Goal: Obtain resource: Download file/media

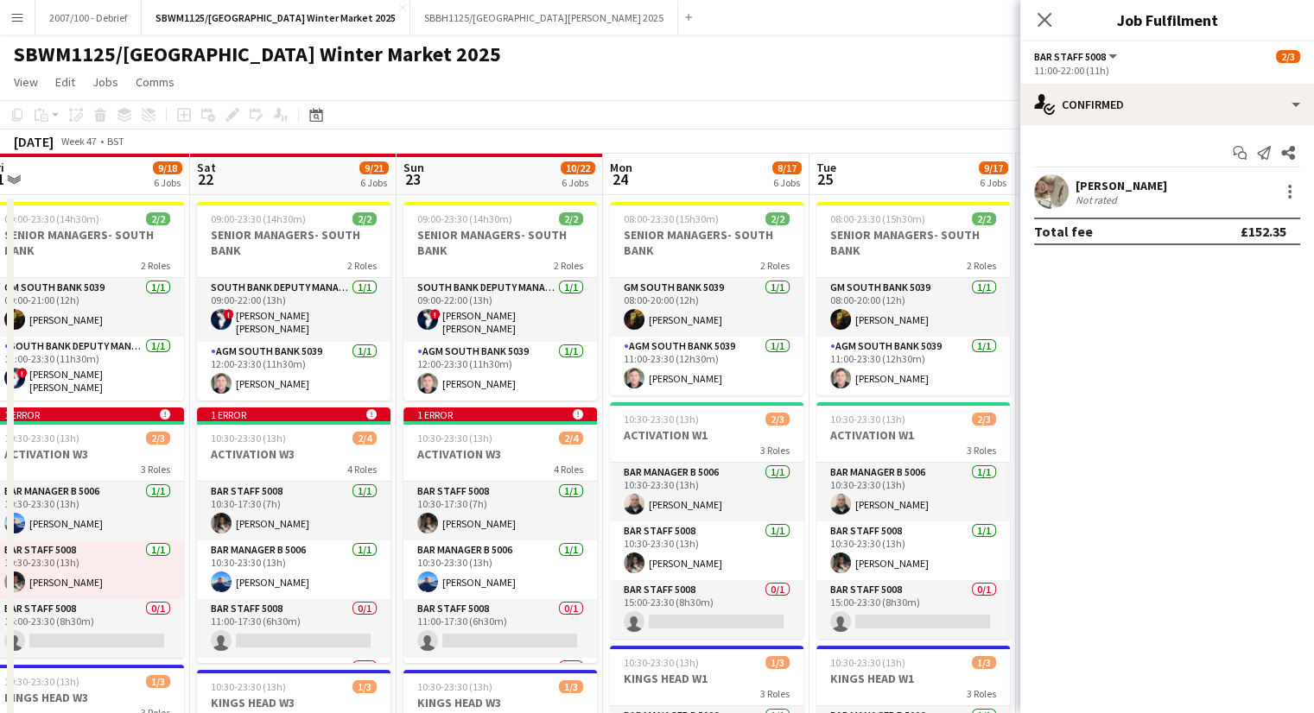
drag, startPoint x: 264, startPoint y: 440, endPoint x: 1011, endPoint y: 386, distance: 748.2
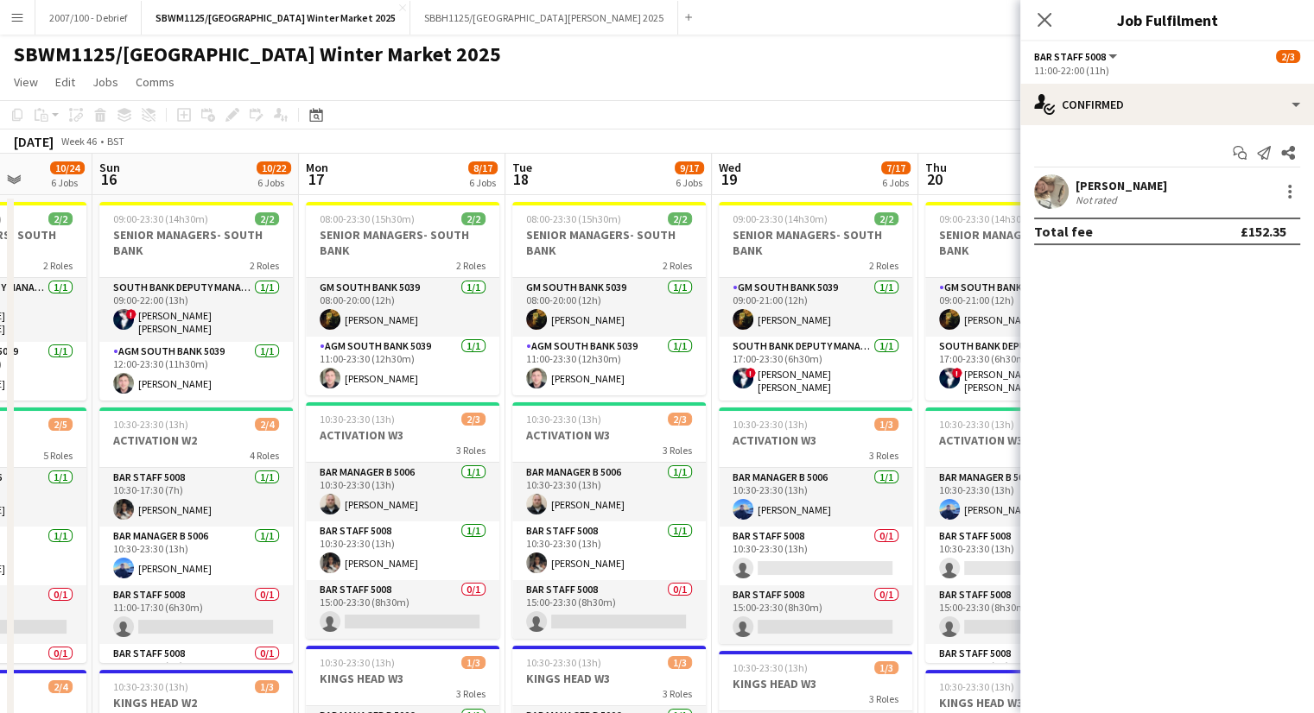
drag, startPoint x: 391, startPoint y: 396, endPoint x: 836, endPoint y: 358, distance: 446.4
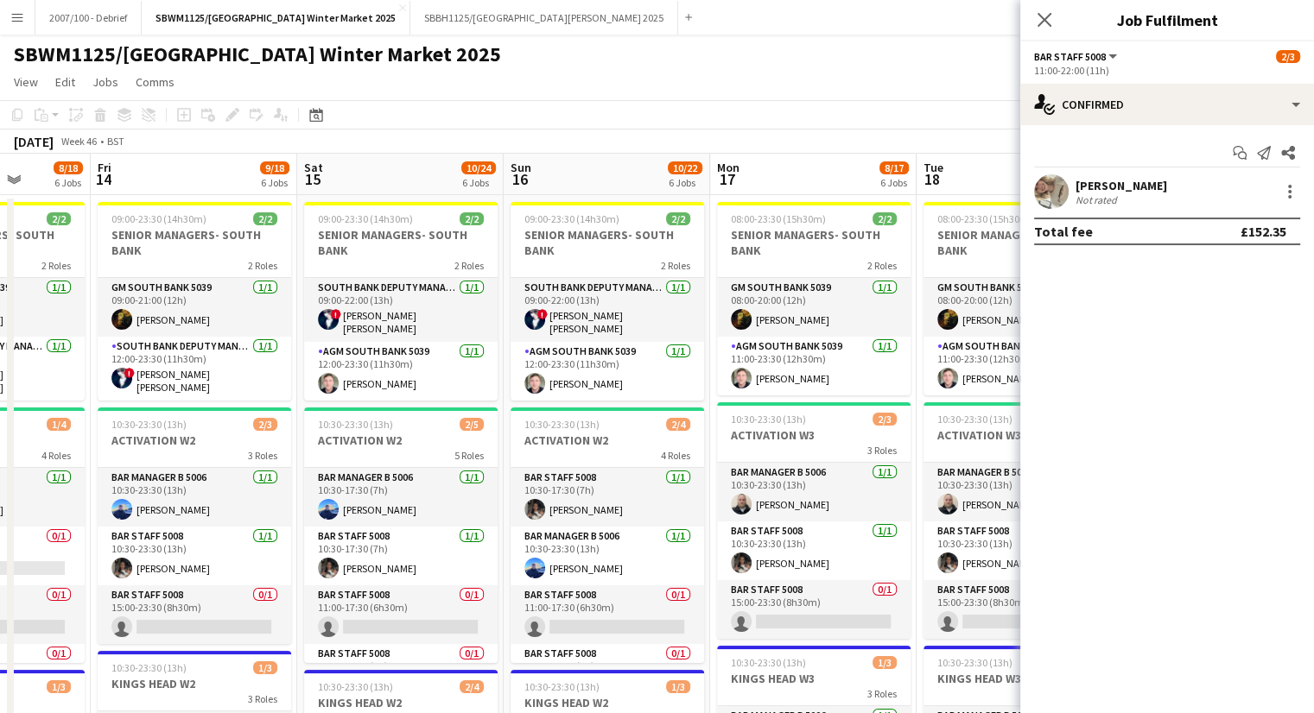
drag, startPoint x: 302, startPoint y: 391, endPoint x: 713, endPoint y: 339, distance: 414.4
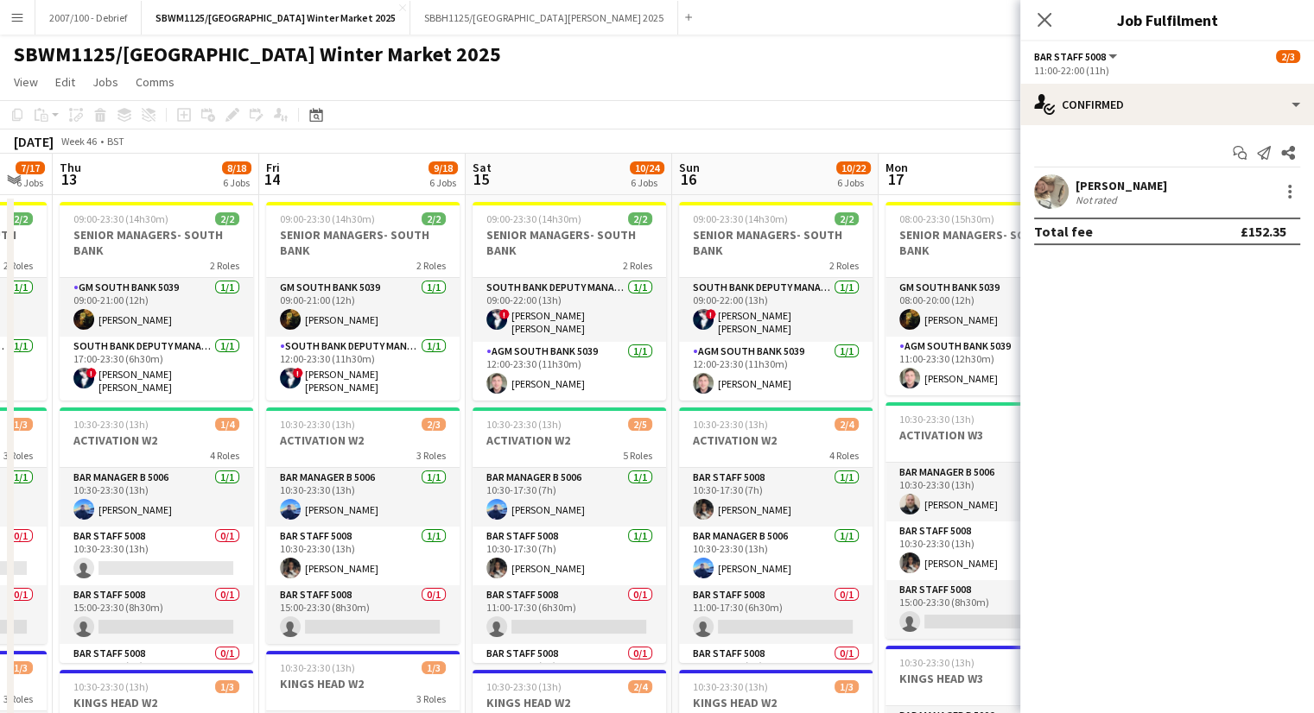
scroll to position [0, 466]
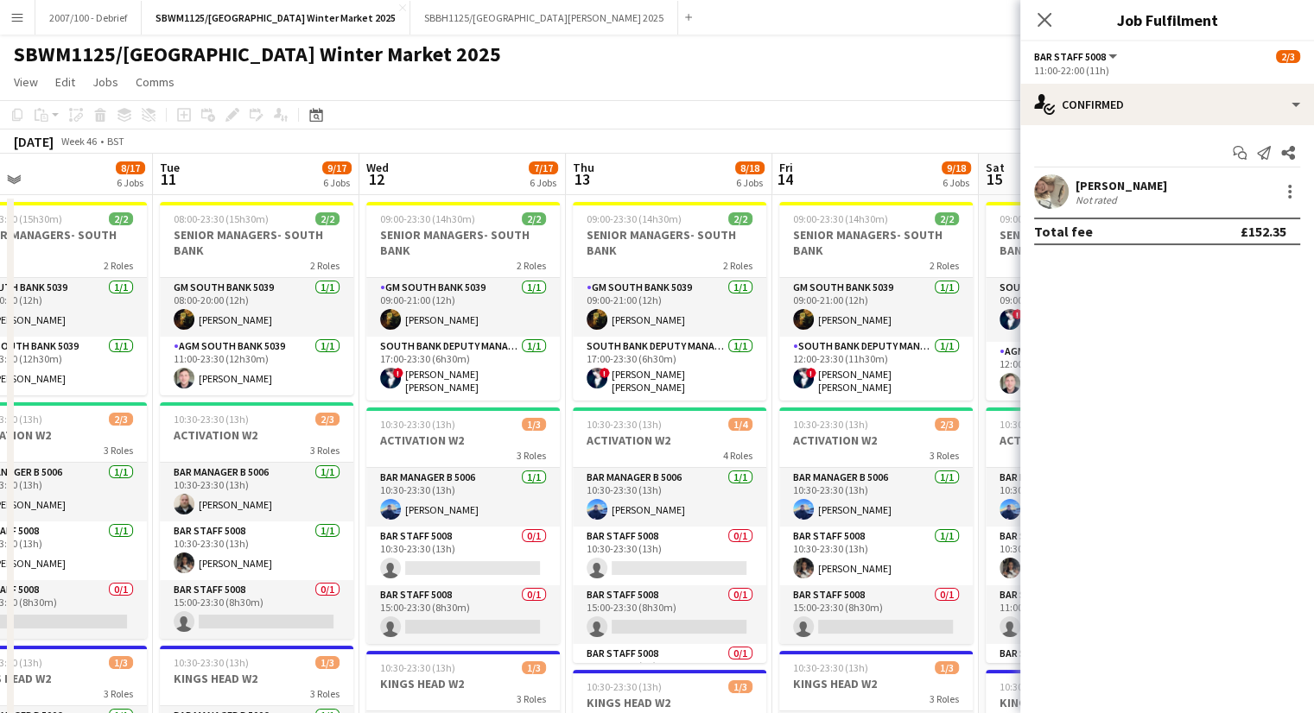
drag, startPoint x: 147, startPoint y: 422, endPoint x: 825, endPoint y: 345, distance: 682.4
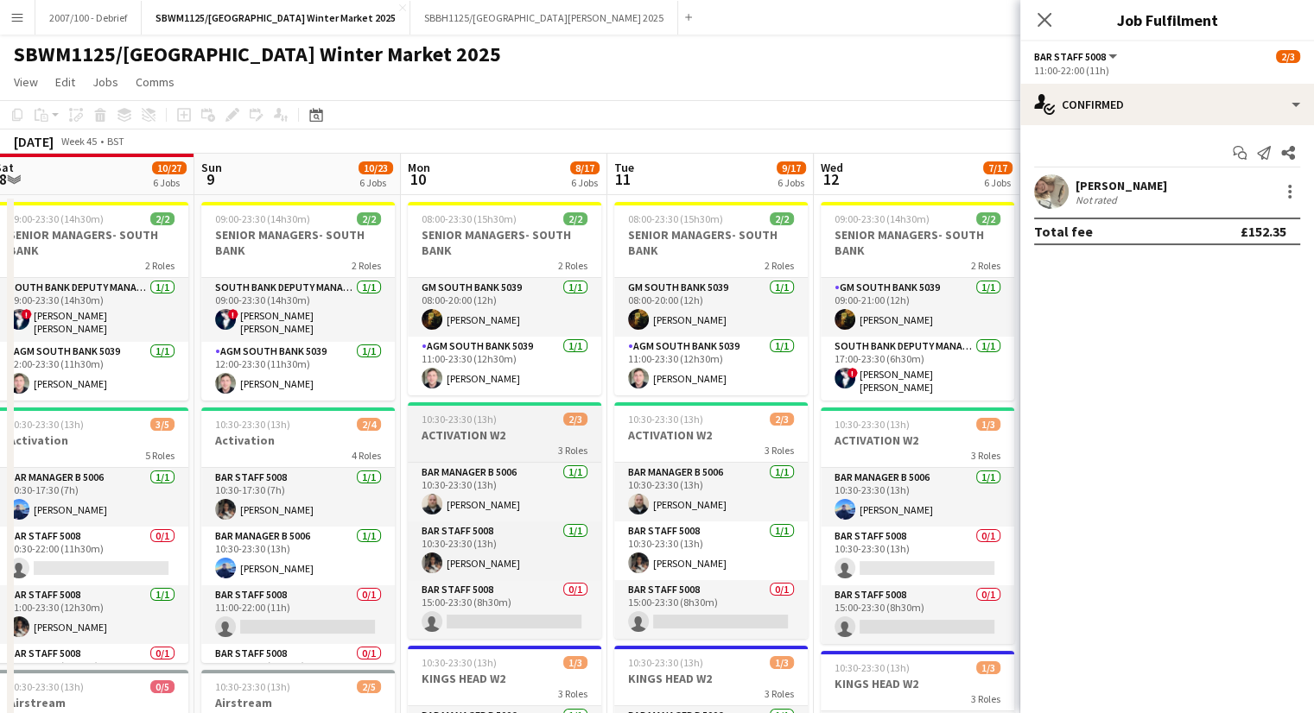
drag, startPoint x: 113, startPoint y: 427, endPoint x: 441, endPoint y: 418, distance: 328.3
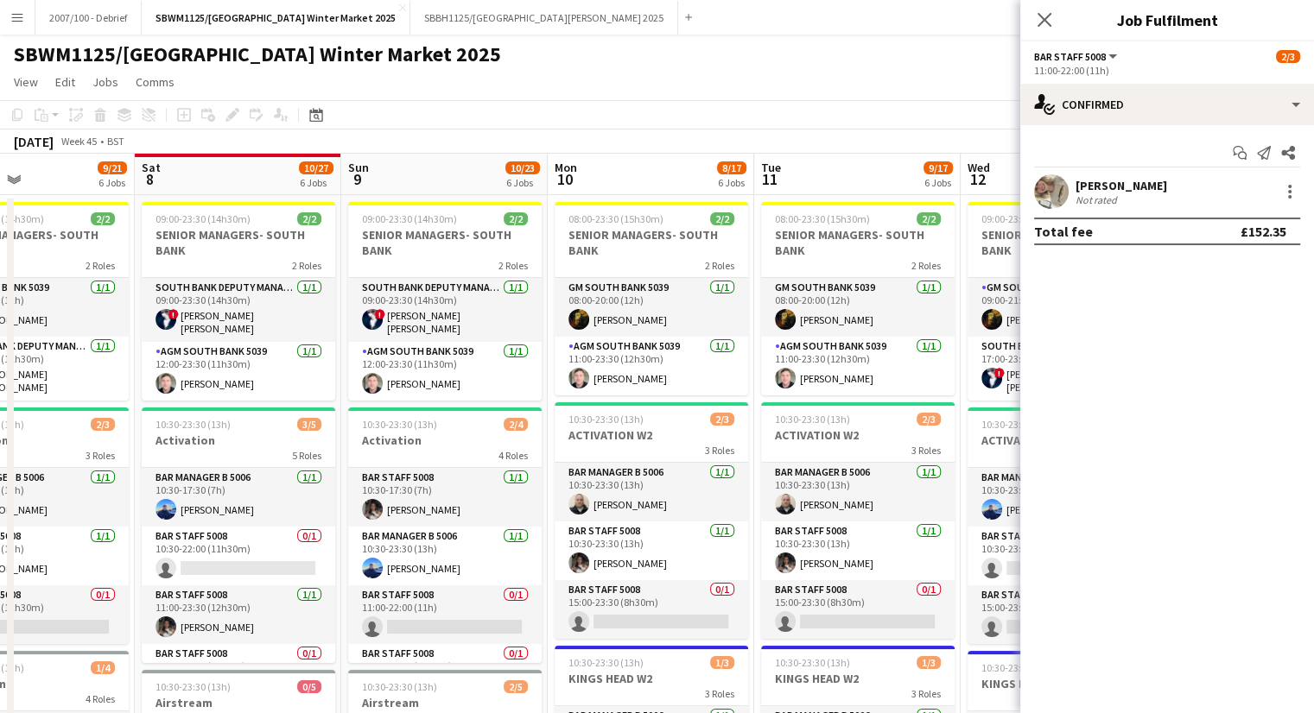
drag, startPoint x: 286, startPoint y: 437, endPoint x: 439, endPoint y: 418, distance: 154.1
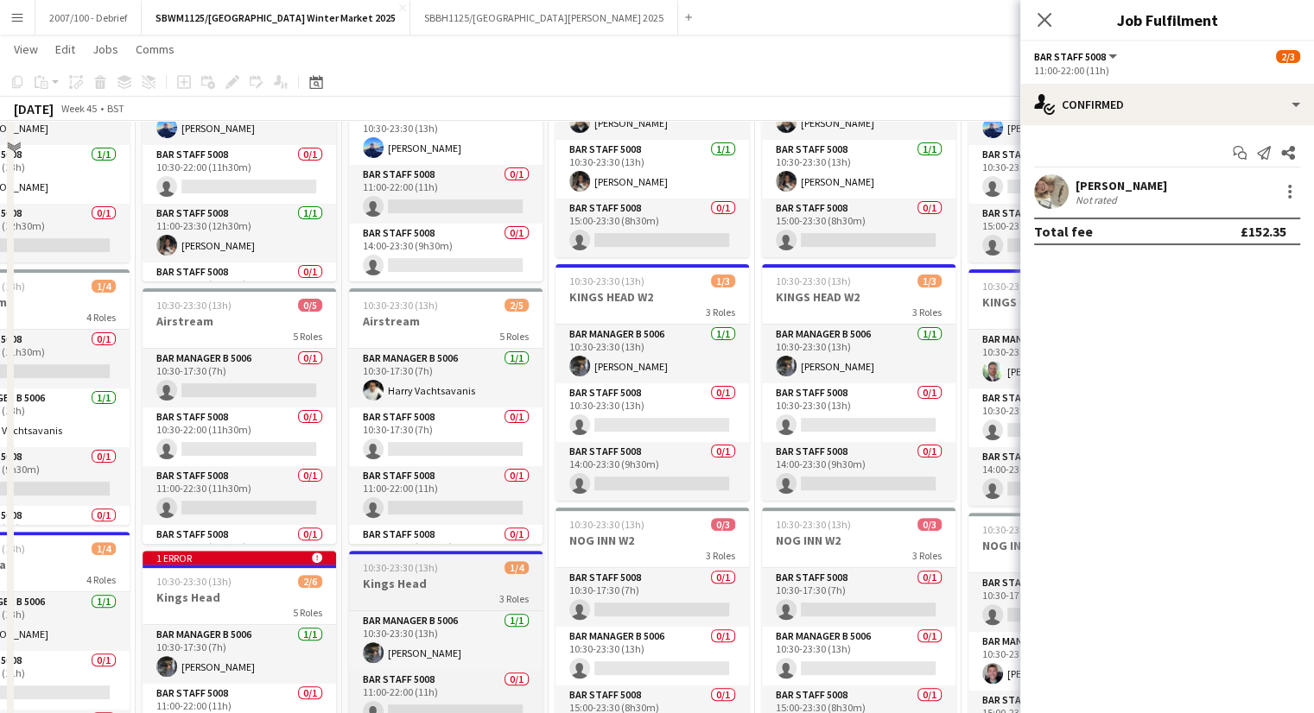
scroll to position [194, 0]
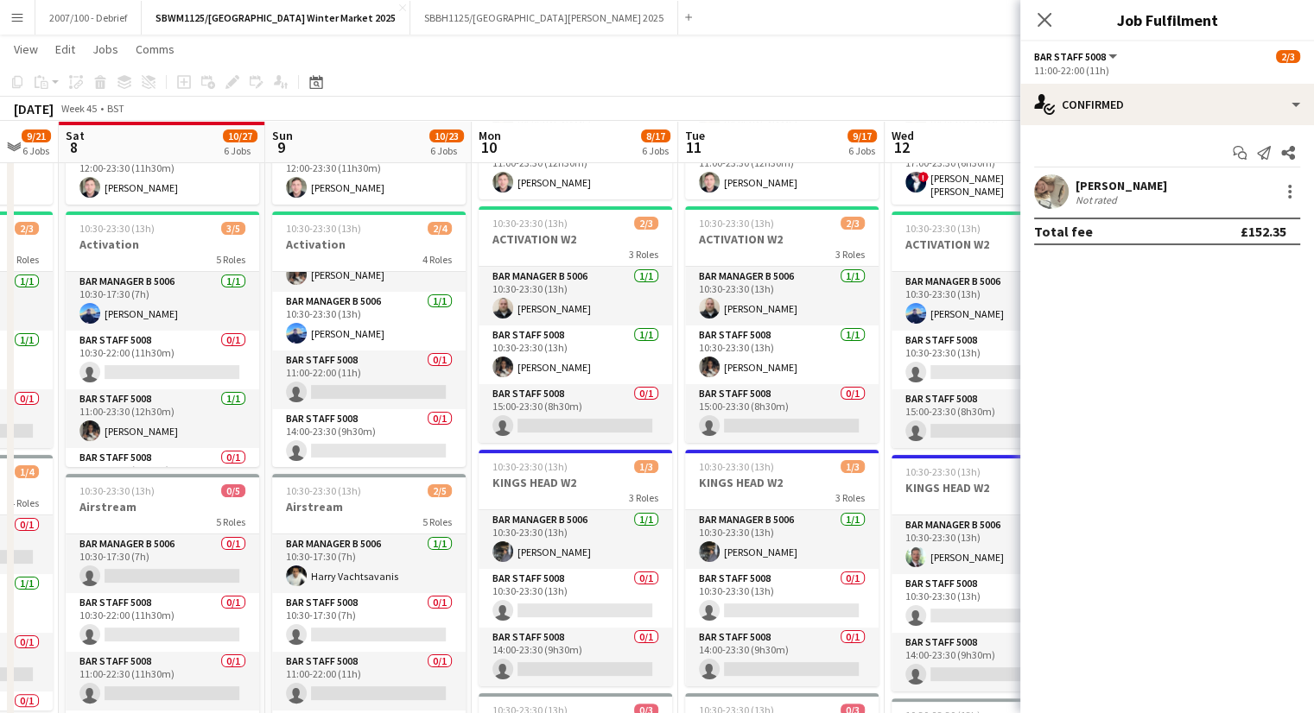
drag, startPoint x: 269, startPoint y: 209, endPoint x: 732, endPoint y: 168, distance: 464.8
click at [732, 168] on app-calendar-viewport "Wed 5 5/19 6 Jobs Thu 6 5/19 6 Jobs Fri 7 9/21 6 Jobs Sat 8 10/27 6 Jobs Sun 9 …" at bounding box center [657, 711] width 1314 height 1676
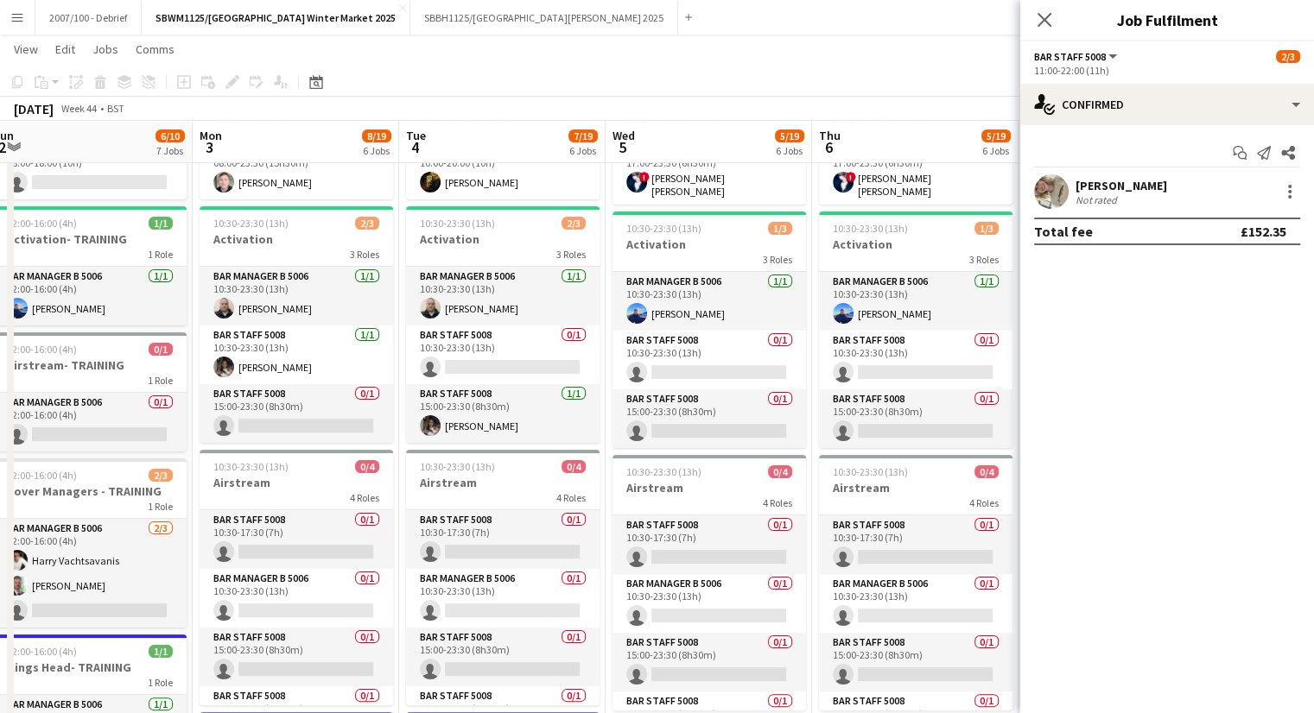
drag, startPoint x: 672, startPoint y: 193, endPoint x: 819, endPoint y: 181, distance: 147.4
click at [819, 181] on app-calendar-viewport "Fri 31 5/5 2 Jobs Sat 1 3/4 1 Job Sun 2 6/10 7 Jobs Mon 3 8/19 6 Jobs Tue 4 7/1…" at bounding box center [657, 711] width 1314 height 1676
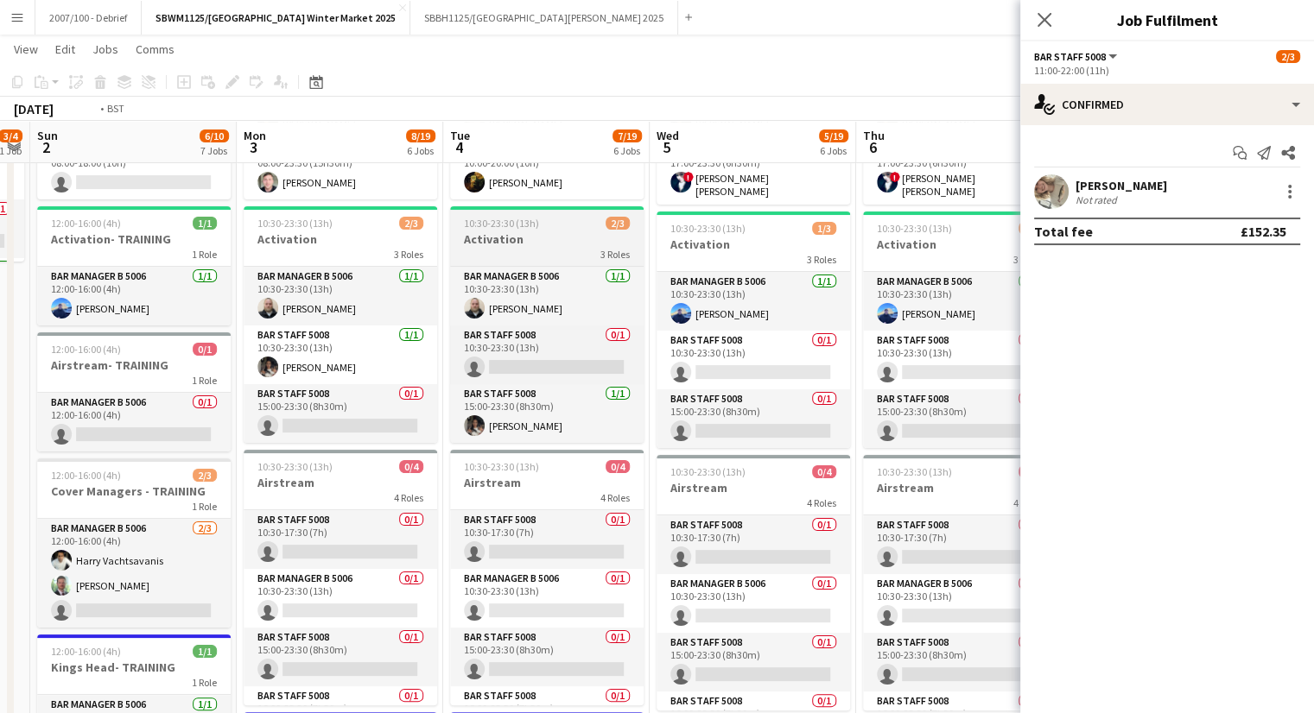
drag, startPoint x: 387, startPoint y: 230, endPoint x: 65, endPoint y: 236, distance: 322.2
click at [16, 239] on app-calendar-viewport "Wed 29 Thu 30 Fri 31 5/5 2 Jobs Sat 1 3/4 1 Job Sun 2 6/10 7 Jobs Mon 3 8/19 6 …" at bounding box center [657, 711] width 1314 height 1676
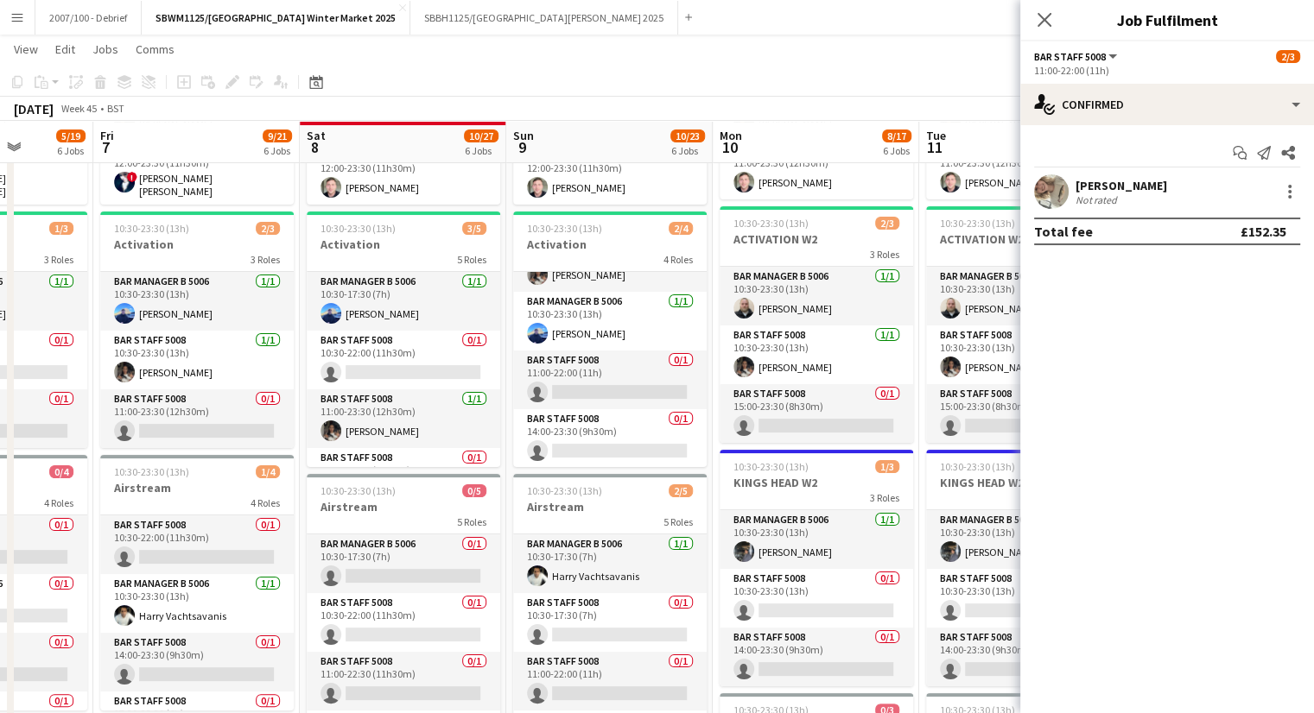
drag, startPoint x: 287, startPoint y: 246, endPoint x: 128, endPoint y: 258, distance: 159.4
click at [128, 258] on app-calendar-viewport "Mon 3 8/19 6 Jobs Tue 4 7/19 6 Jobs Wed 5 5/19 6 Jobs Thu 6 5/19 6 Jobs Fri 7 9…" at bounding box center [657, 711] width 1314 height 1676
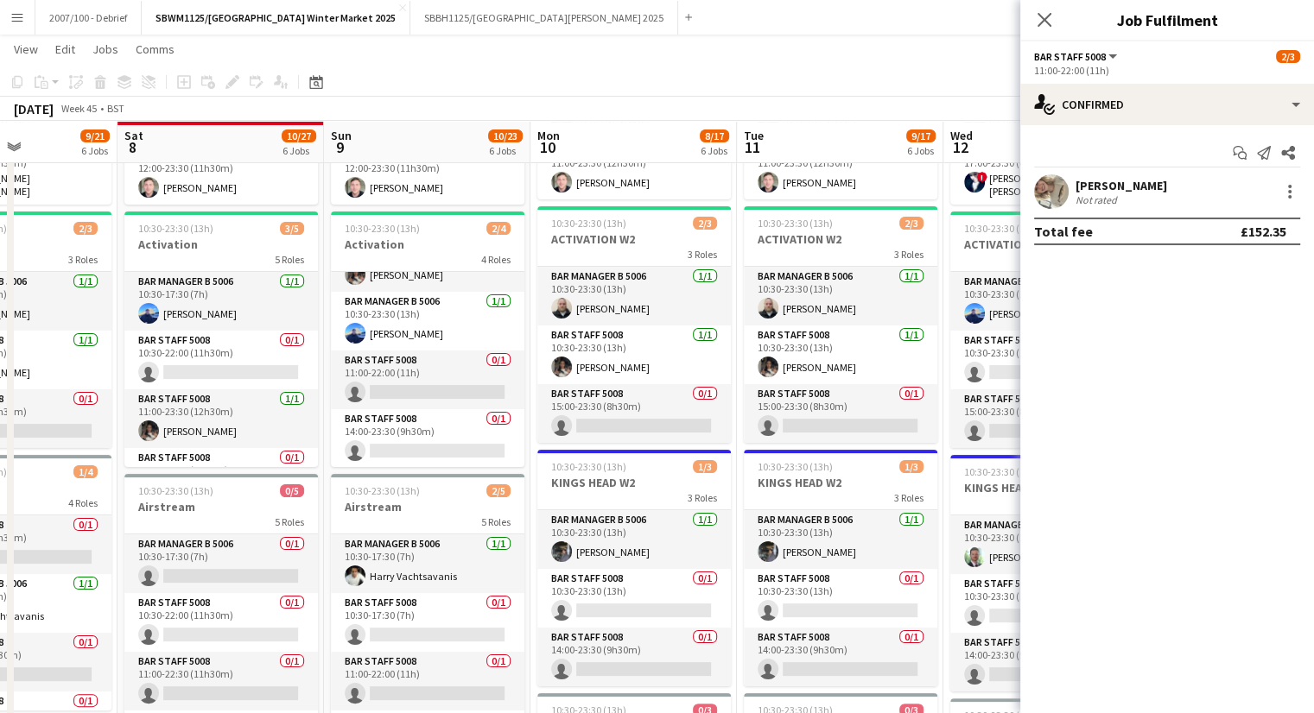
scroll to position [0, 504]
drag, startPoint x: 603, startPoint y: 234, endPoint x: 454, endPoint y: 249, distance: 149.3
click at [454, 249] on app-calendar-viewport "Wed 5 5/19 6 Jobs Thu 6 5/19 6 Jobs Fri 7 9/21 6 Jobs Sat 8 10/27 6 Jobs Sun 9 …" at bounding box center [657, 711] width 1314 height 1676
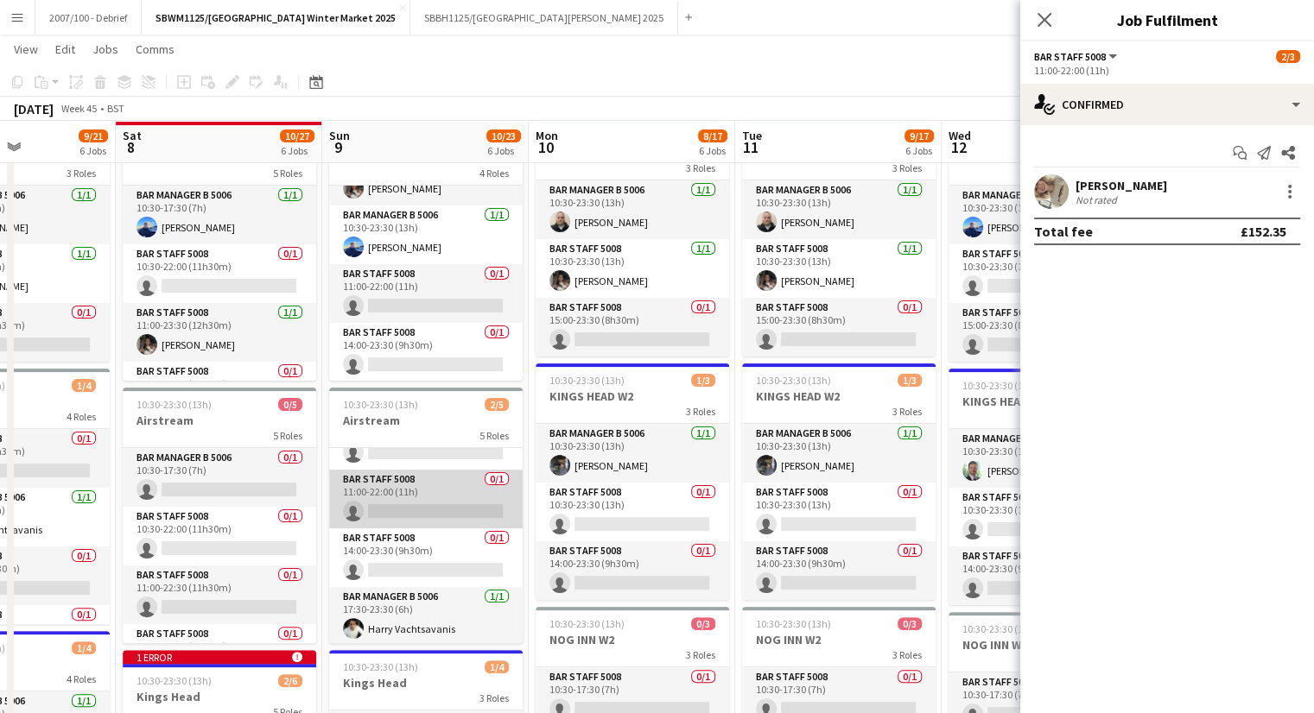
scroll to position [98, 0]
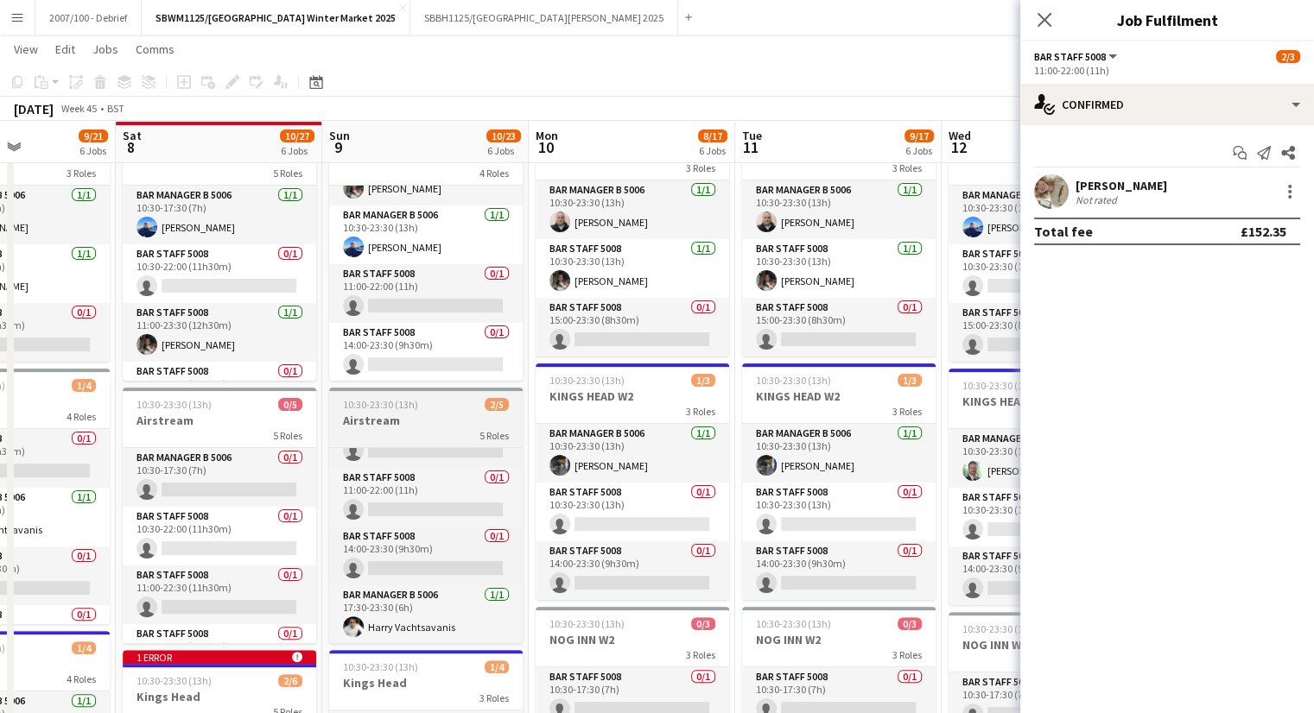
click at [421, 398] on div "10:30-23:30 (13h) 2/5" at bounding box center [425, 404] width 193 height 13
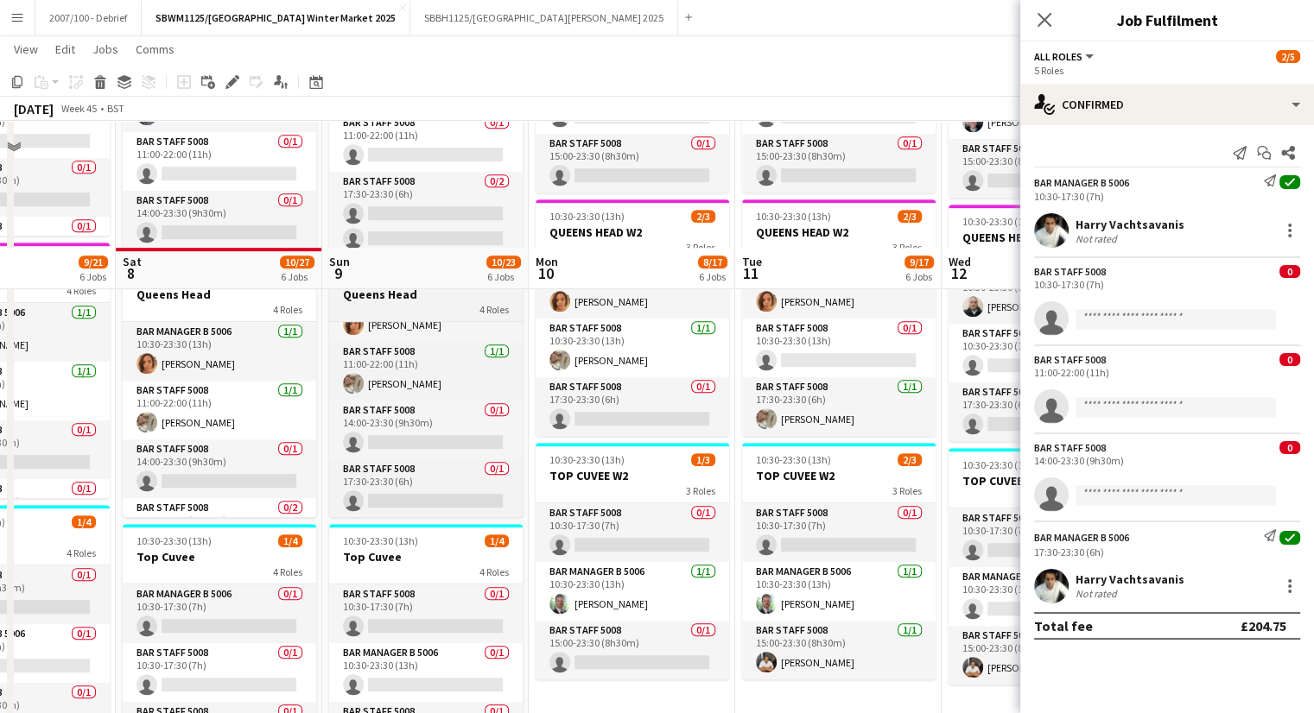
scroll to position [1058, 0]
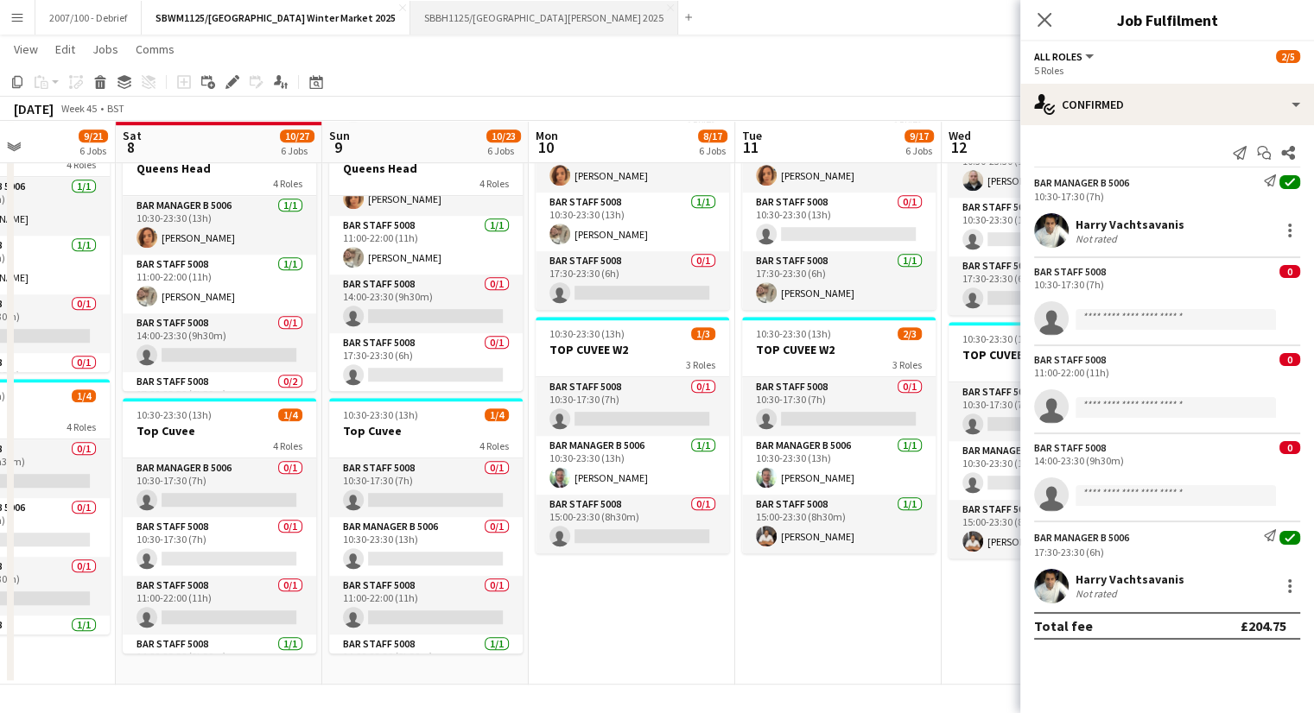
click at [469, 11] on button "SBBH1125/P Southbank Winter Market Berg Haus 2025 Close" at bounding box center [544, 18] width 268 height 34
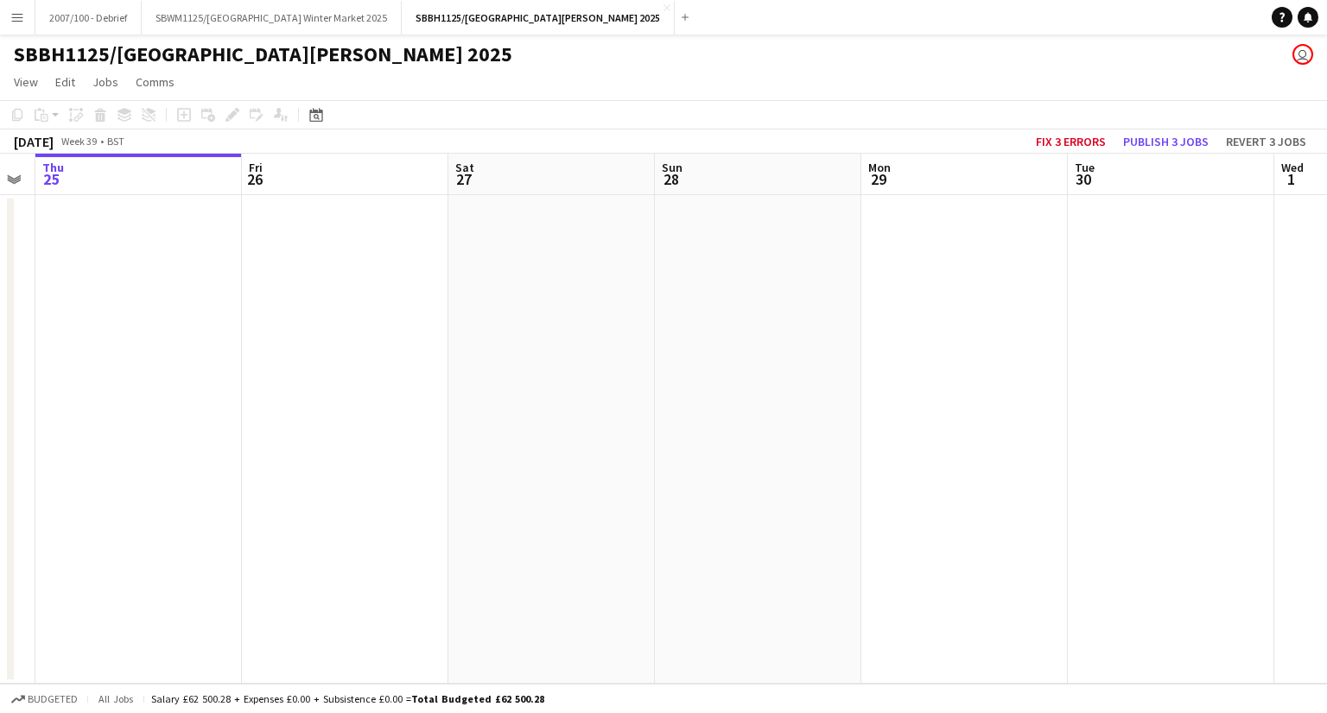
drag, startPoint x: 827, startPoint y: 379, endPoint x: 379, endPoint y: 389, distance: 448.4
click at [31, 425] on app-calendar-viewport "Mon 22 Tue 23 Wed 24 Thu 25 Fri 26 Sat 27 Sun 28 Mon 29 Tue 30 Wed 1 Thu 2 Fri 3" at bounding box center [663, 419] width 1327 height 530
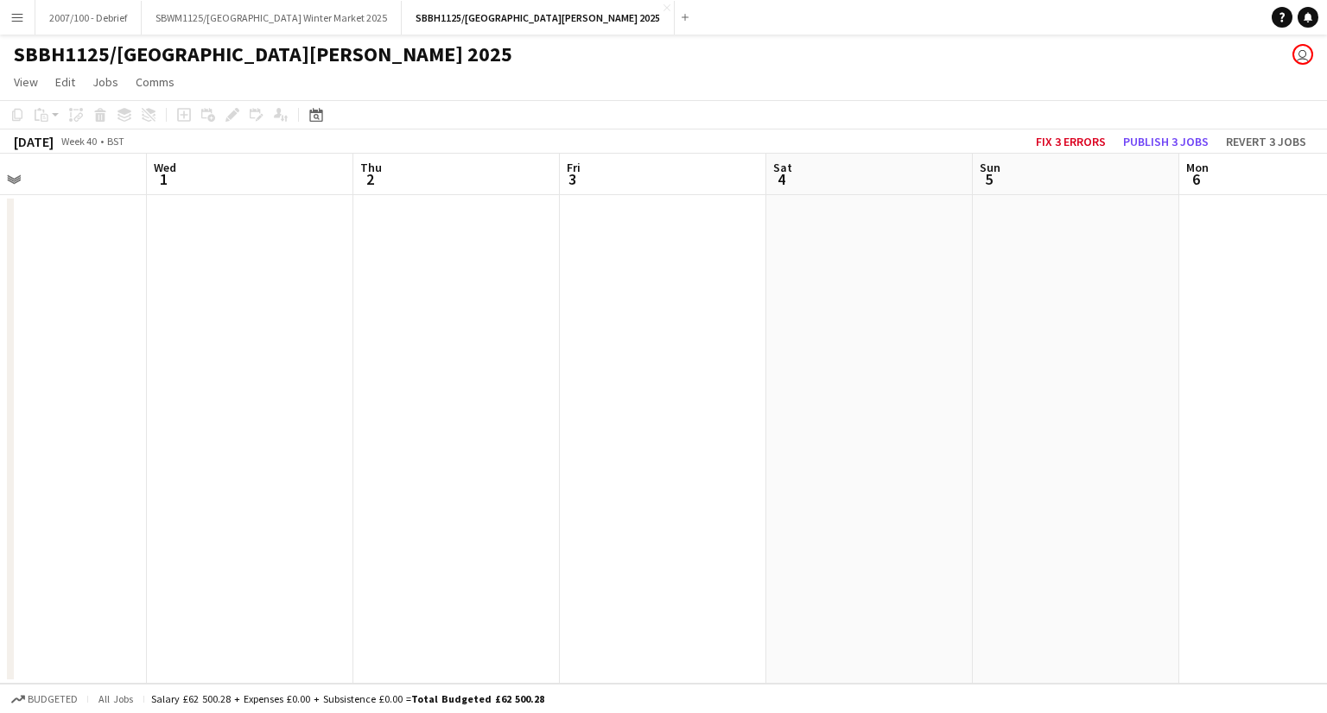
drag, startPoint x: 726, startPoint y: 375, endPoint x: 198, endPoint y: 380, distance: 527.8
click at [177, 383] on app-calendar-viewport "Sun 28 Mon 29 Tue 30 Wed 1 Thu 2 Fri 3 Sat 4 Sun 5 Mon 6 Tue 7 Wed 8 Thu 9" at bounding box center [663, 419] width 1327 height 530
drag, startPoint x: 1002, startPoint y: 429, endPoint x: 140, endPoint y: 456, distance: 862.4
click at [0, 457] on app-calendar-viewport "Sun 28 Mon 29 Tue 30 Wed 1 Thu 2 Fri 3 Sat 4 Sun 5 Mon 6 Tue 7 Wed 8 Thu 9" at bounding box center [663, 419] width 1327 height 530
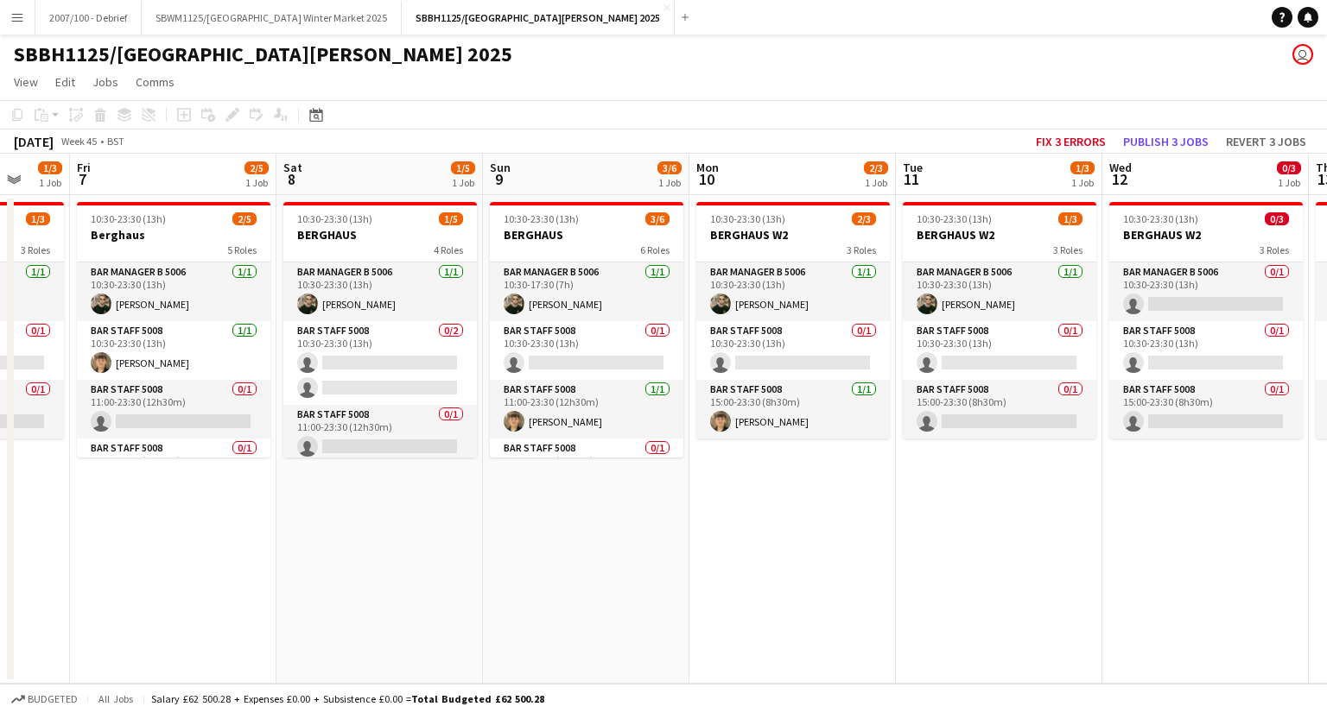
scroll to position [0, 535]
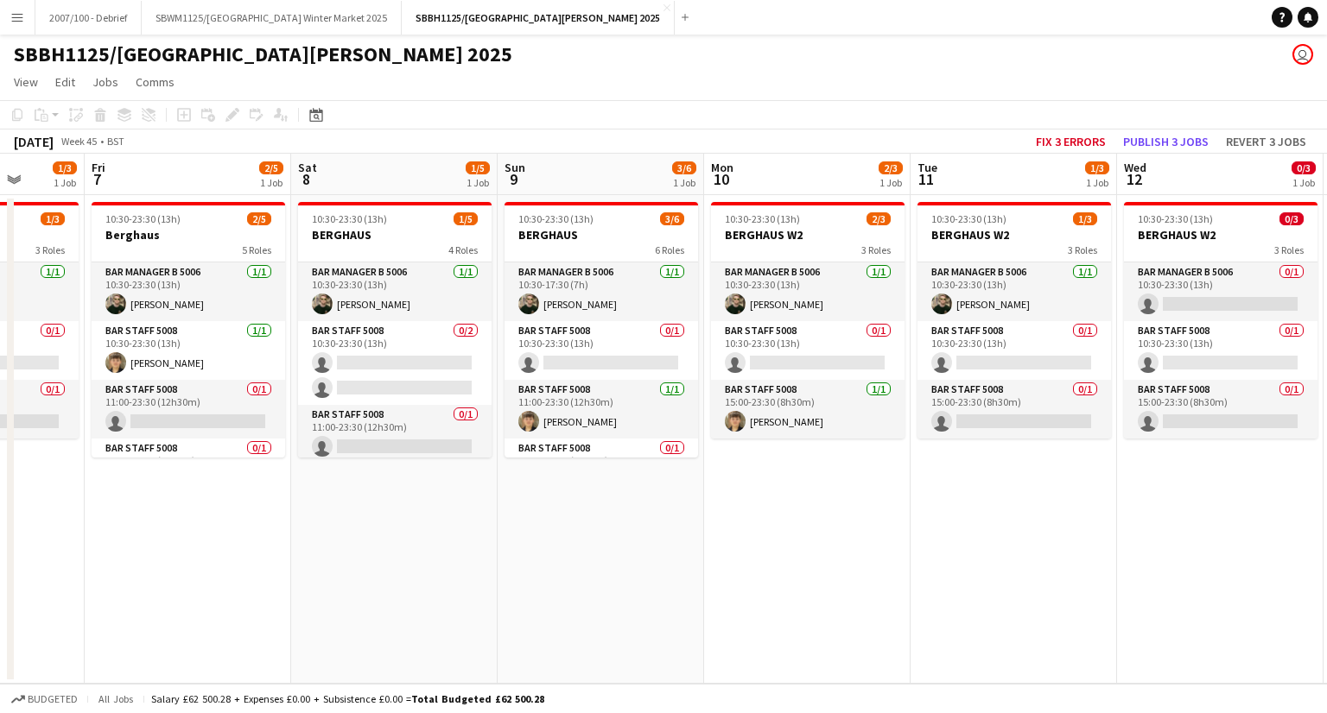
drag, startPoint x: 1004, startPoint y: 537, endPoint x: 304, endPoint y: 557, distance: 699.9
click at [304, 557] on app-calendar-viewport "Tue 4 2/3 1 Job Wed 5 1/3 1 Job Thu 6 1/3 1 Job Fri 7 2/5 1 Job Sat 8 1/5 1 Job…" at bounding box center [663, 419] width 1327 height 530
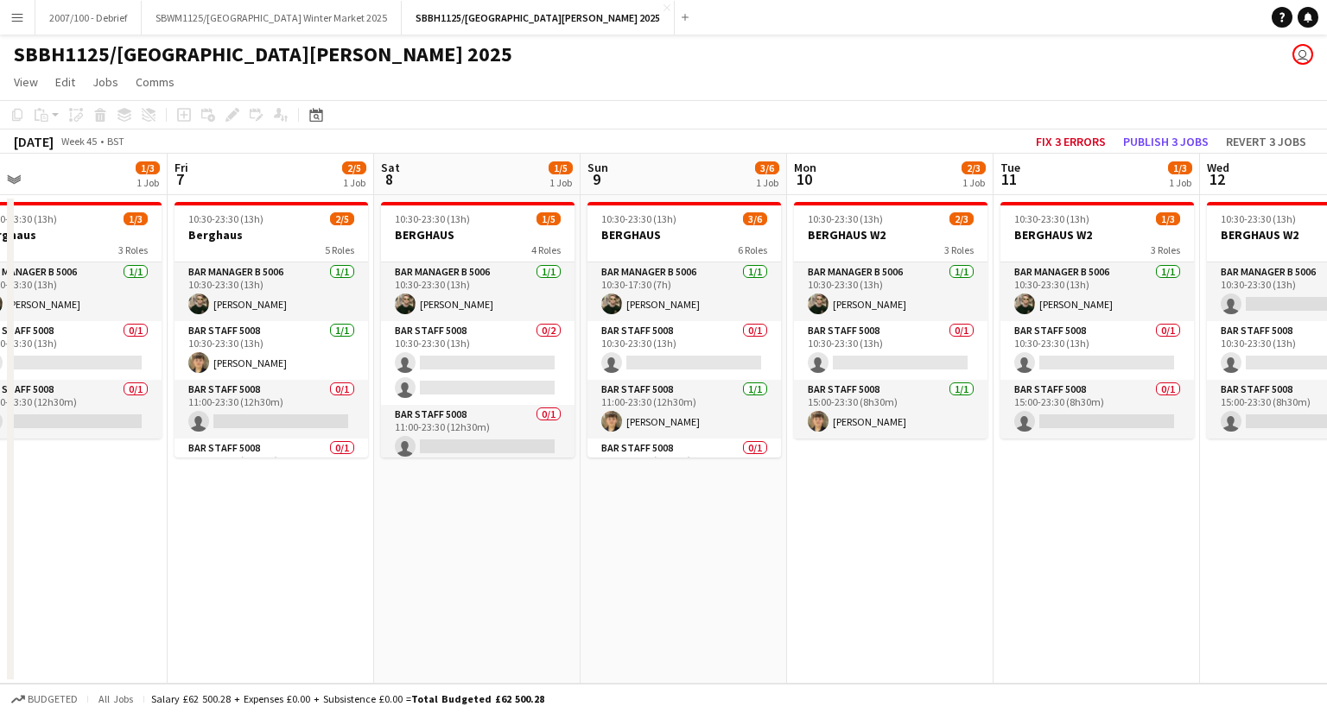
scroll to position [0, 688]
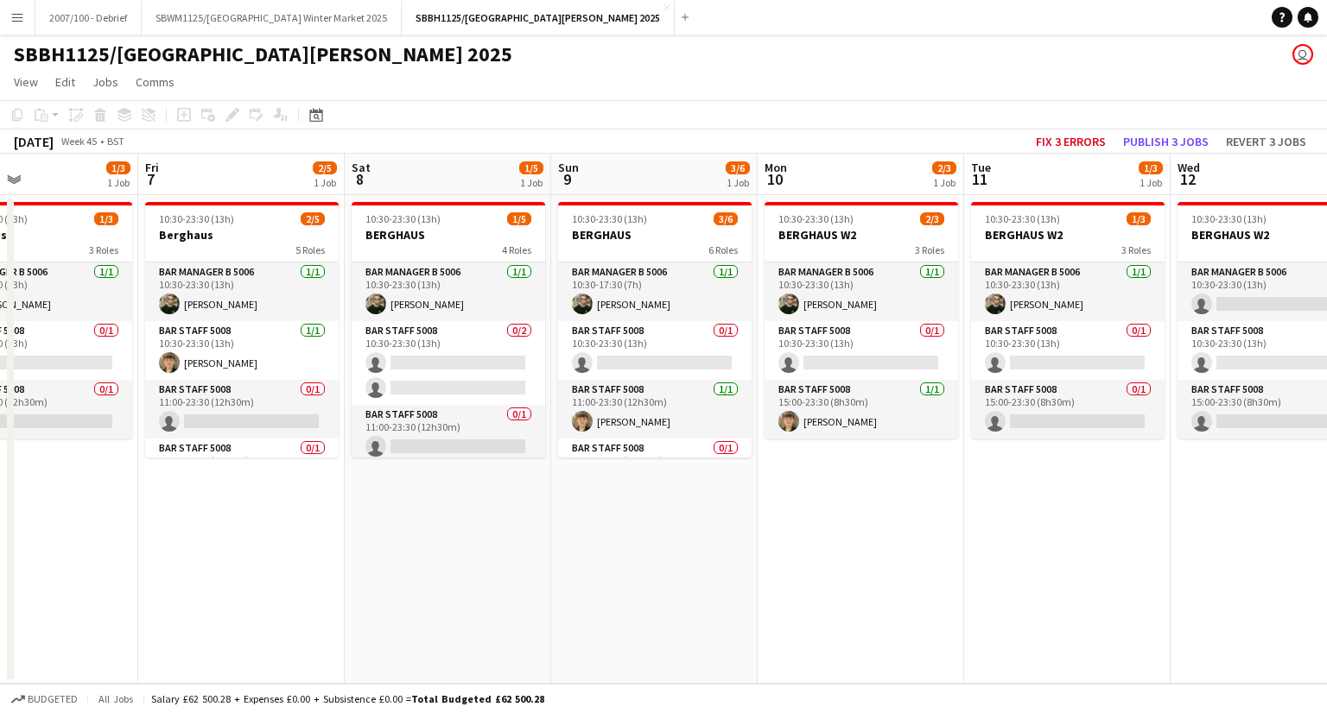
drag, startPoint x: 307, startPoint y: 498, endPoint x: 223, endPoint y: 480, distance: 86.6
click at [223, 480] on app-calendar-viewport "Mon 3 2/3 1 Job Tue 4 2/3 1 Job Wed 5 1/3 1 Job Thu 6 1/3 1 Job Fri 7 2/5 1 Job…" at bounding box center [663, 419] width 1327 height 530
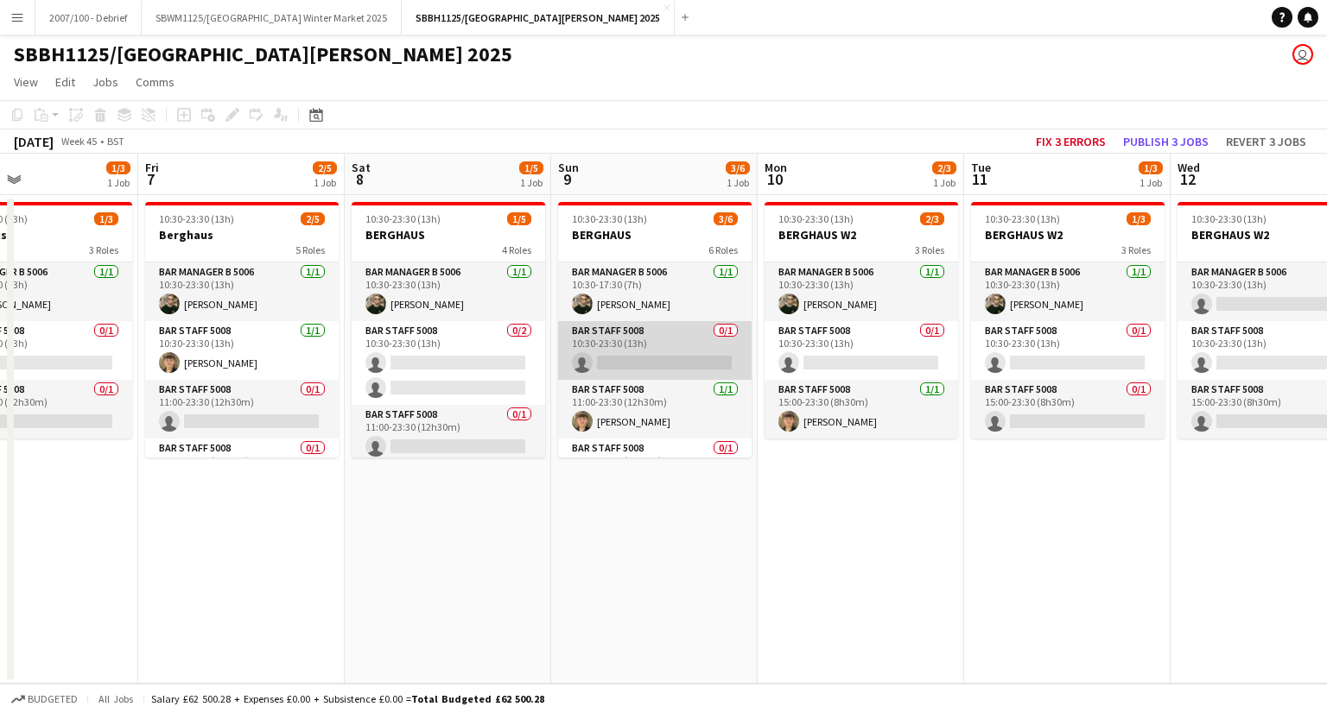
scroll to position [0, 0]
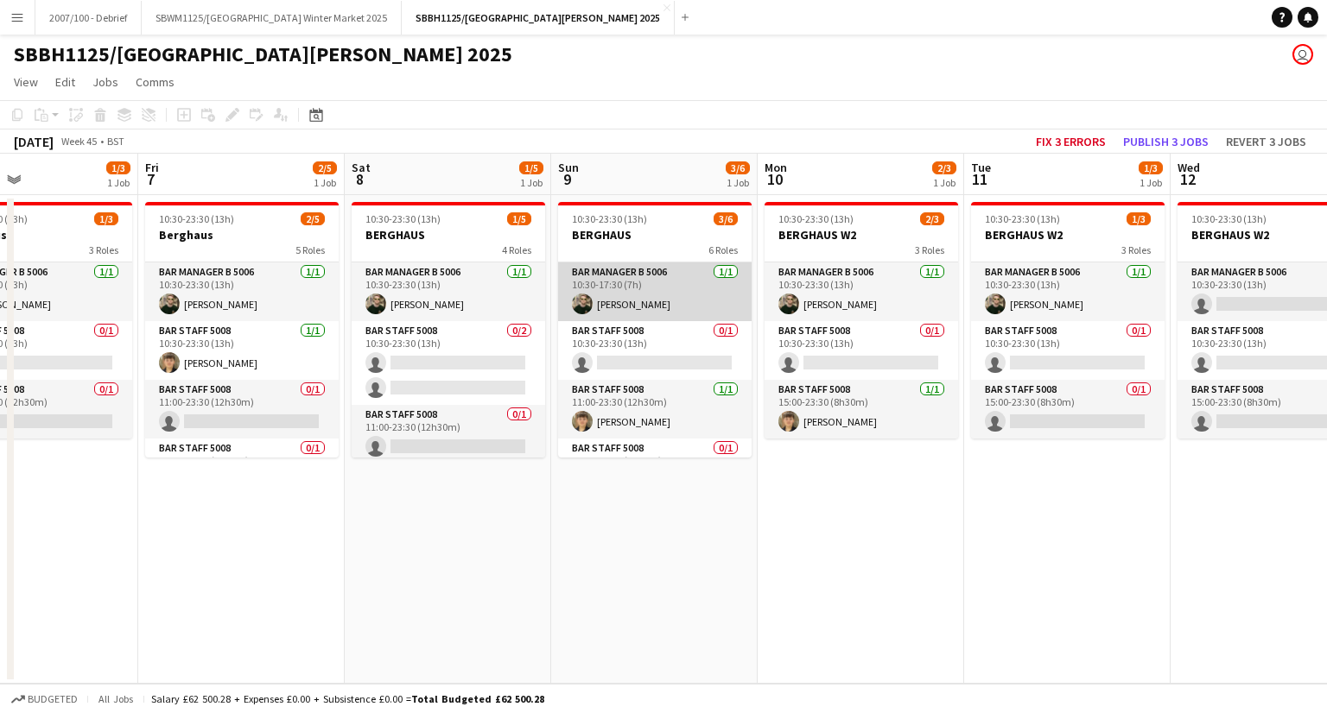
click at [596, 289] on app-card-role "Bar Manager B 5006 1/1 10:30-17:30 (7h) Alexander Barnes-Ross" at bounding box center [654, 292] width 193 height 59
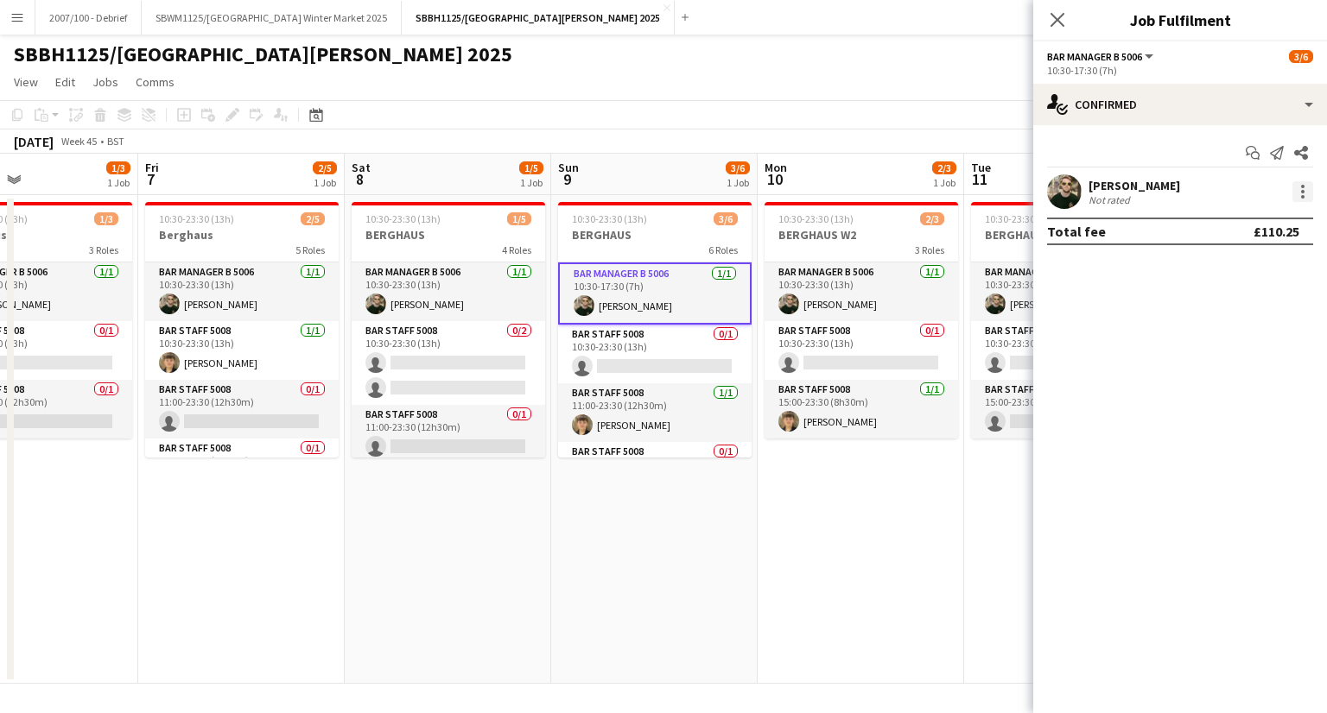
click at [1303, 191] on div at bounding box center [1302, 191] width 3 height 3
click at [1239, 395] on span "Remove" at bounding box center [1218, 389] width 52 height 15
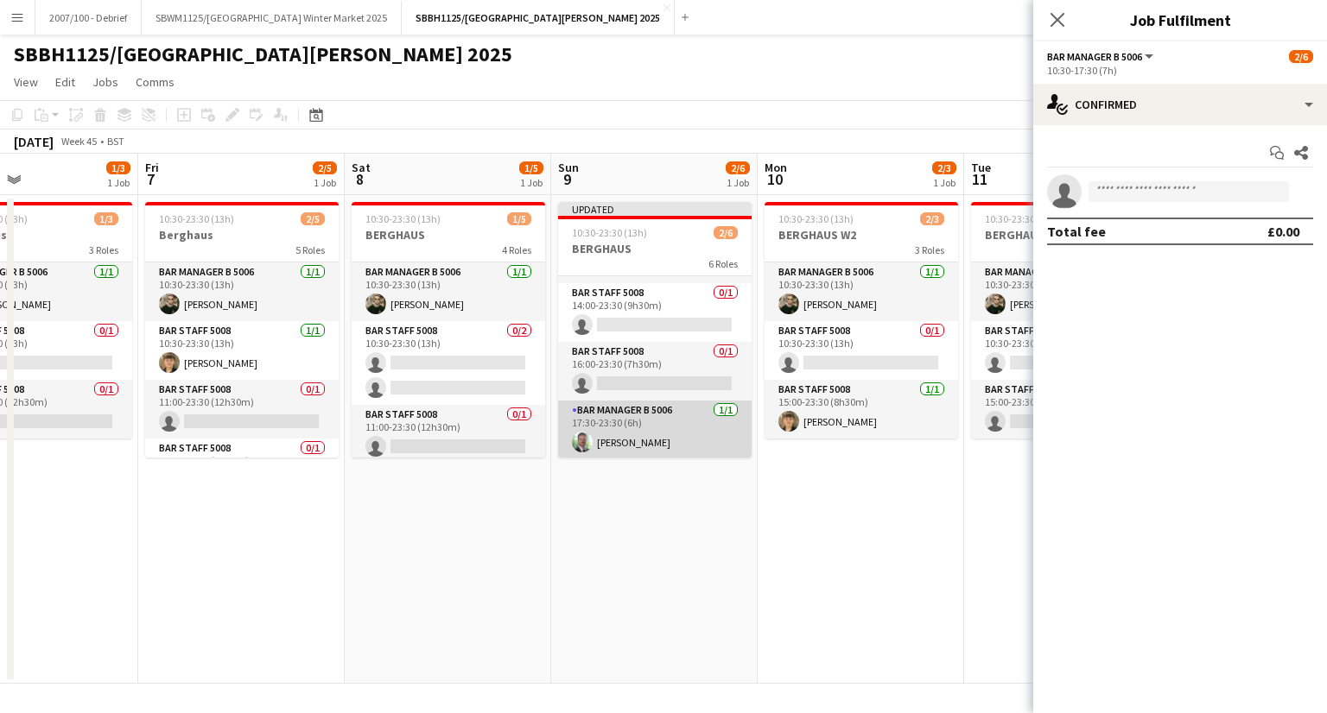
click at [662, 425] on app-card-role "Bar Manager B 5006 1/1 17:30-23:30 (6h) Andrew Wood" at bounding box center [654, 430] width 193 height 59
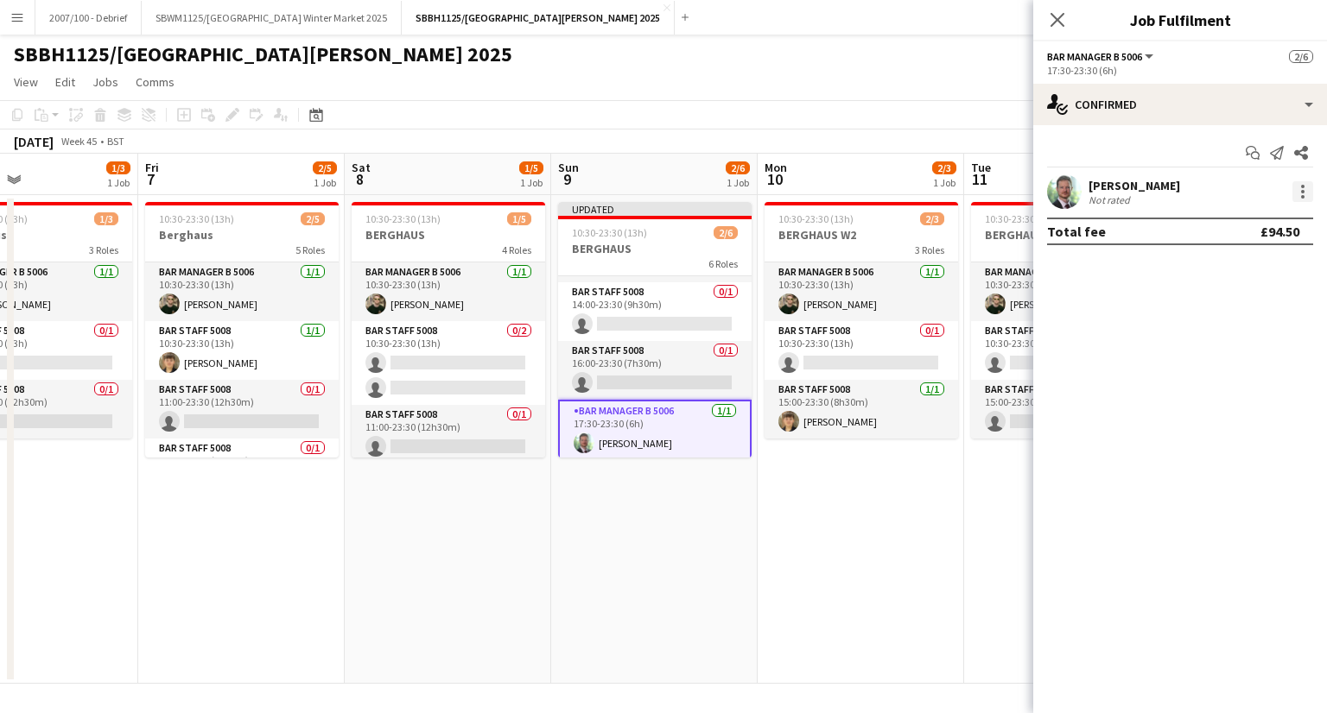
click at [1310, 190] on div at bounding box center [1302, 191] width 21 height 21
click at [1198, 115] on div at bounding box center [663, 356] width 1327 height 713
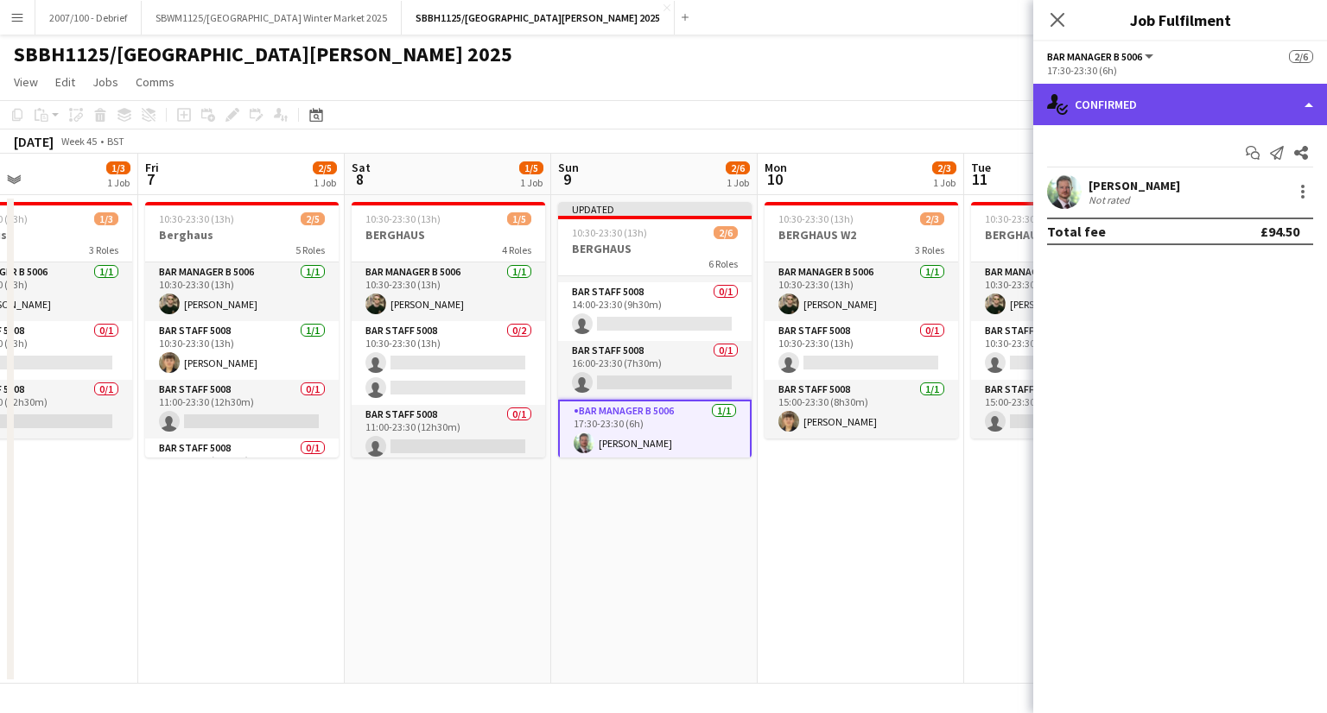
click at [1195, 105] on div "single-neutral-actions-check-2 Confirmed" at bounding box center [1180, 104] width 294 height 41
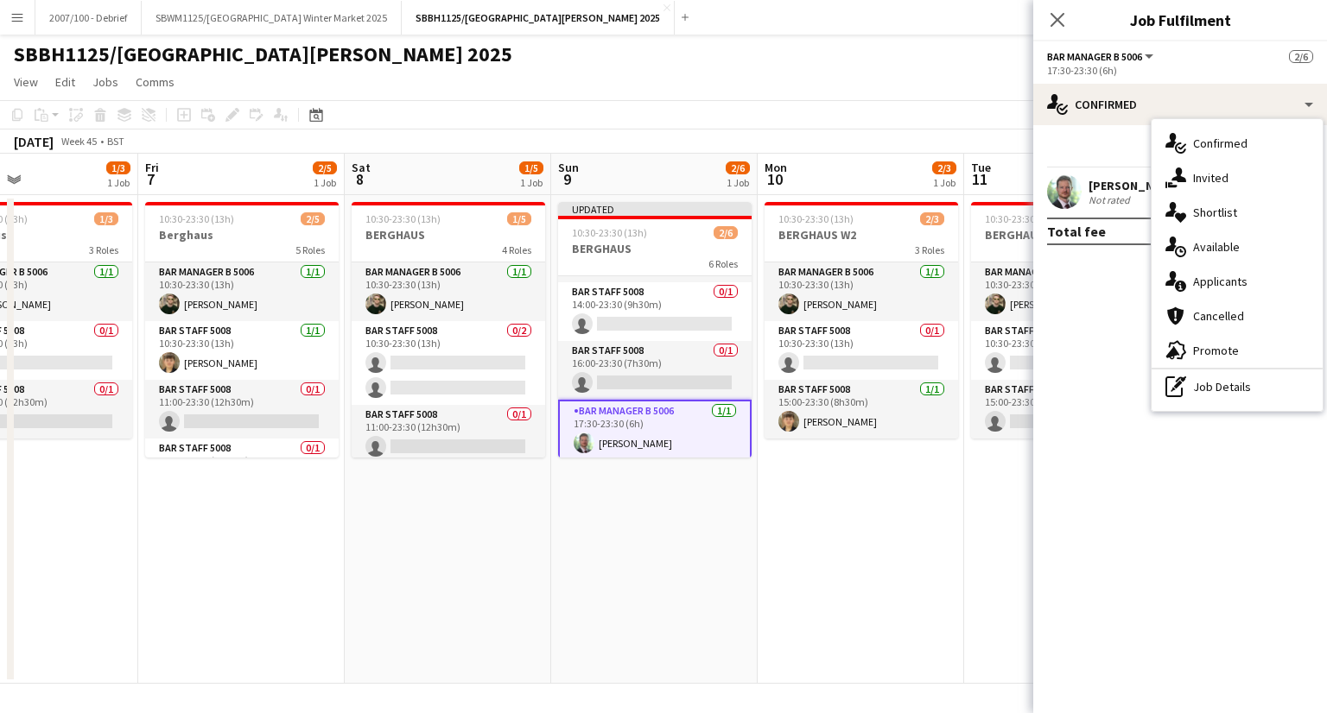
click at [1195, 390] on div "pen-write Job Details" at bounding box center [1236, 387] width 171 height 35
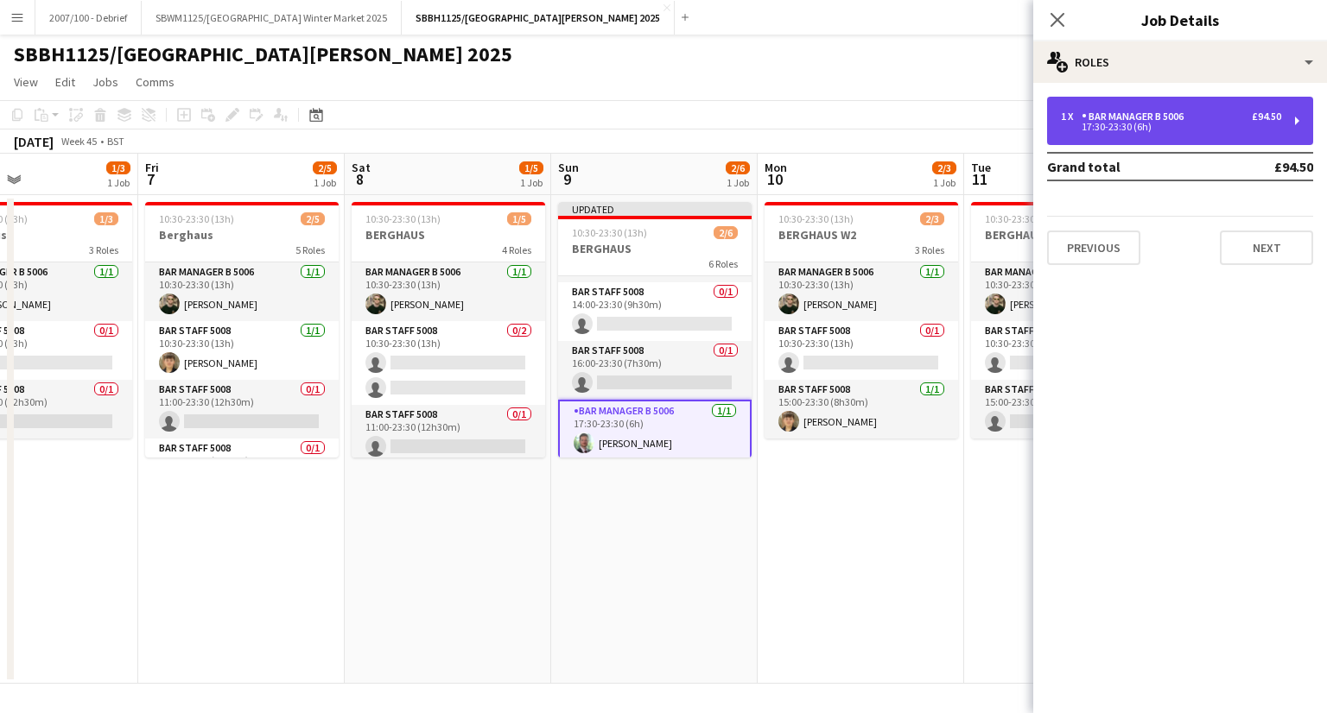
click at [1101, 115] on div "Bar Manager B 5006" at bounding box center [1135, 117] width 109 height 12
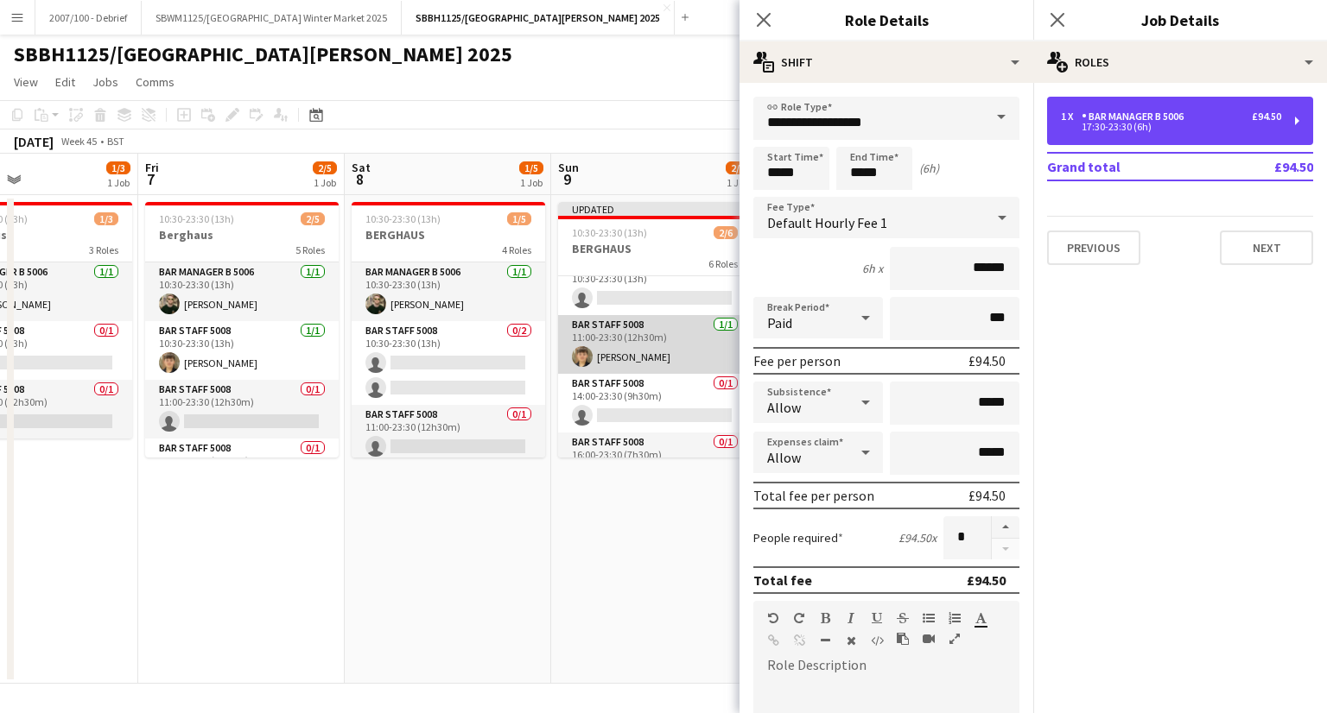
scroll to position [0, 0]
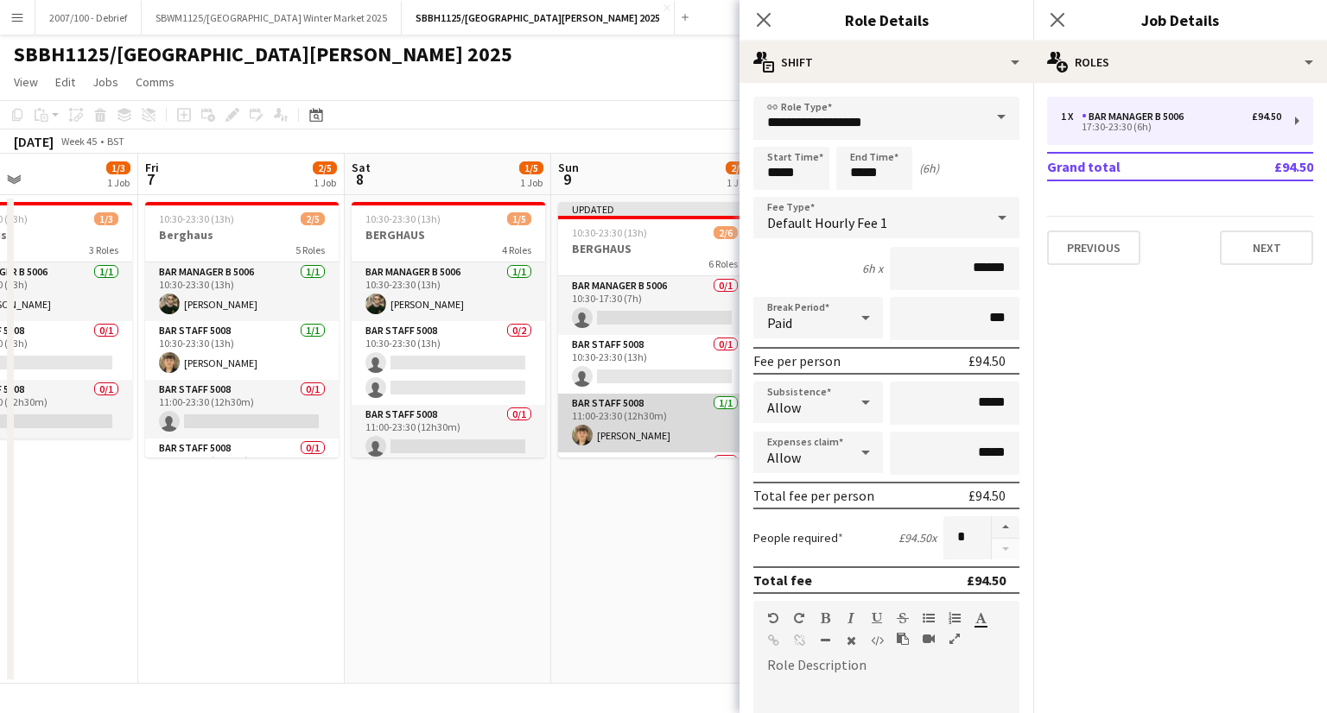
click at [625, 317] on app-card-role "Bar Manager B 5006 0/1 10:30-17:30 (7h) single-neutral-actions" at bounding box center [654, 305] width 193 height 59
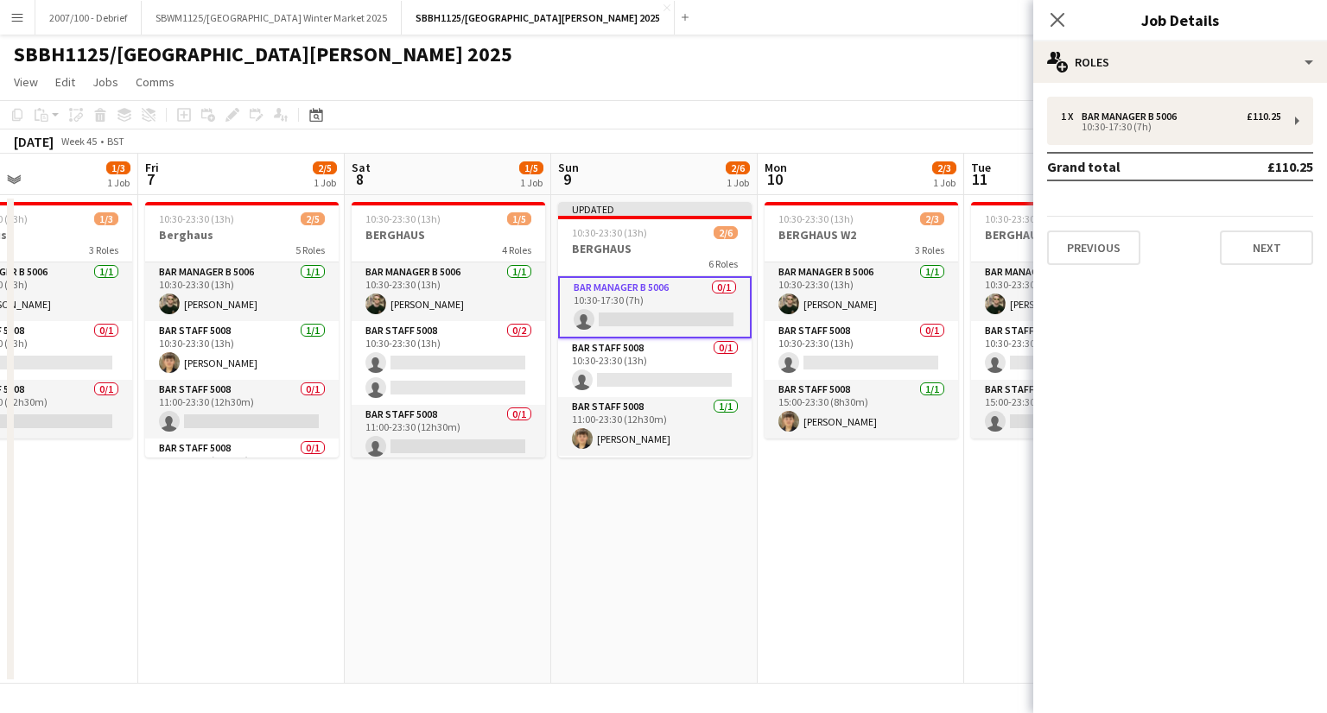
click at [631, 321] on app-card-role "Bar Manager B 5006 0/1 10:30-17:30 (7h) single-neutral-actions" at bounding box center [654, 307] width 193 height 62
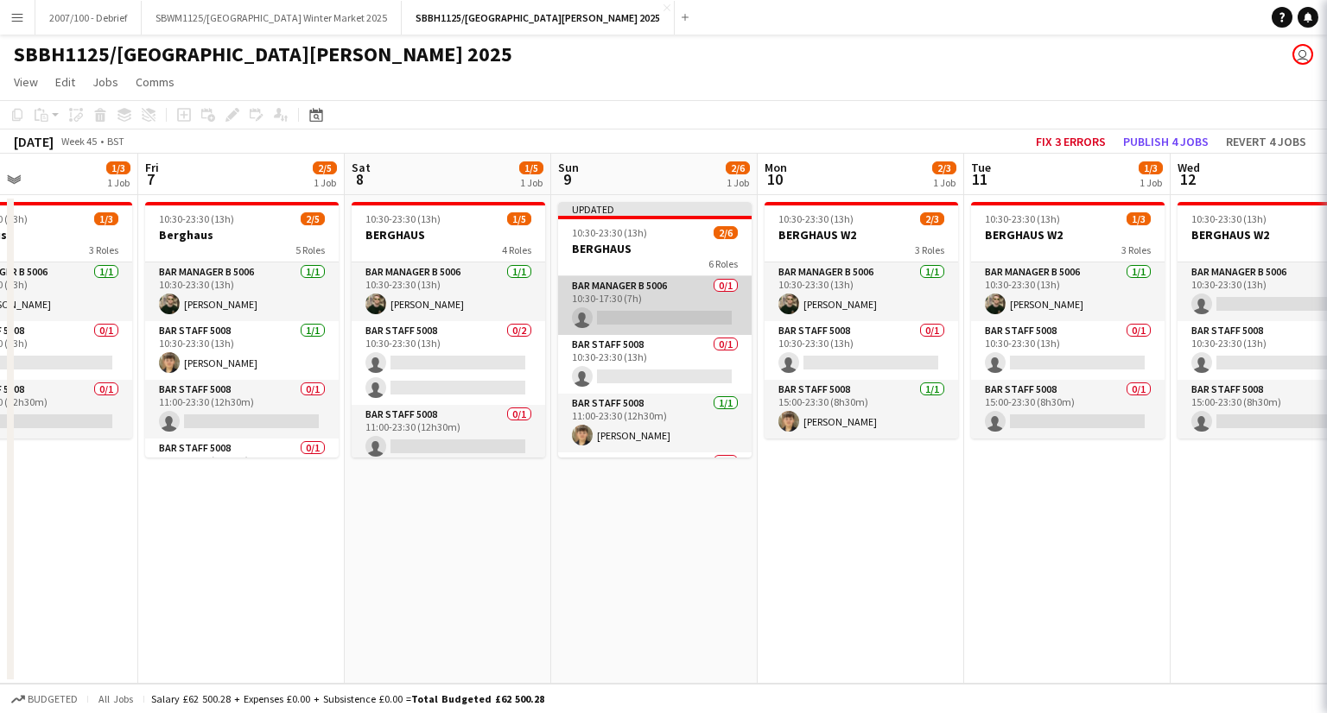
click at [631, 321] on app-card-role "Bar Manager B 5006 0/1 10:30-17:30 (7h) single-neutral-actions" at bounding box center [654, 305] width 193 height 59
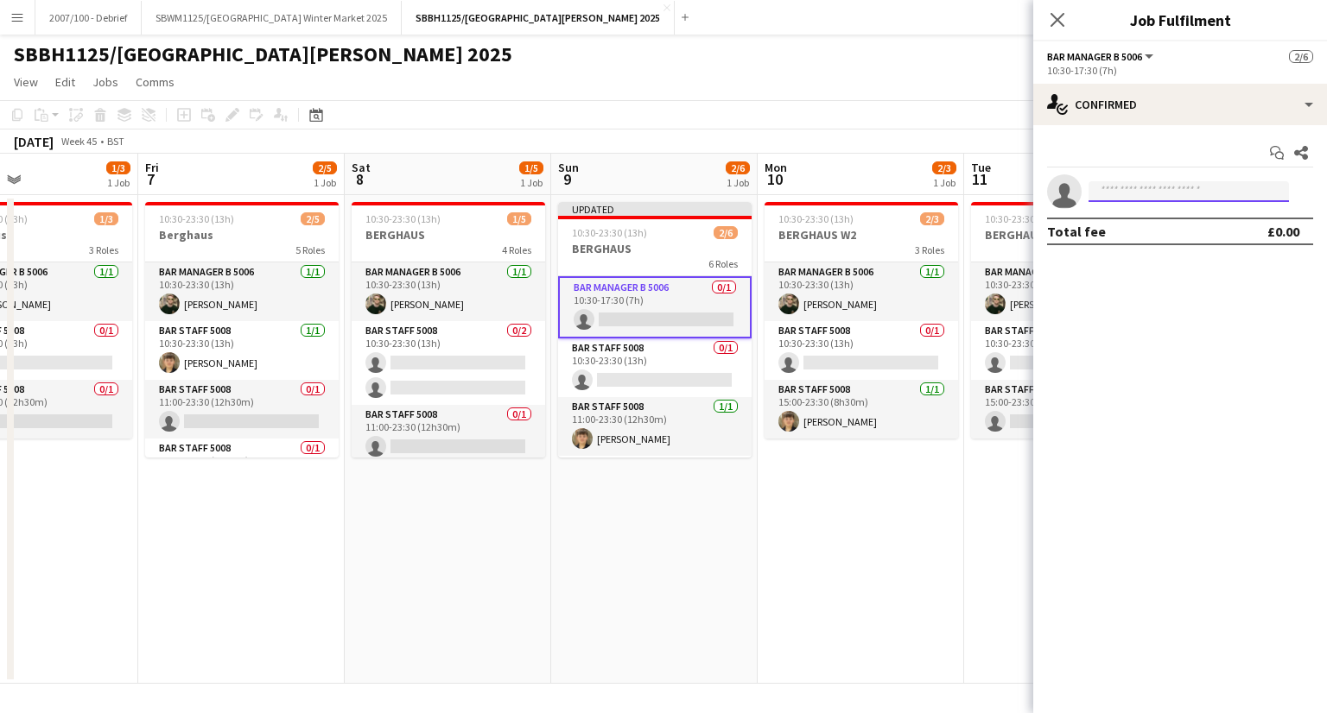
click at [1191, 191] on input at bounding box center [1188, 191] width 200 height 21
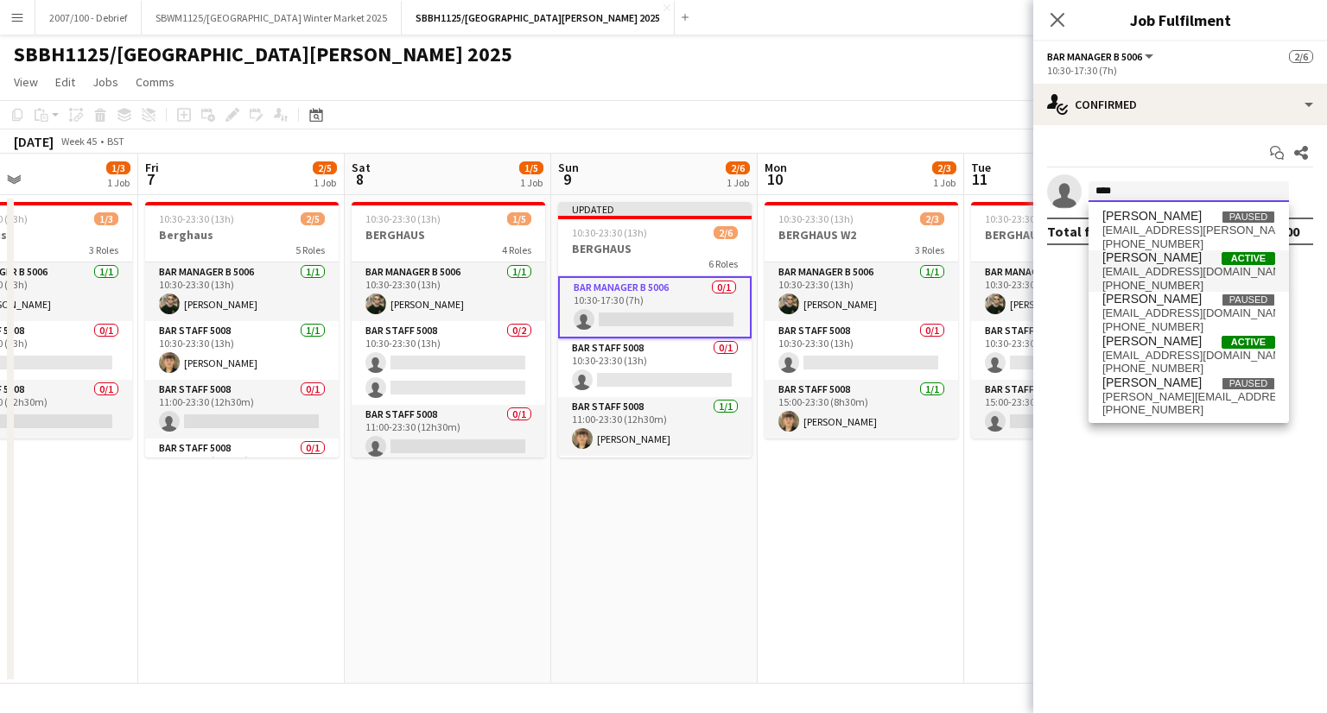
type input "****"
click at [1182, 265] on span "matt@vikingstaffingandevents.co.uk" at bounding box center [1188, 272] width 173 height 14
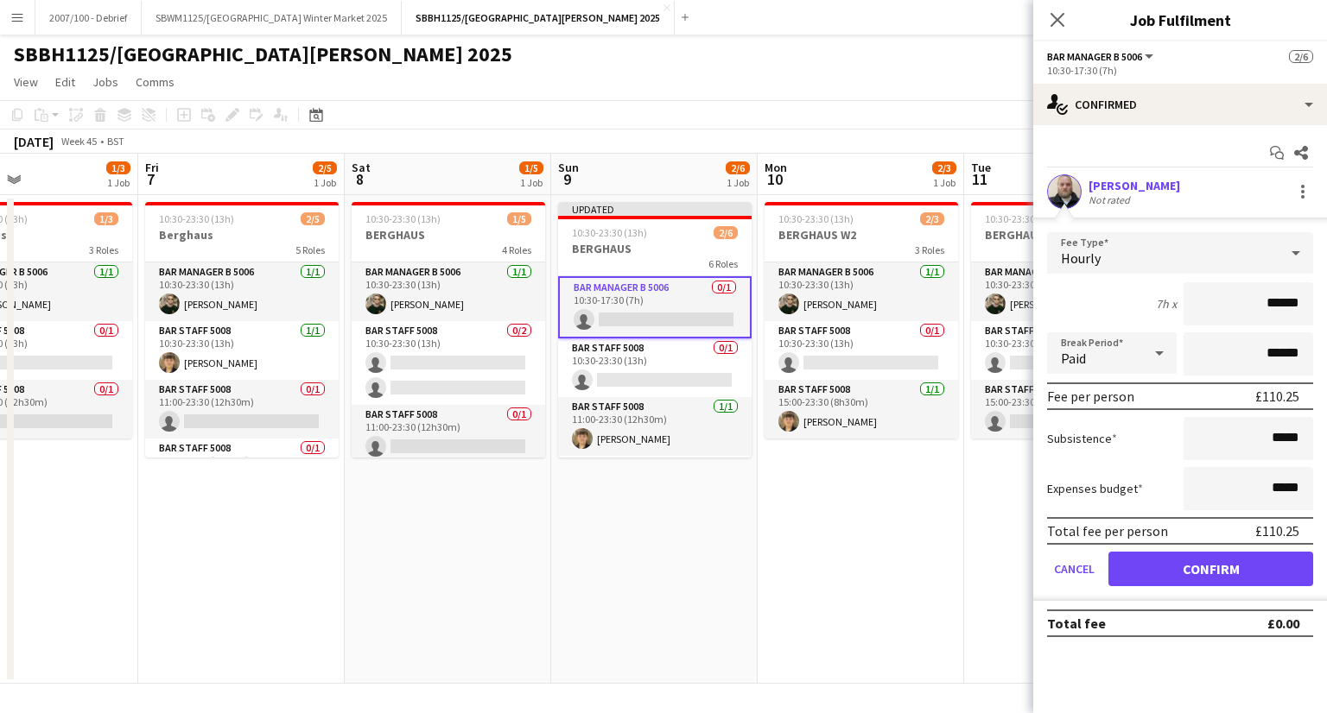
click at [1184, 256] on div "Hourly" at bounding box center [1162, 252] width 231 height 41
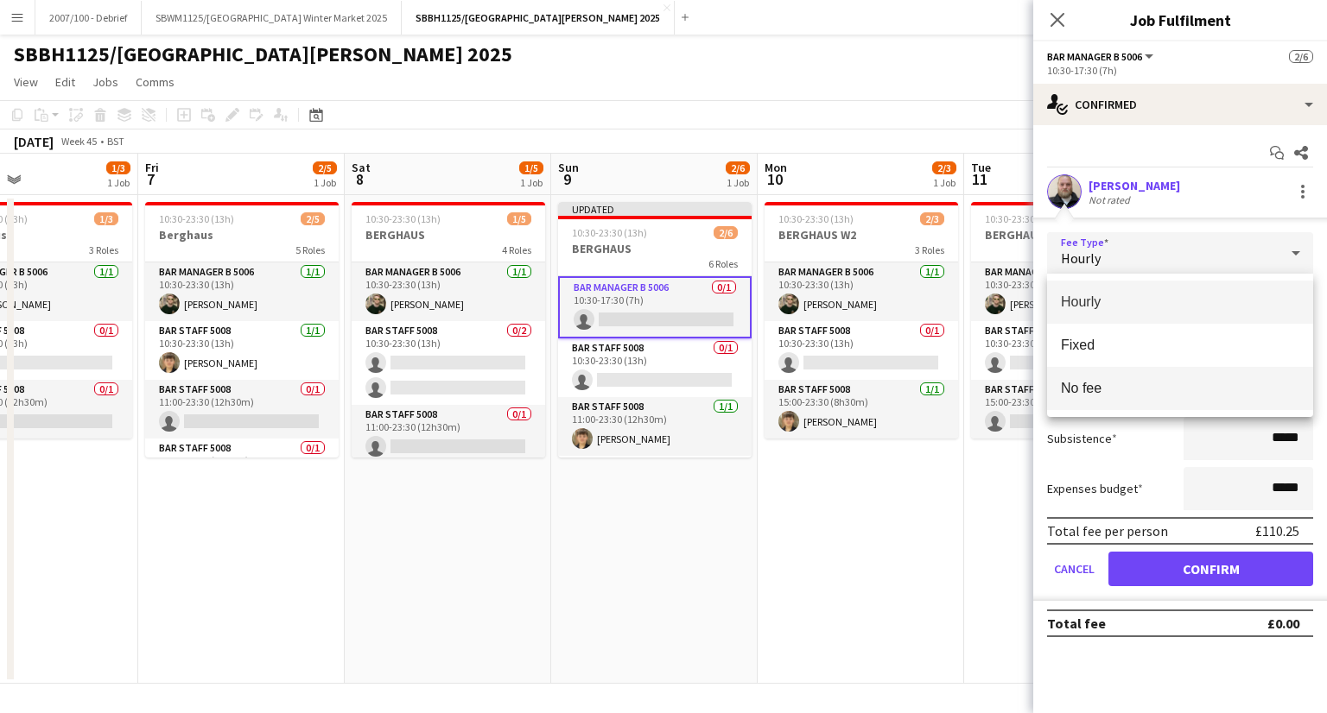
click at [1162, 385] on span "No fee" at bounding box center [1180, 388] width 238 height 16
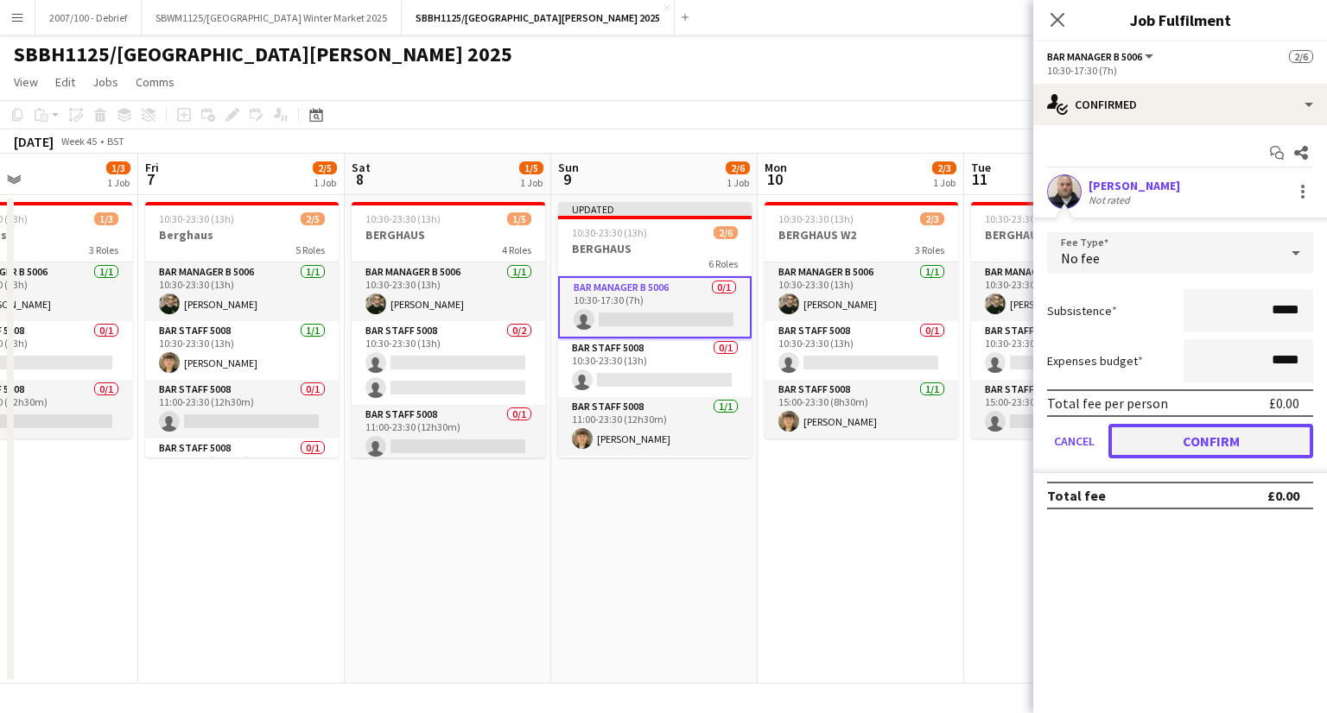
click at [1178, 447] on button "Confirm" at bounding box center [1210, 441] width 205 height 35
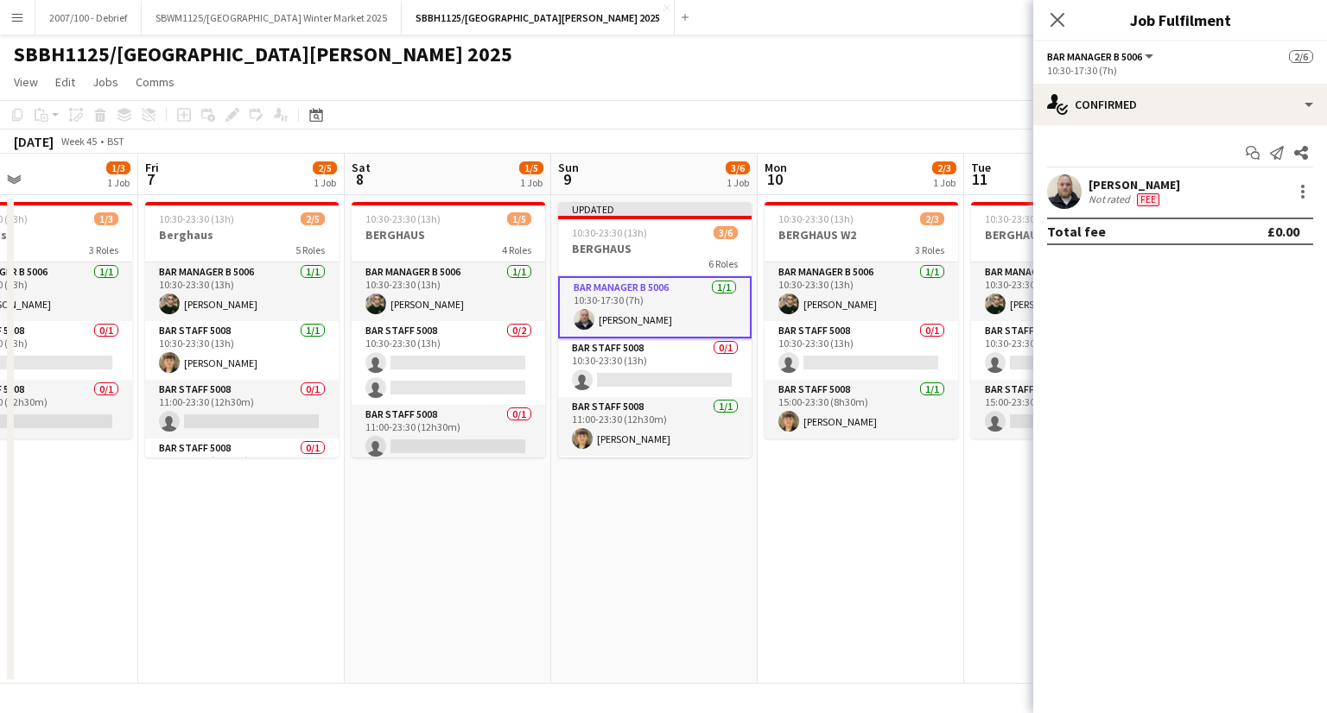
click at [788, 520] on app-date-cell "10:30-23:30 (13h) 2/3 BERGHAUS W2 3 Roles Bar Manager B 5006 1/1 10:30-23:30 (1…" at bounding box center [861, 439] width 206 height 489
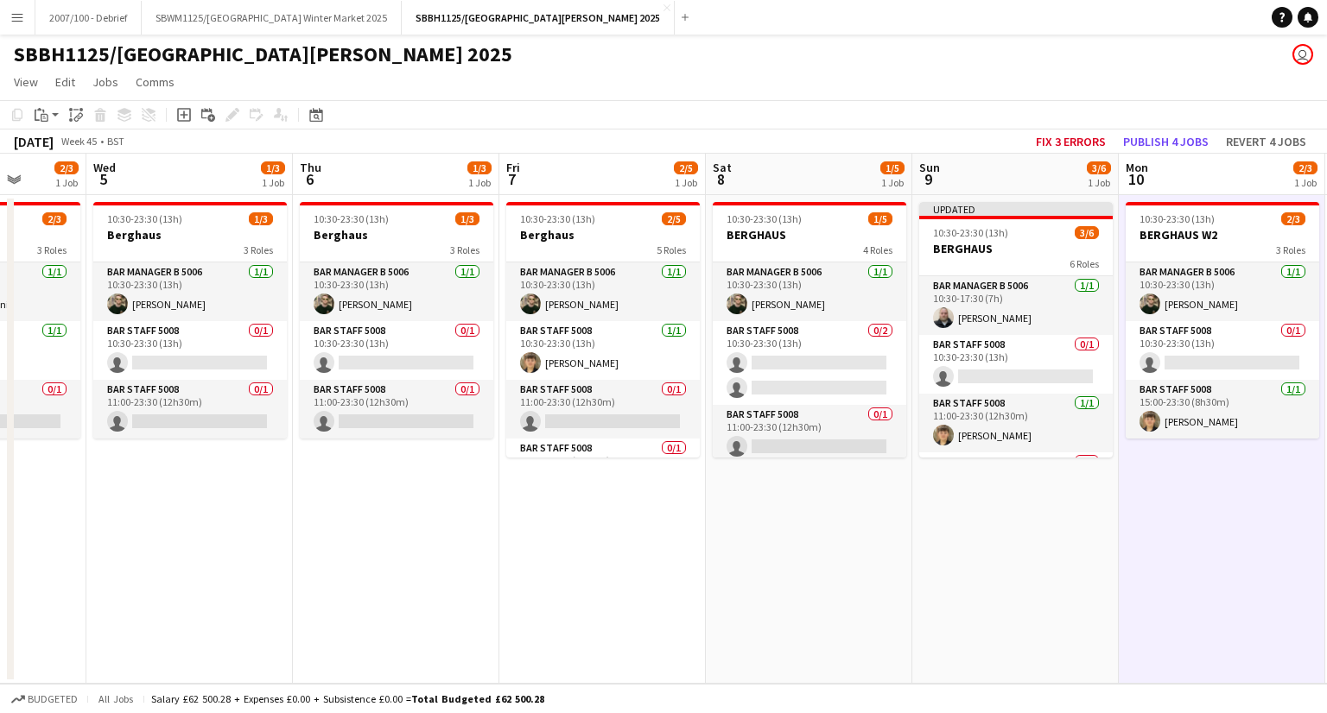
drag, startPoint x: 352, startPoint y: 548, endPoint x: 716, endPoint y: 538, distance: 363.8
click at [716, 538] on app-calendar-viewport "Sun 2 7/7 2 Jobs Mon 3 2/3 1 Job Tue 4 2/3 1 Job Wed 5 1/3 1 Job Thu 6 1/3 1 Jo…" at bounding box center [663, 419] width 1327 height 530
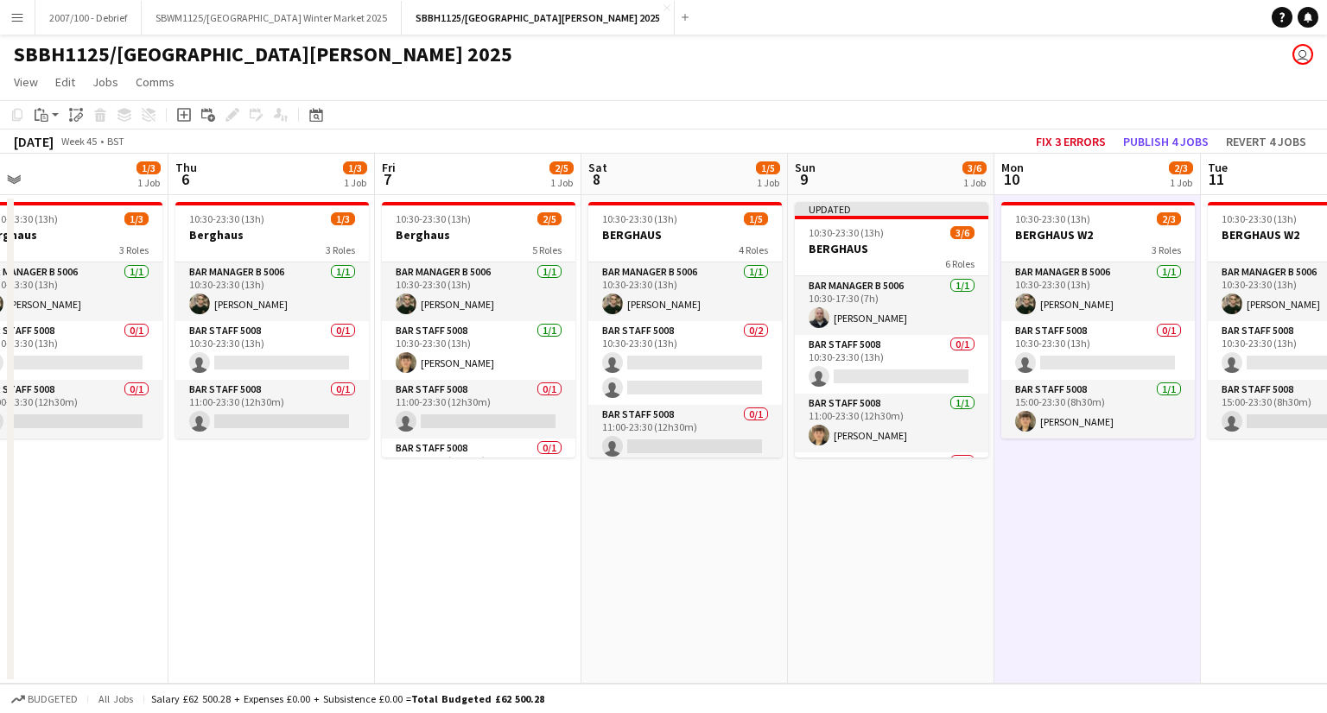
scroll to position [0, 453]
drag, startPoint x: 282, startPoint y: 539, endPoint x: 305, endPoint y: 484, distance: 60.0
click at [162, 502] on app-calendar-viewport "Mon 3 2/3 1 Job Tue 4 2/3 1 Job Wed 5 1/3 1 Job Thu 6 1/3 1 Job Fri 7 2/5 1 Job…" at bounding box center [663, 419] width 1327 height 530
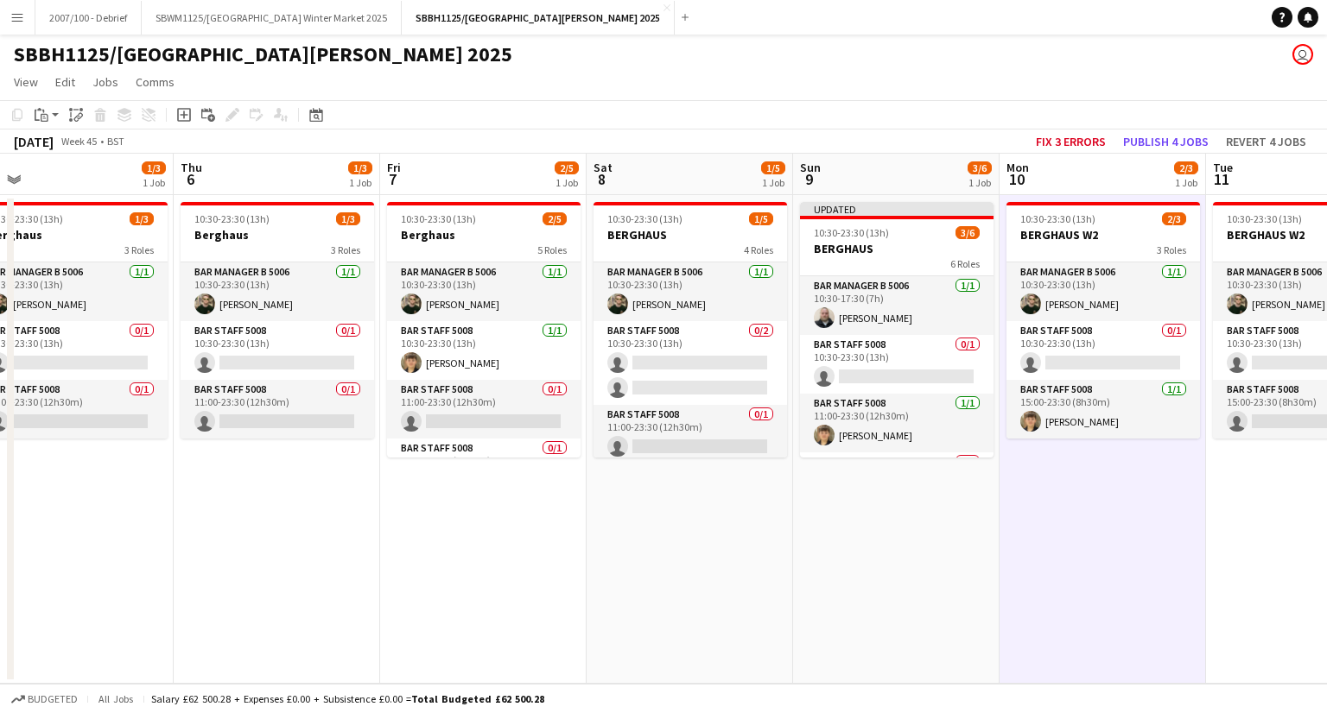
click at [641, 653] on app-date-cell "10:30-23:30 (13h) 1/5 BERGHAUS 4 Roles Bar Manager B 5006 1/1 10:30-23:30 (13h)…" at bounding box center [689, 439] width 206 height 489
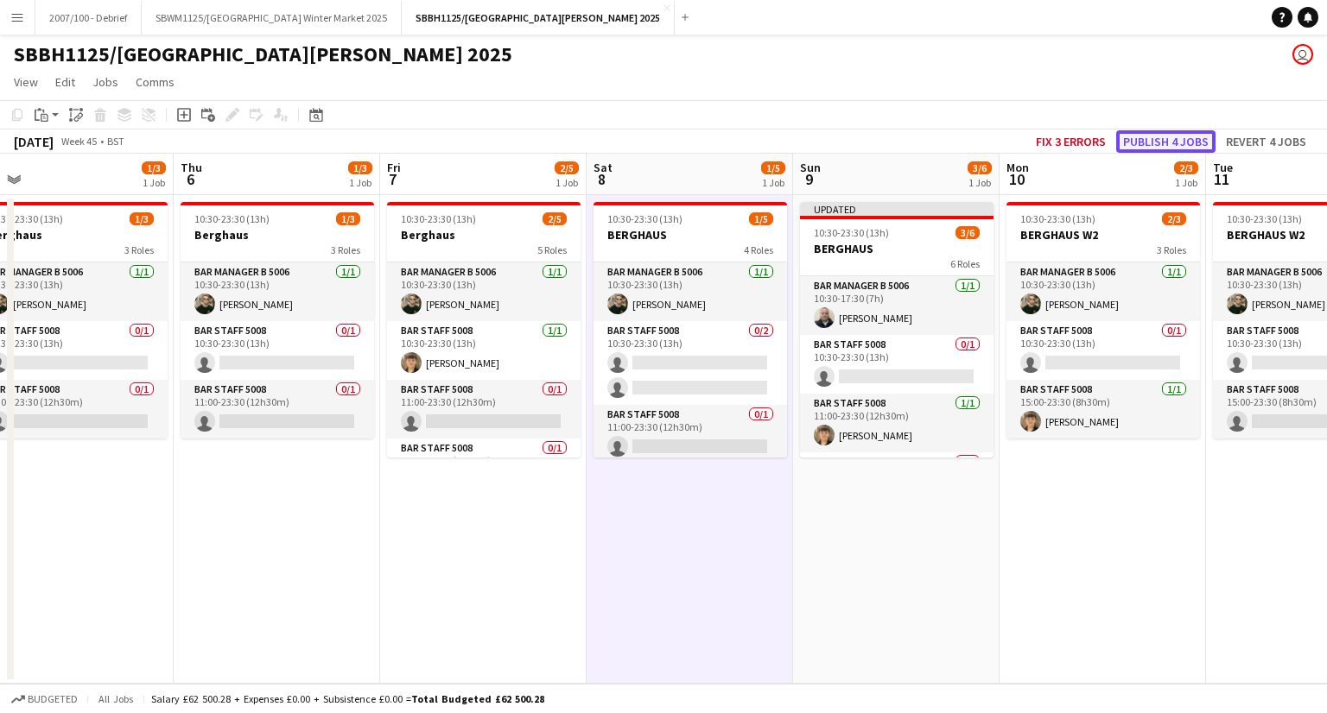
click at [1163, 130] on button "Publish 4 jobs" at bounding box center [1165, 141] width 99 height 22
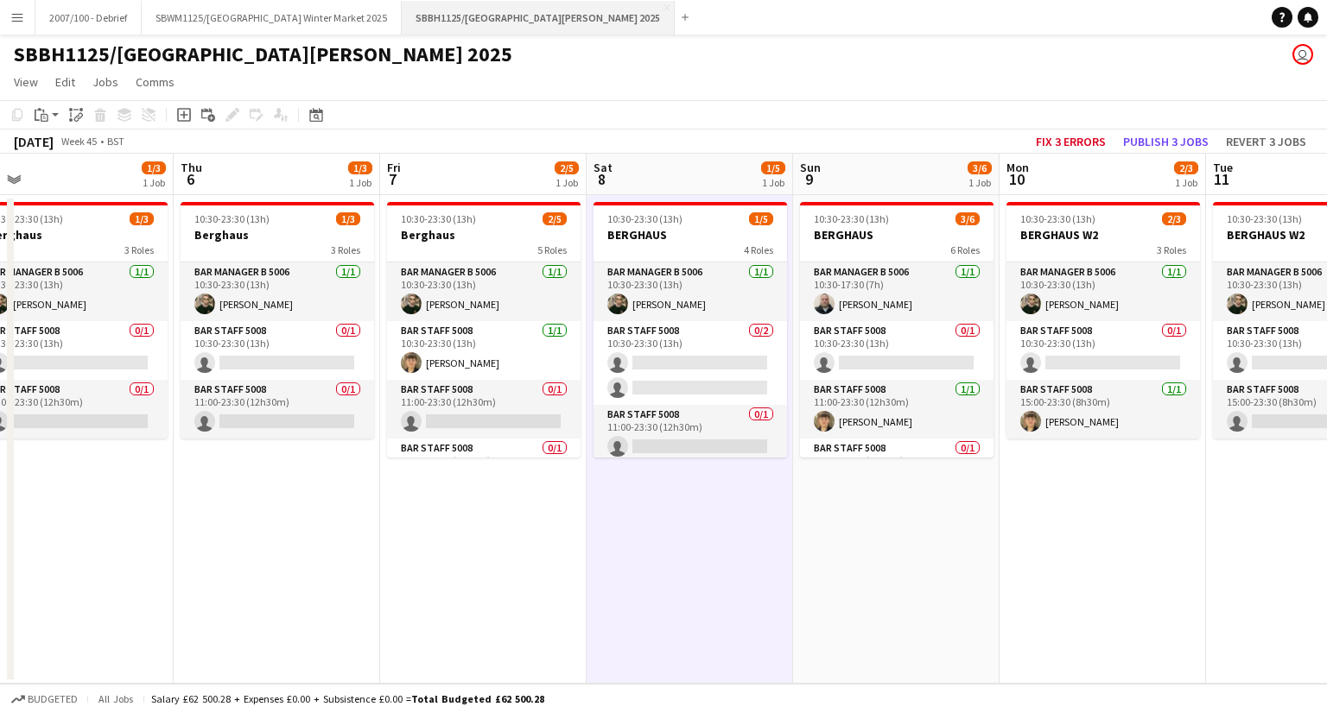
click at [523, 8] on button "SBBH1125/P Southbank Winter Market Berg Haus 2025 Close" at bounding box center [538, 18] width 273 height 34
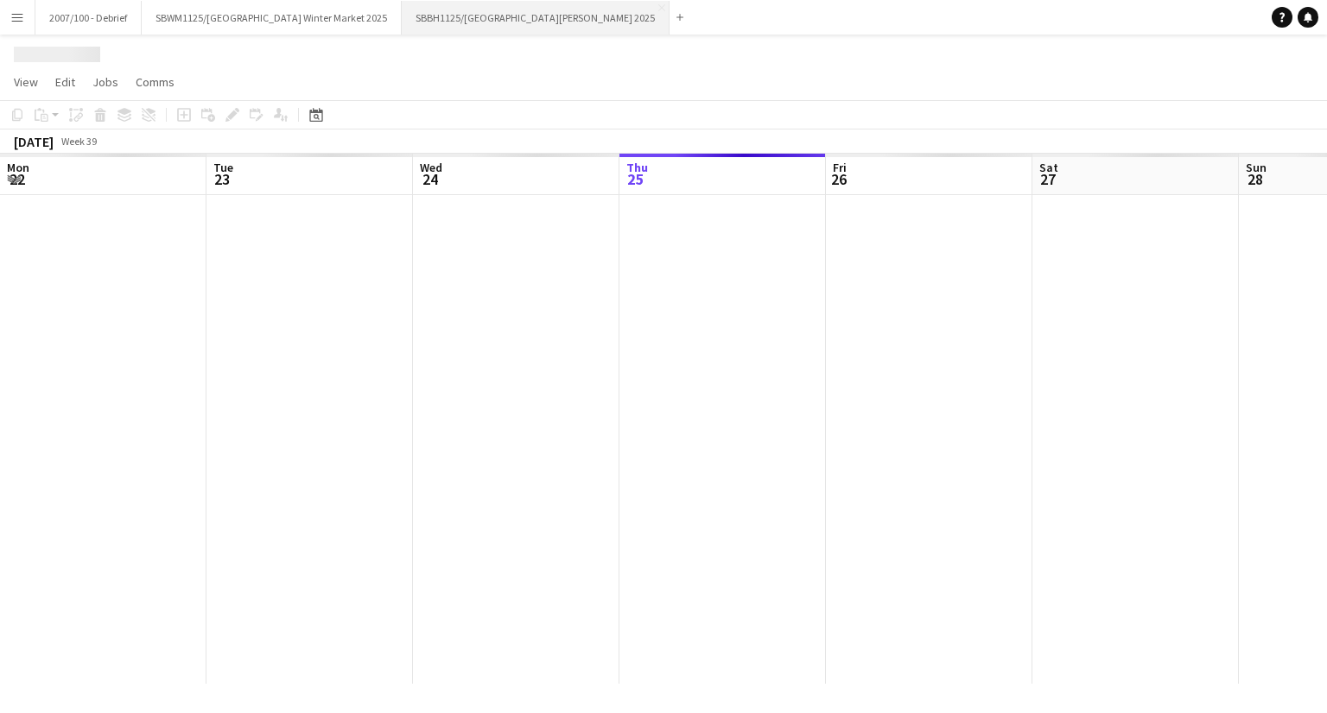
scroll to position [0, 413]
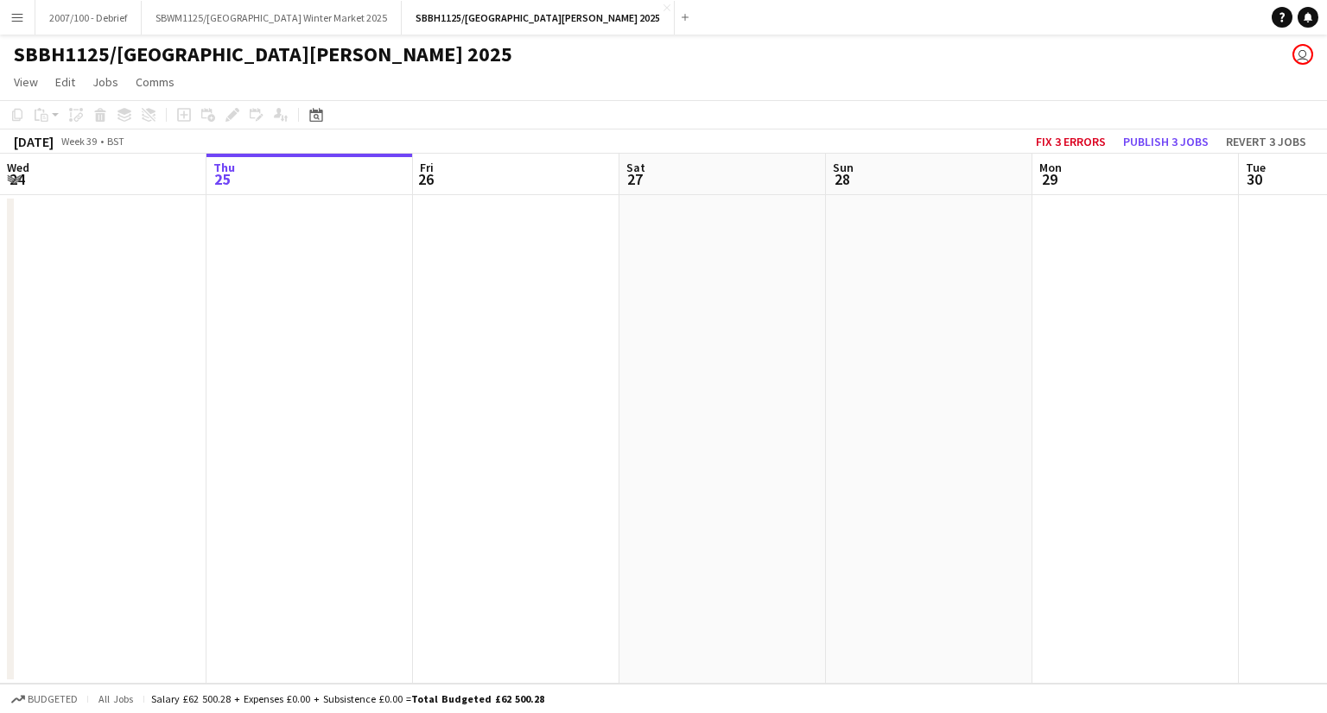
click at [28, 17] on button "Menu" at bounding box center [17, 17] width 35 height 35
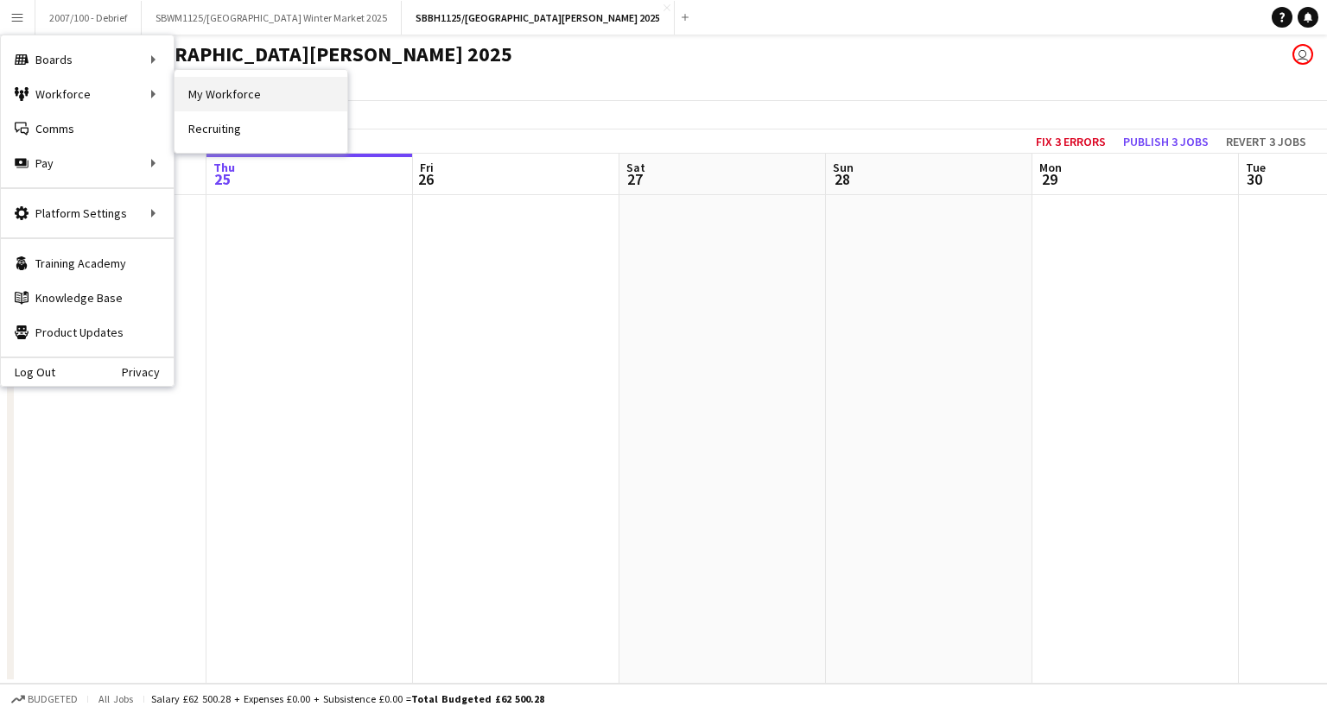
click at [273, 87] on link "My Workforce" at bounding box center [260, 94] width 173 height 35
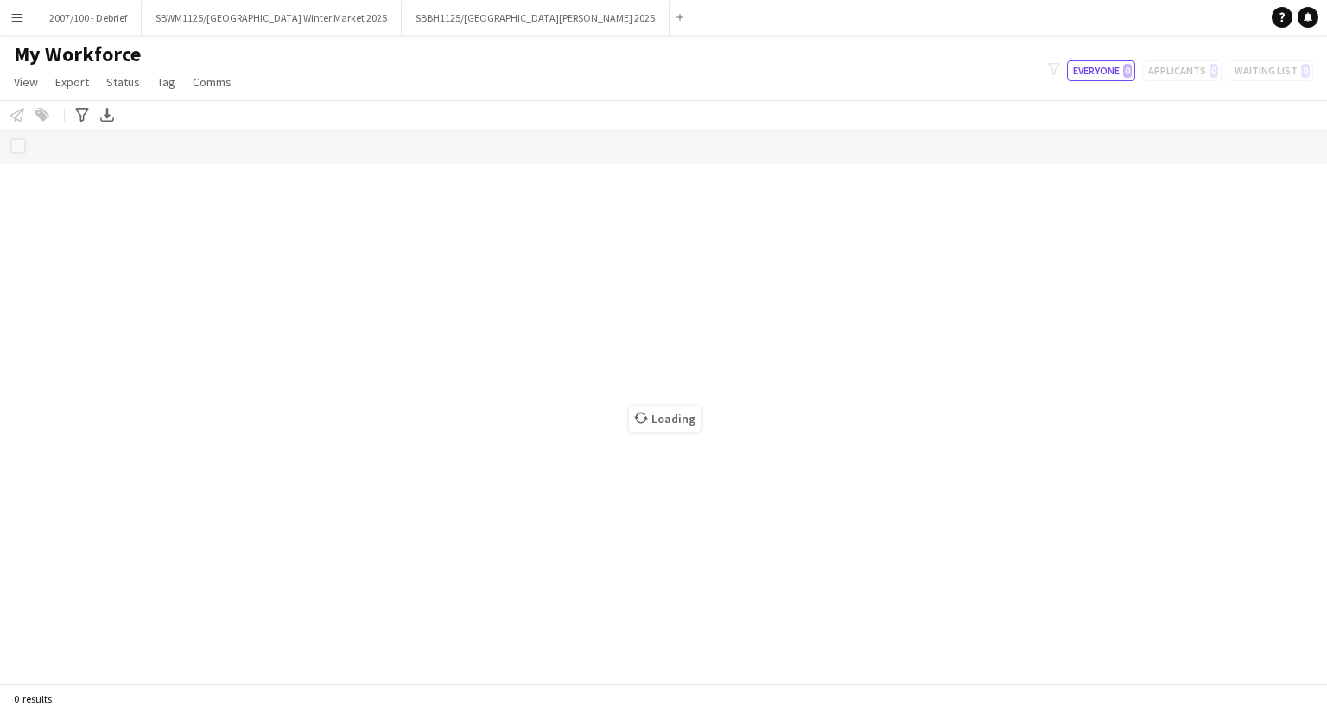
click at [0, 20] on button "Menu" at bounding box center [17, 17] width 35 height 35
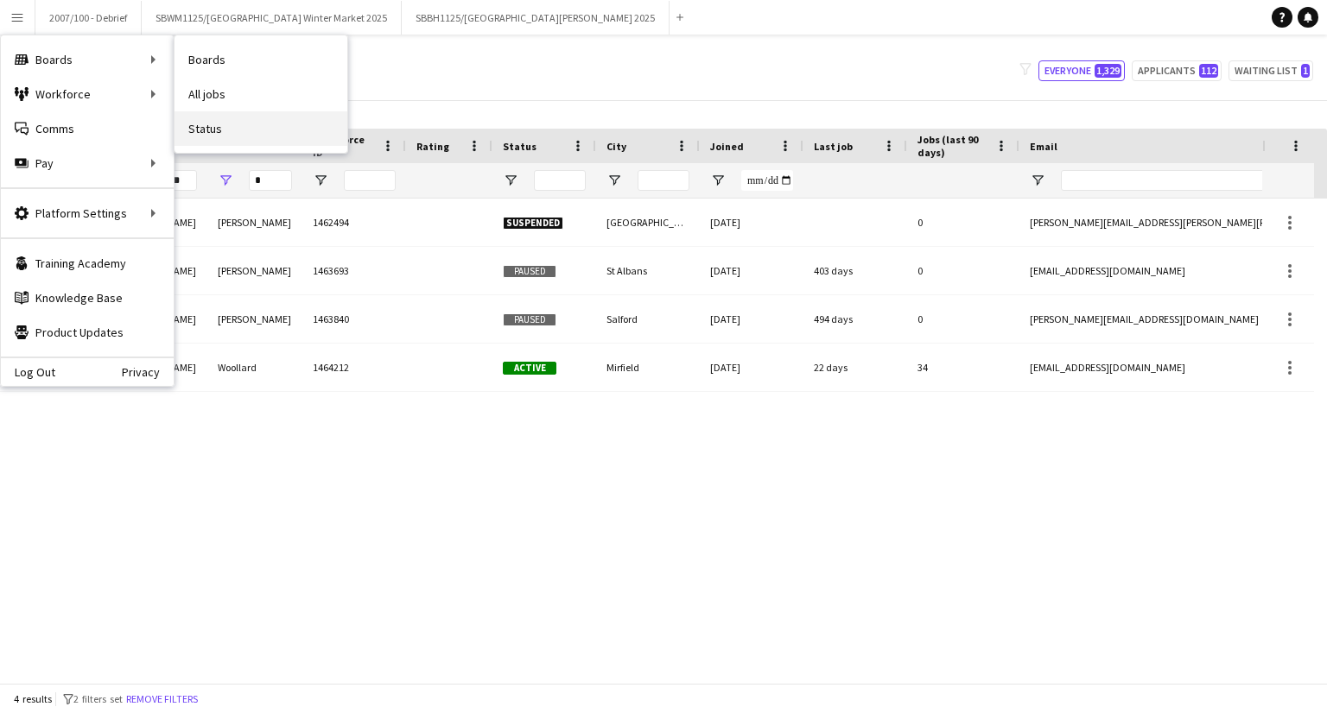
click at [262, 132] on link "Status" at bounding box center [260, 128] width 173 height 35
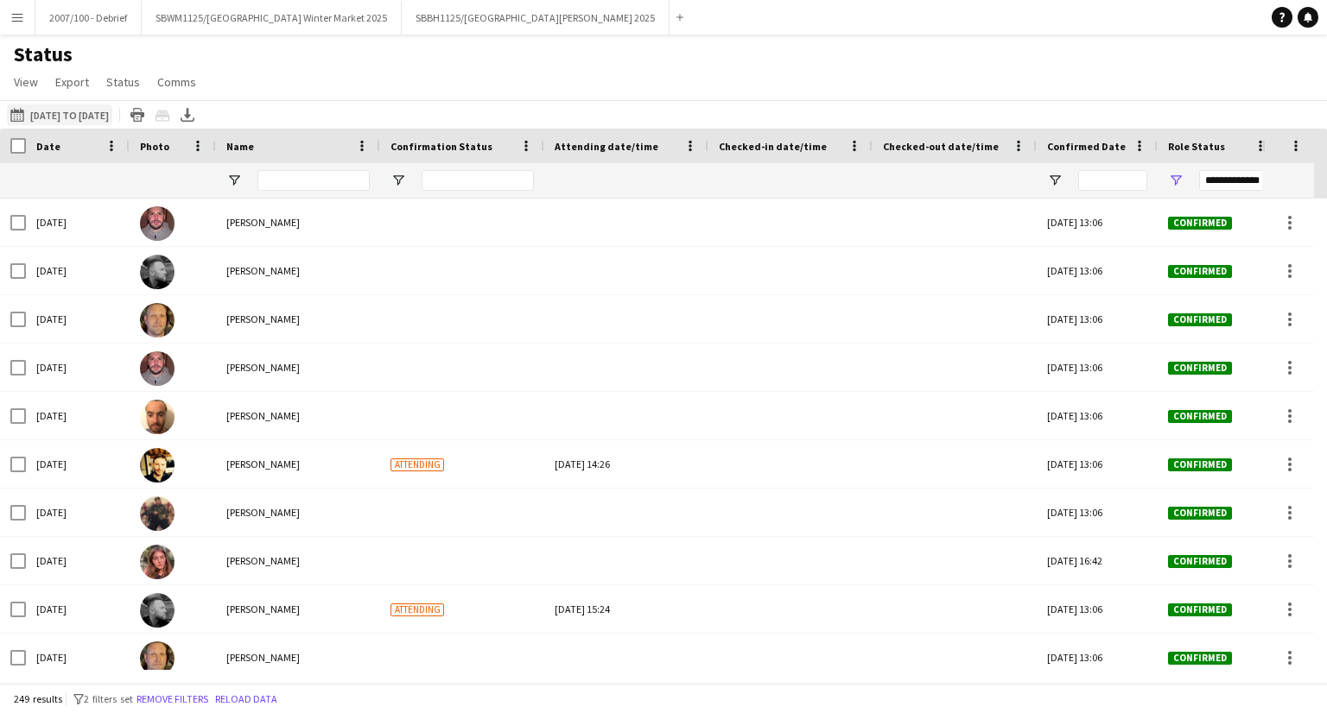
click at [49, 118] on button "23-09-2025 to 29-09-2025 23-07-2025 to 06-08-2025" at bounding box center [59, 115] width 105 height 21
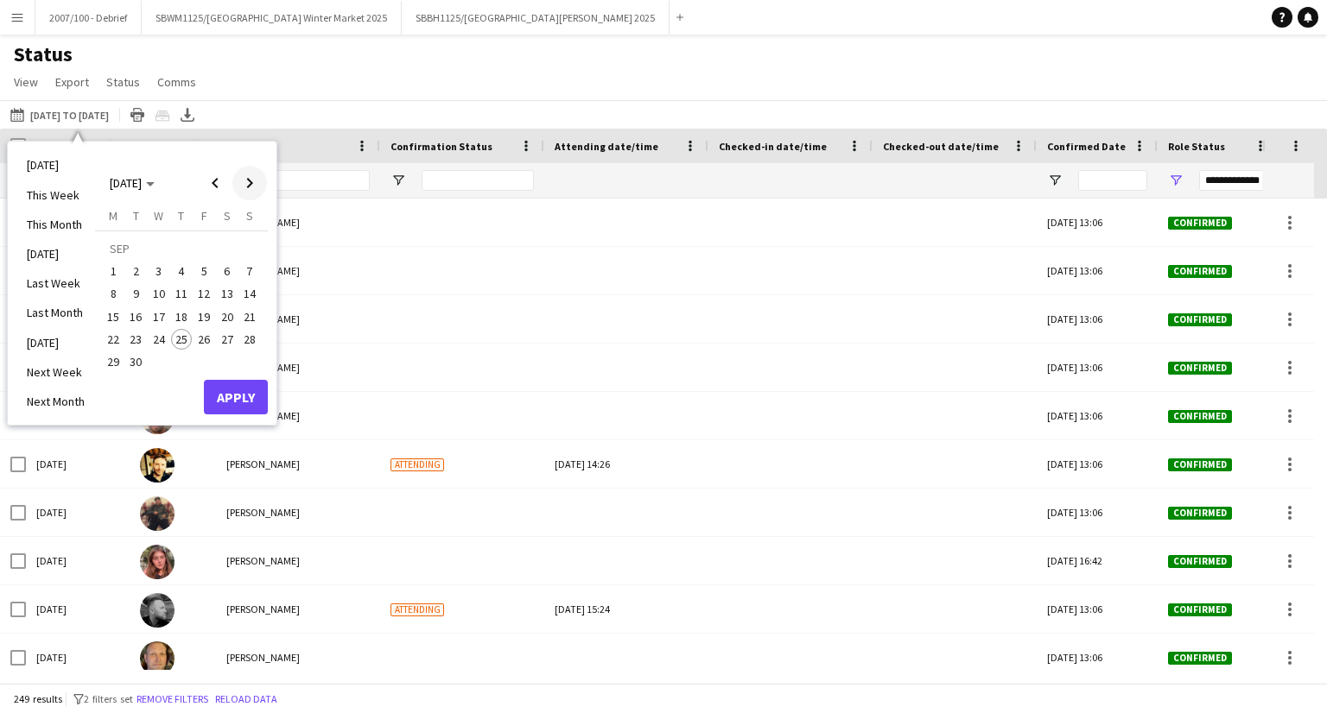
click at [256, 181] on span "Next month" at bounding box center [249, 183] width 35 height 35
click at [180, 298] on span "13" at bounding box center [181, 298] width 21 height 21
click at [256, 179] on span "Next month" at bounding box center [249, 183] width 35 height 35
click at [166, 364] on span "31" at bounding box center [159, 362] width 21 height 21
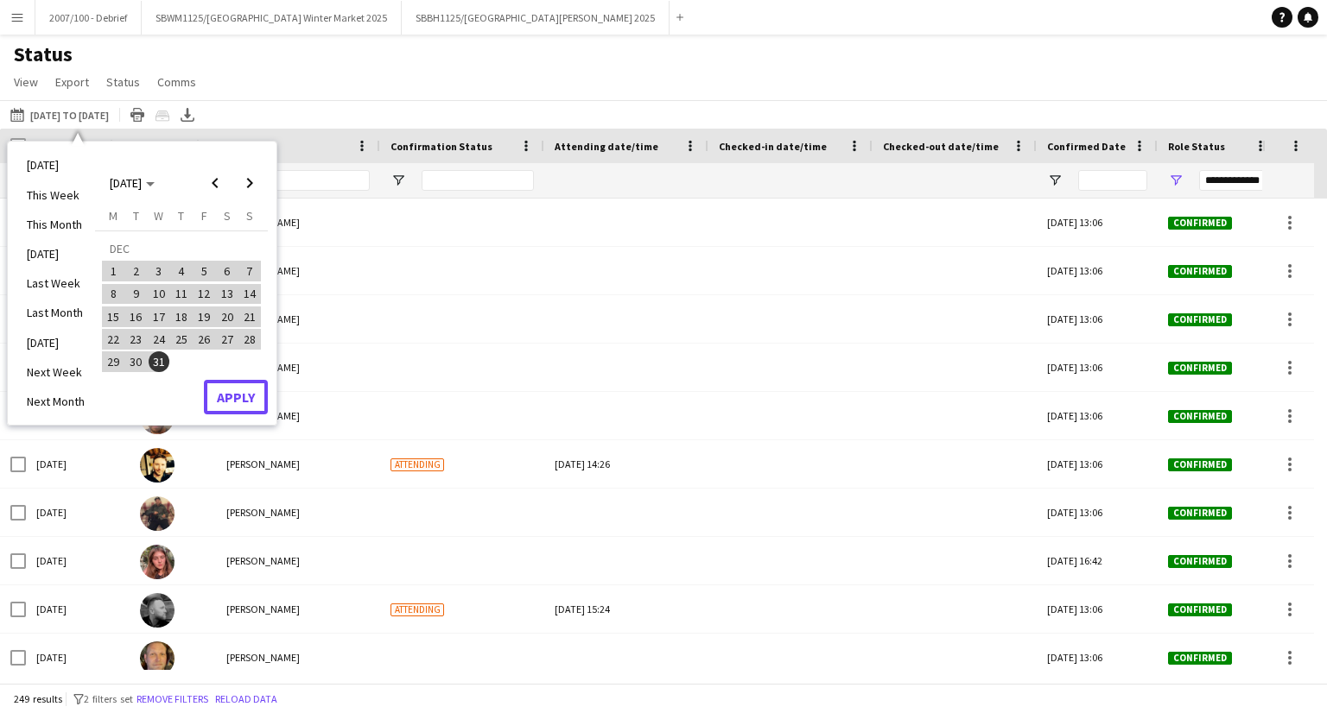
click at [250, 391] on button "Apply" at bounding box center [236, 397] width 64 height 35
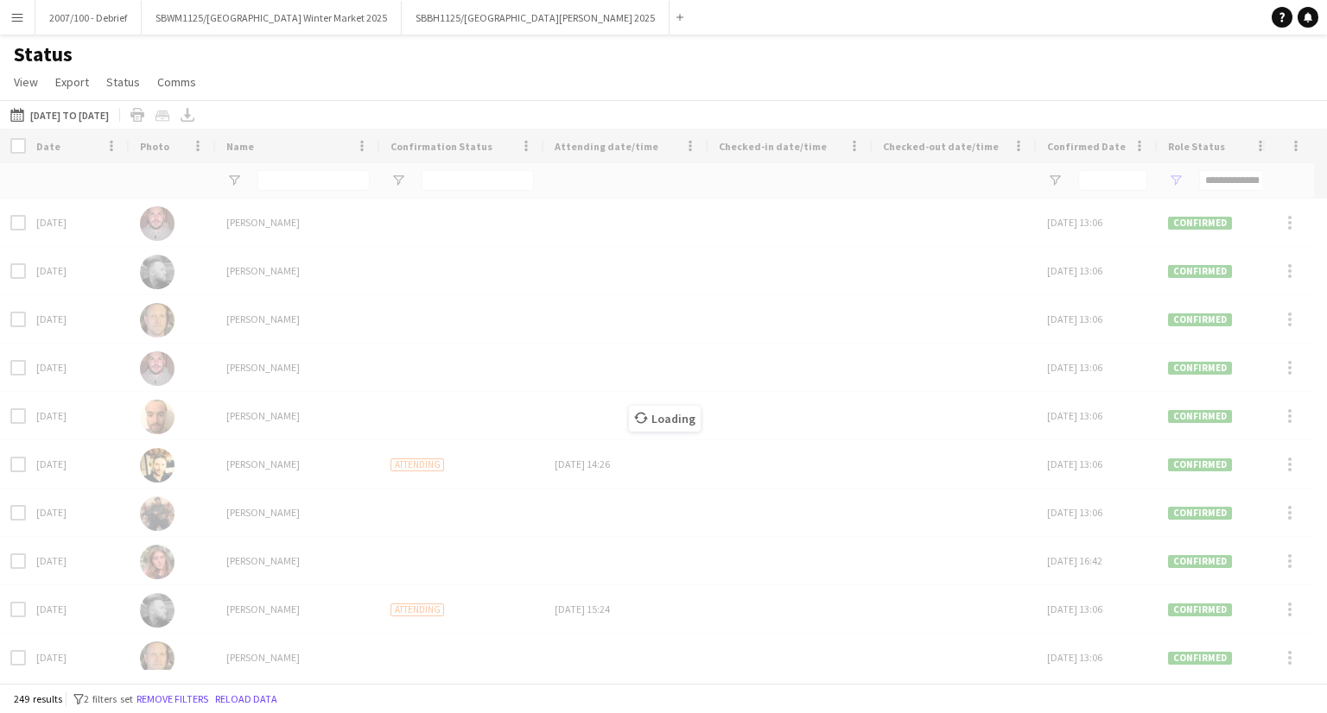
type input "***"
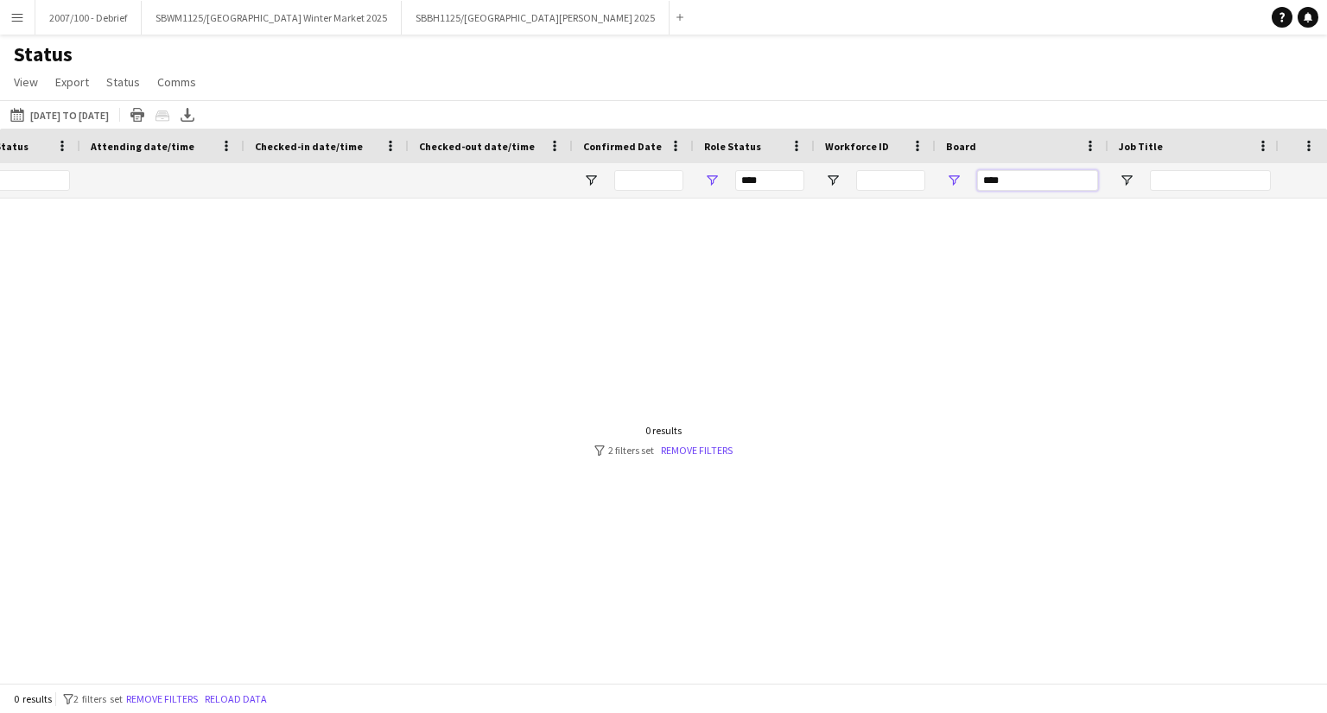
click at [1018, 174] on input "****" at bounding box center [1037, 180] width 121 height 21
type input "******"
type input "**********"
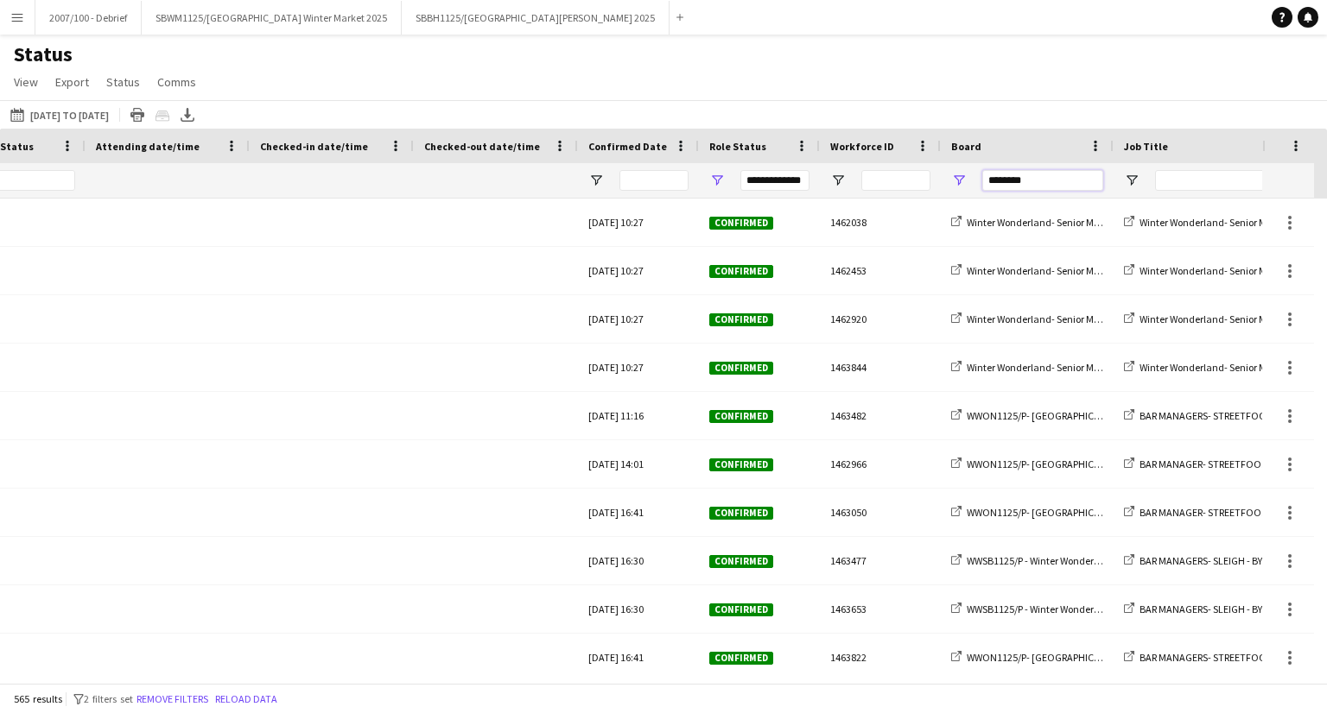
scroll to position [0, 455]
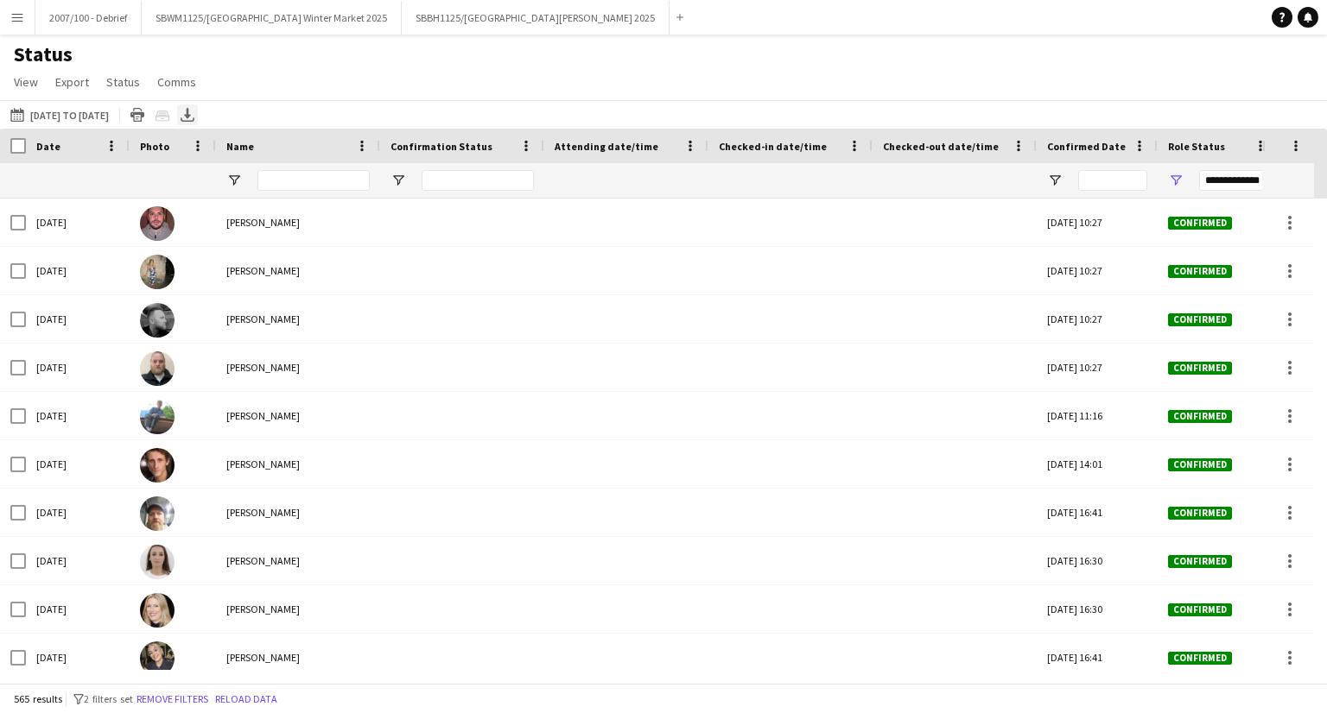
type input "********"
click at [191, 115] on icon at bounding box center [187, 113] width 7 height 10
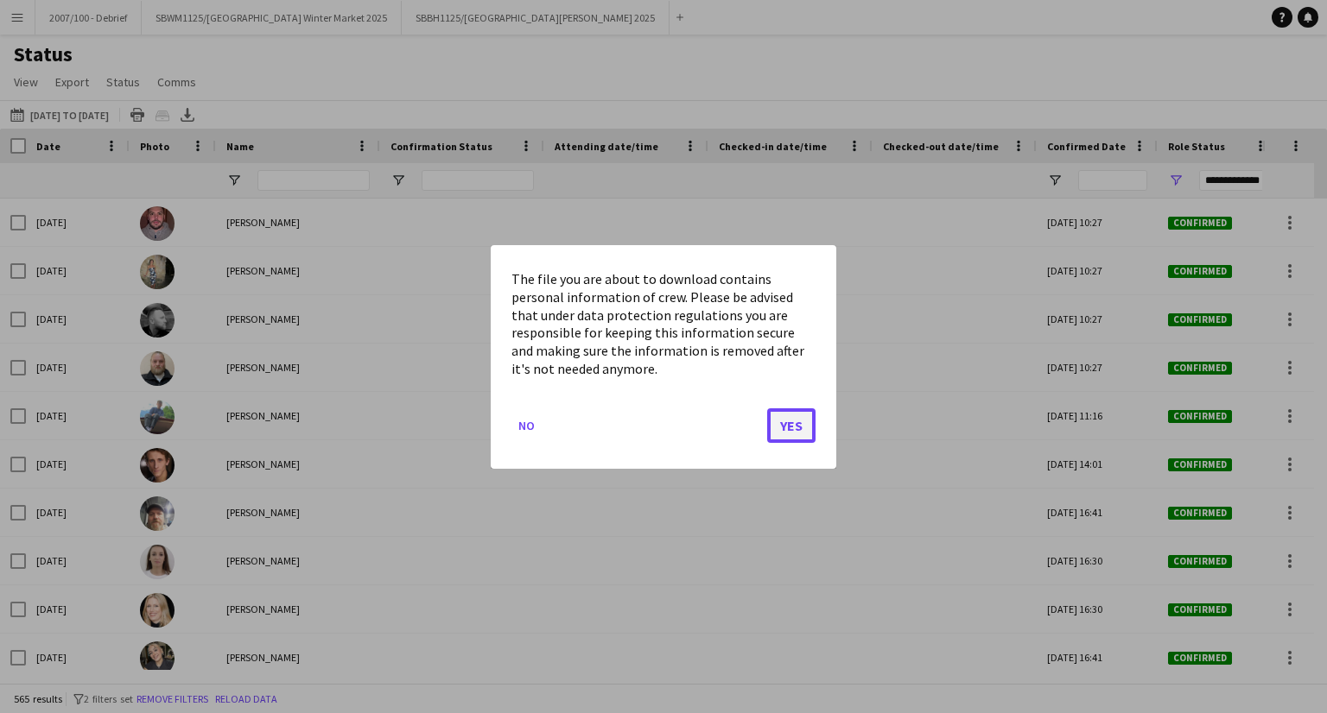
click at [777, 423] on button "Yes" at bounding box center [791, 425] width 48 height 35
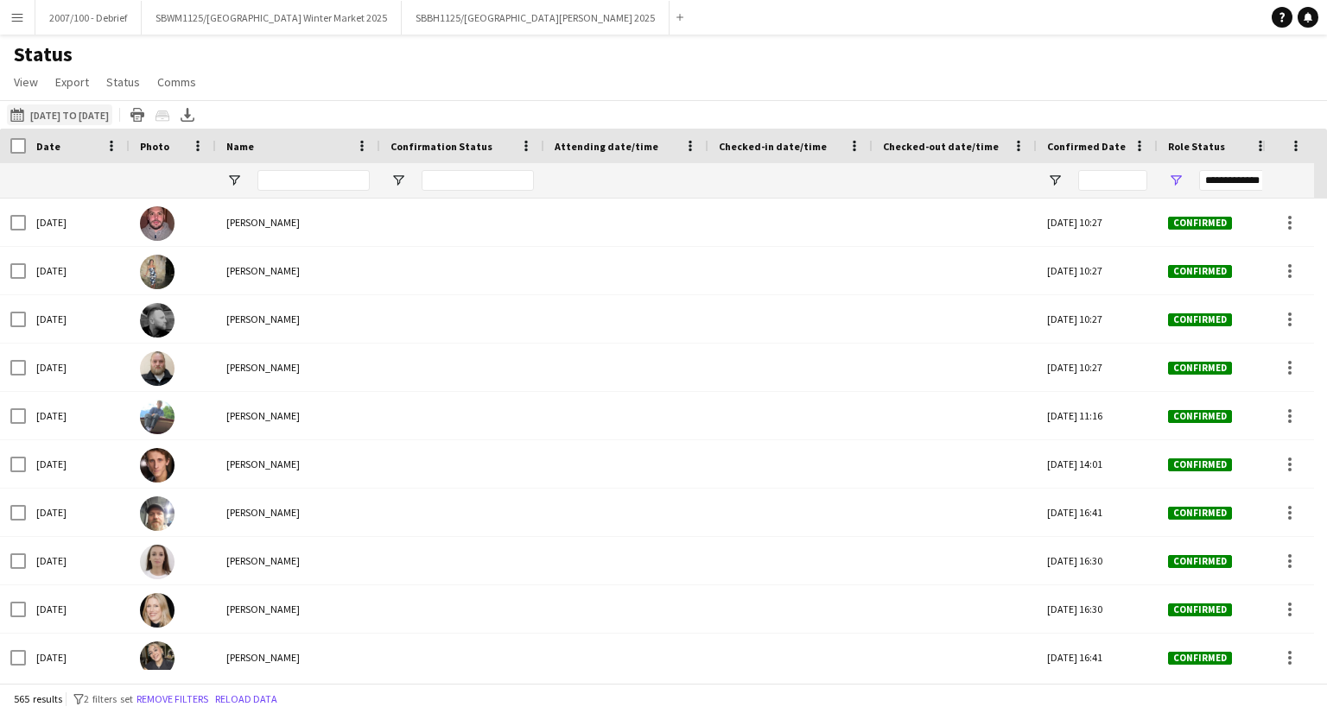
click at [81, 117] on button "23-09-2025 to 29-09-2025 13-11-2025 to 31-12-2025" at bounding box center [59, 115] width 105 height 21
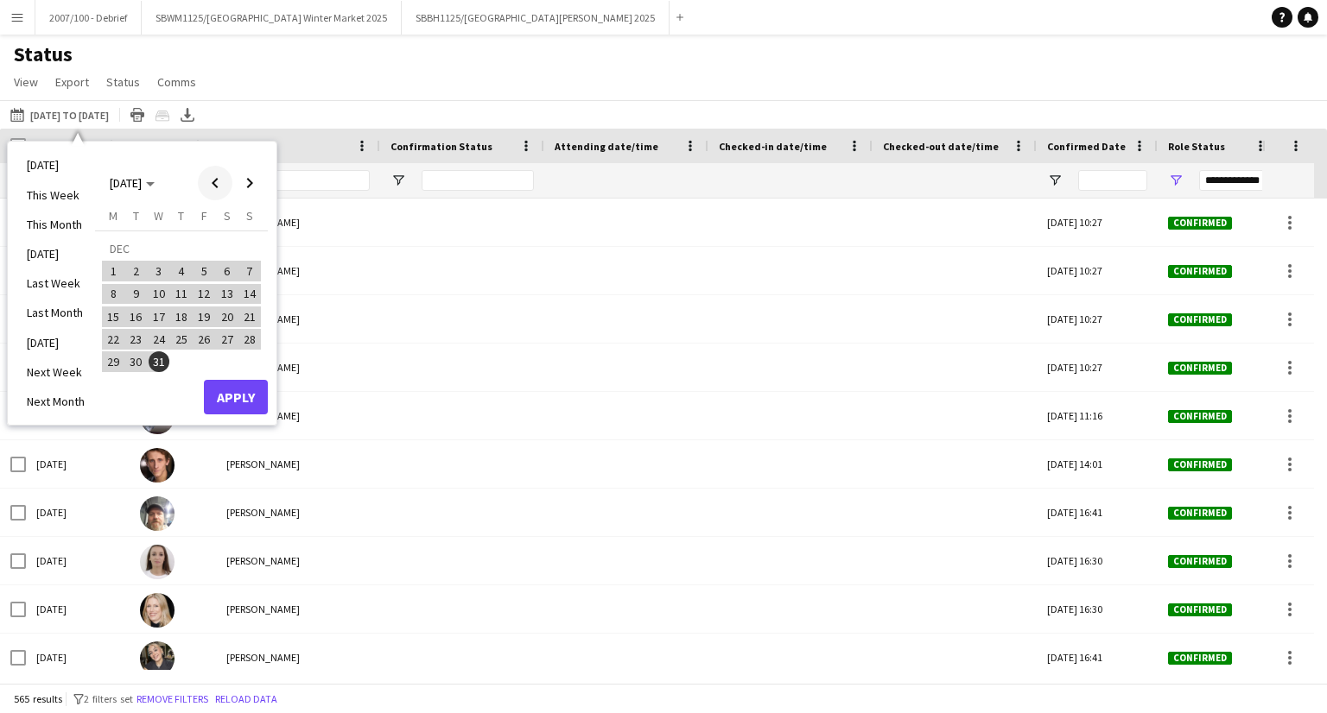
click at [210, 182] on span "Previous month" at bounding box center [215, 183] width 35 height 35
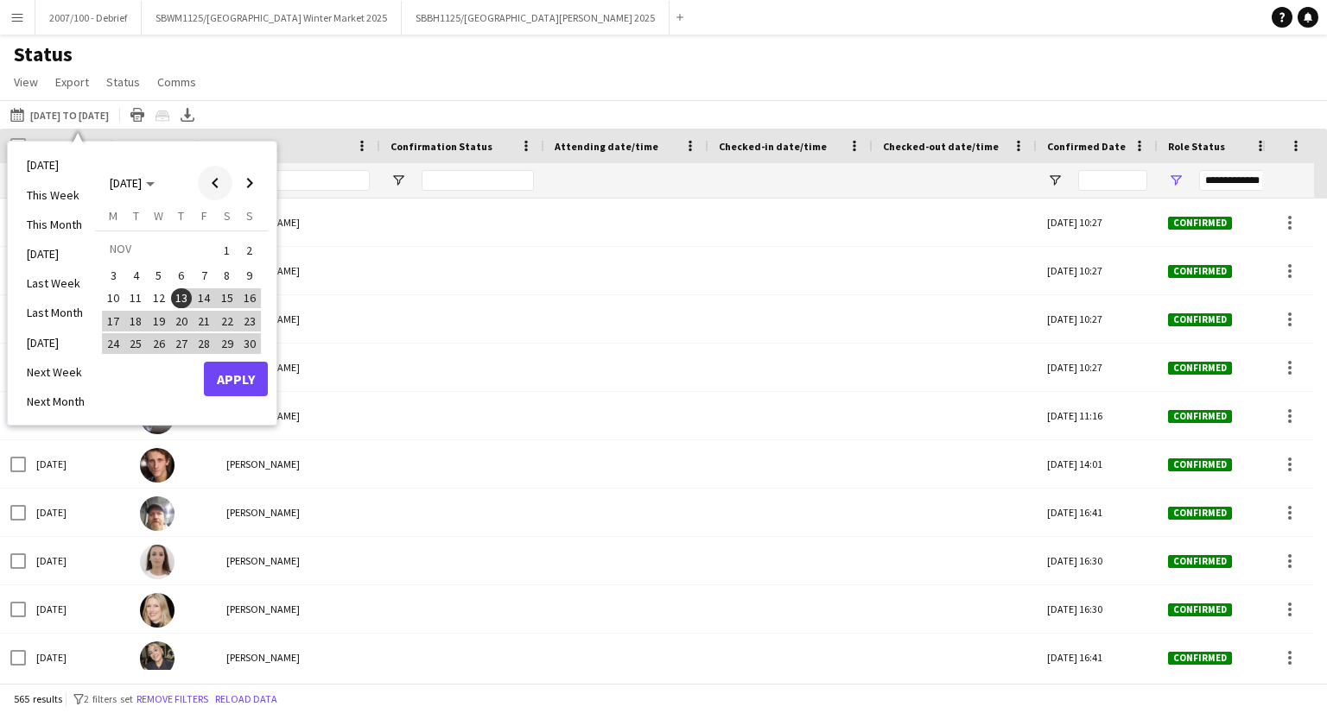
click at [213, 190] on span "Previous month" at bounding box center [215, 183] width 35 height 35
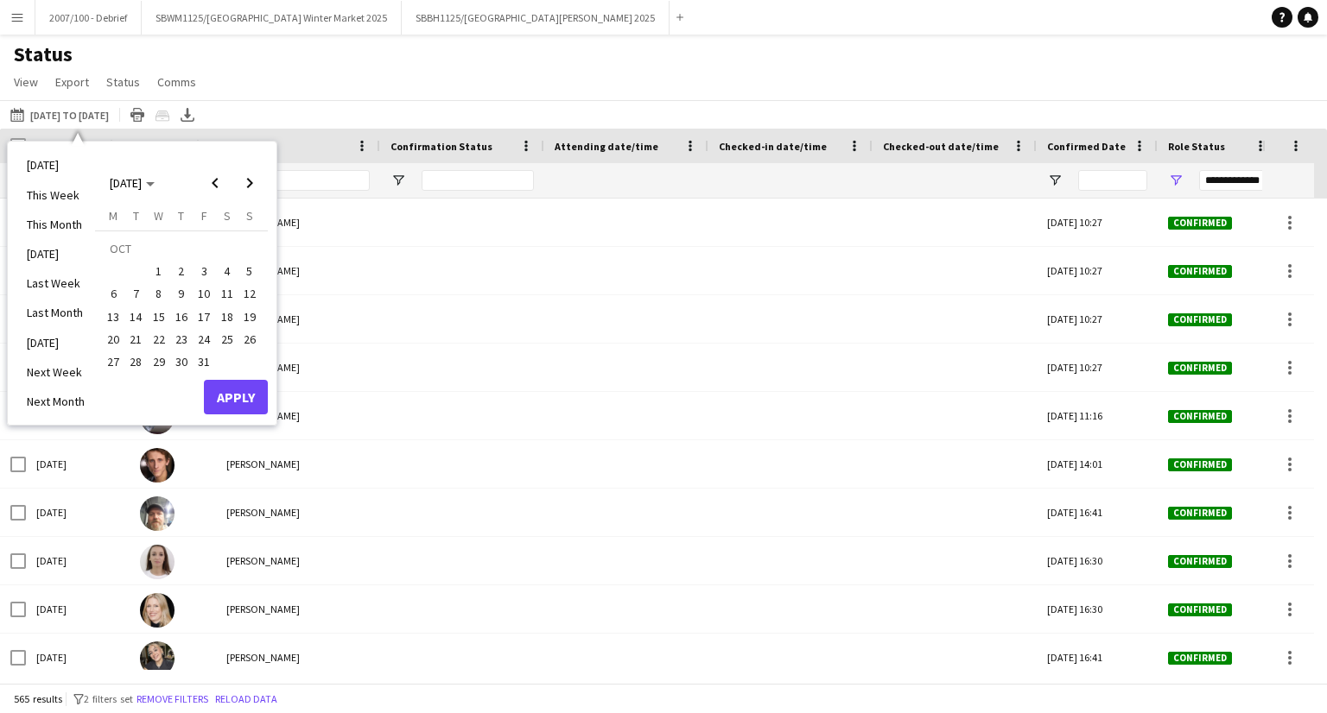
click at [172, 330] on button "23" at bounding box center [181, 339] width 22 height 22
click at [239, 191] on span "Next month" at bounding box center [249, 183] width 35 height 35
click at [148, 295] on button "12" at bounding box center [159, 298] width 22 height 22
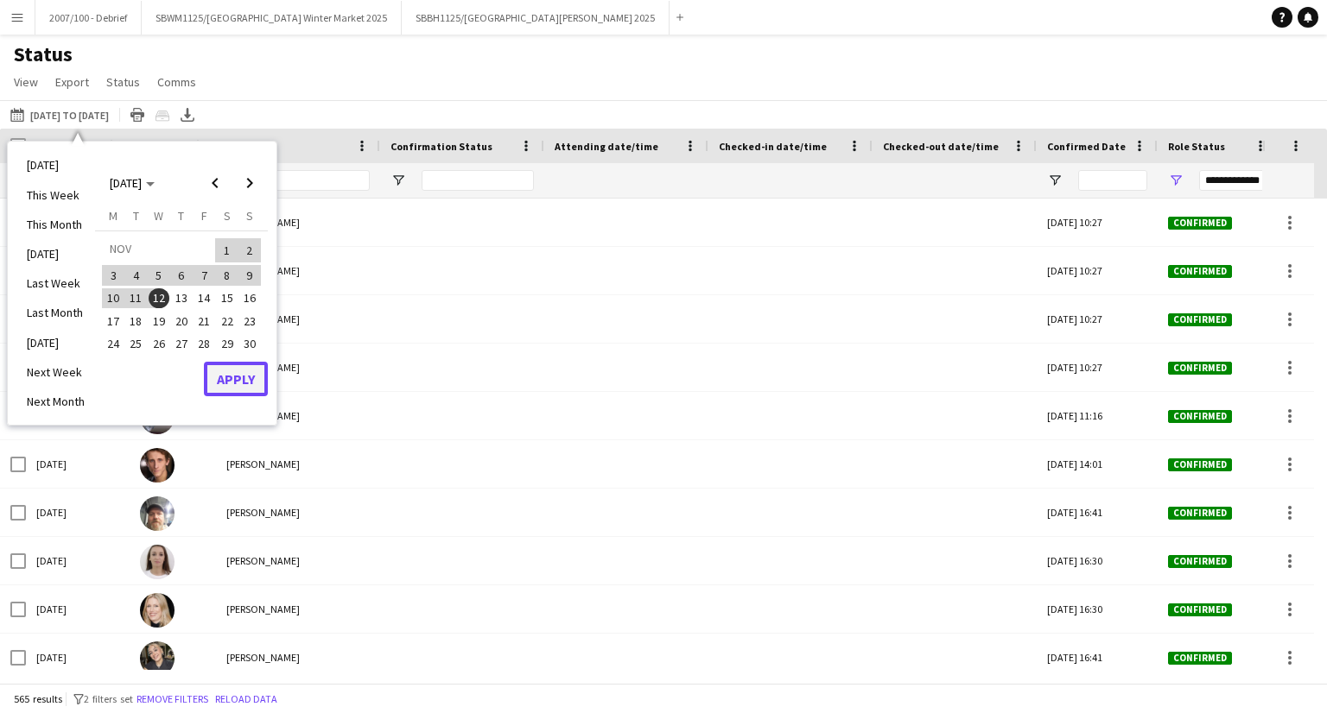
click at [212, 373] on button "Apply" at bounding box center [236, 379] width 64 height 35
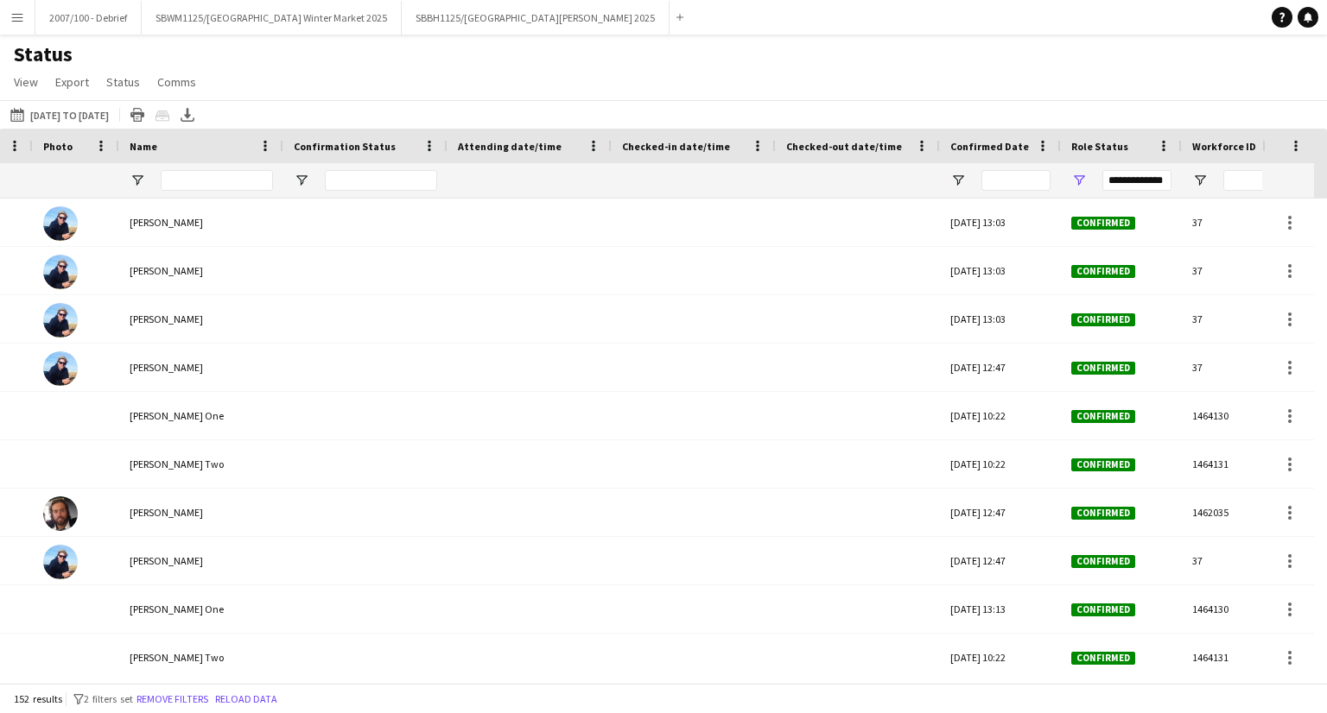
scroll to position [0, 352]
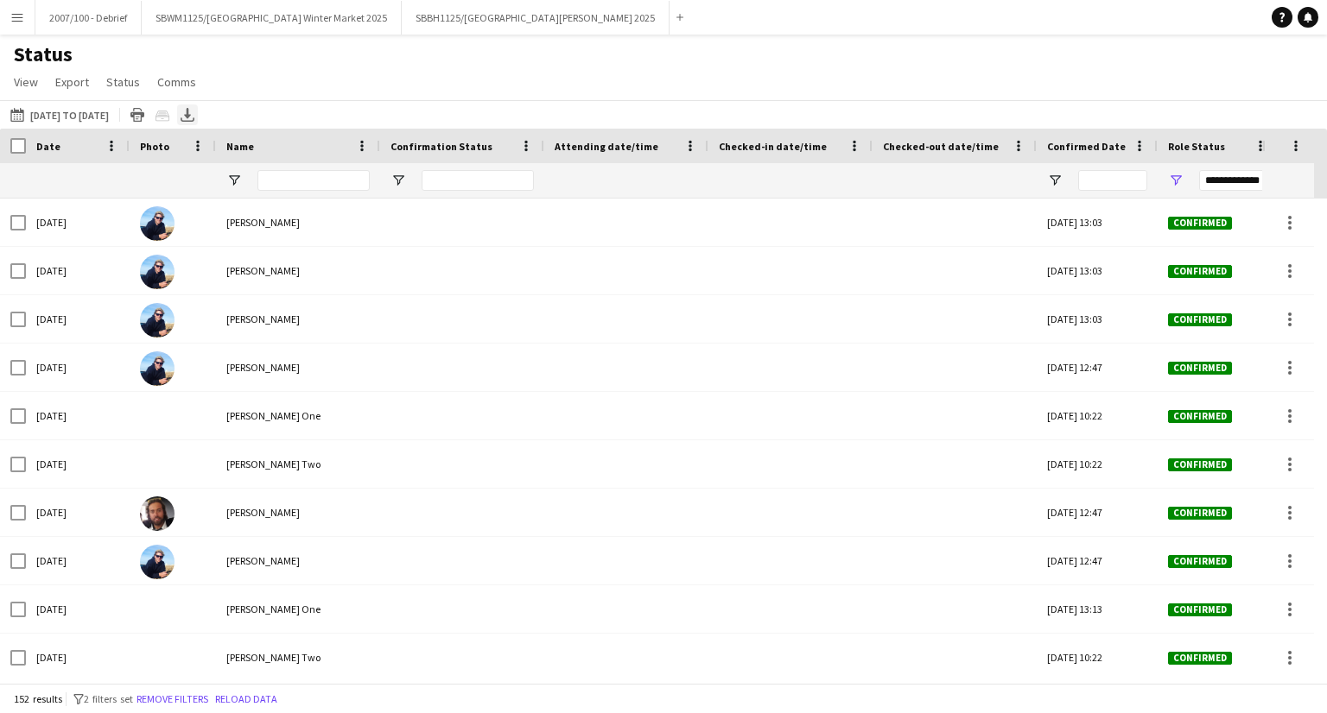
click at [194, 111] on icon "Export XLSX" at bounding box center [188, 115] width 14 height 14
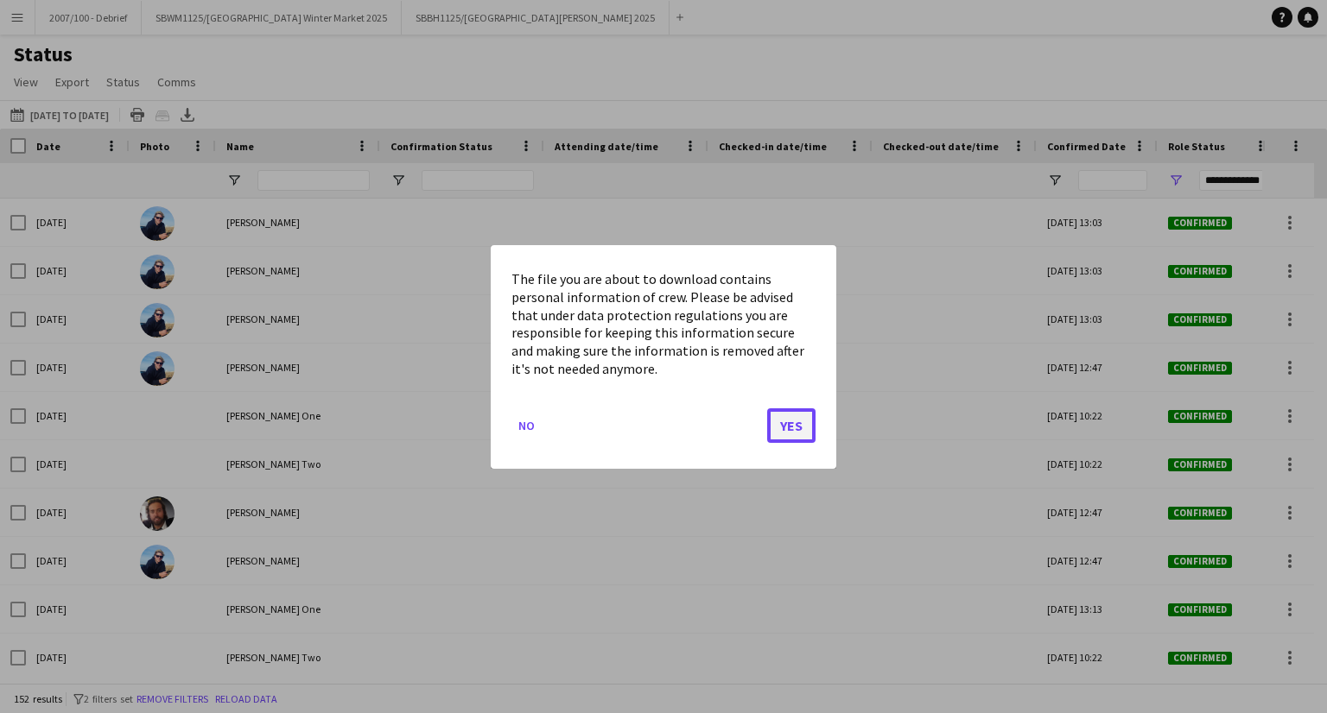
click at [778, 415] on button "Yes" at bounding box center [791, 425] width 48 height 35
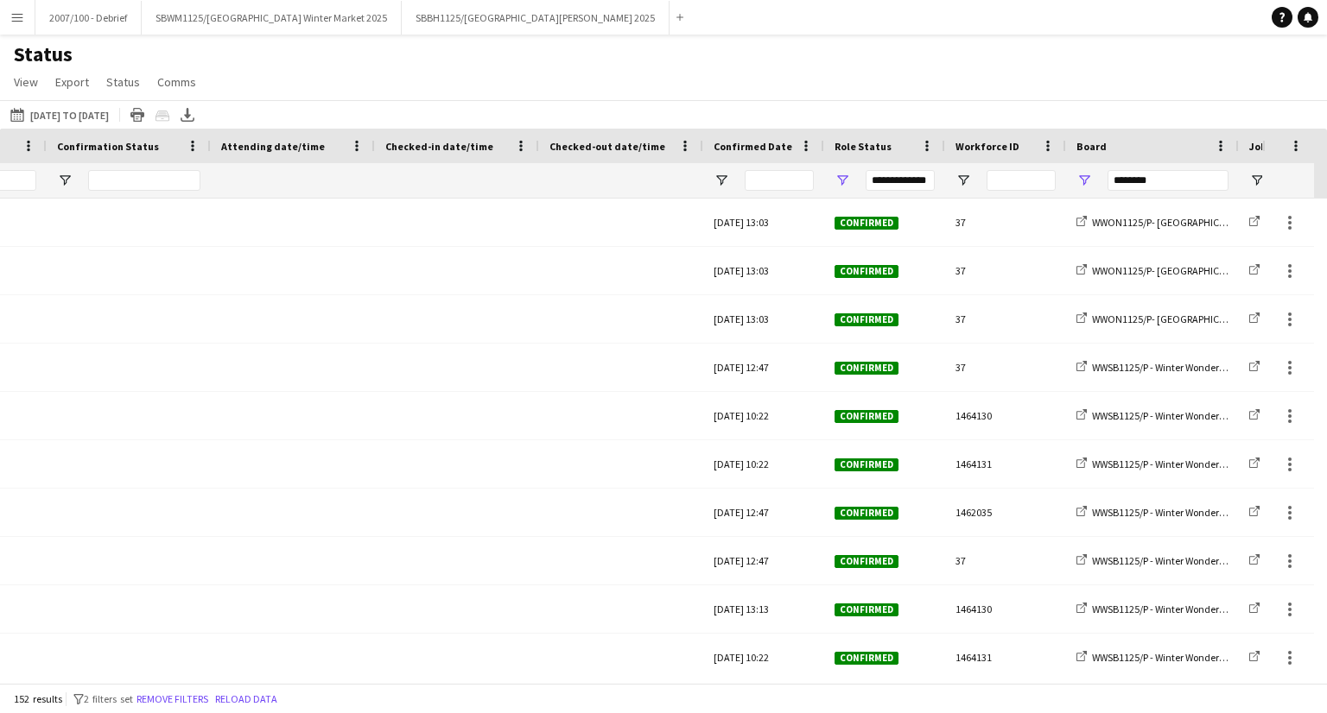
scroll to position [0, 588]
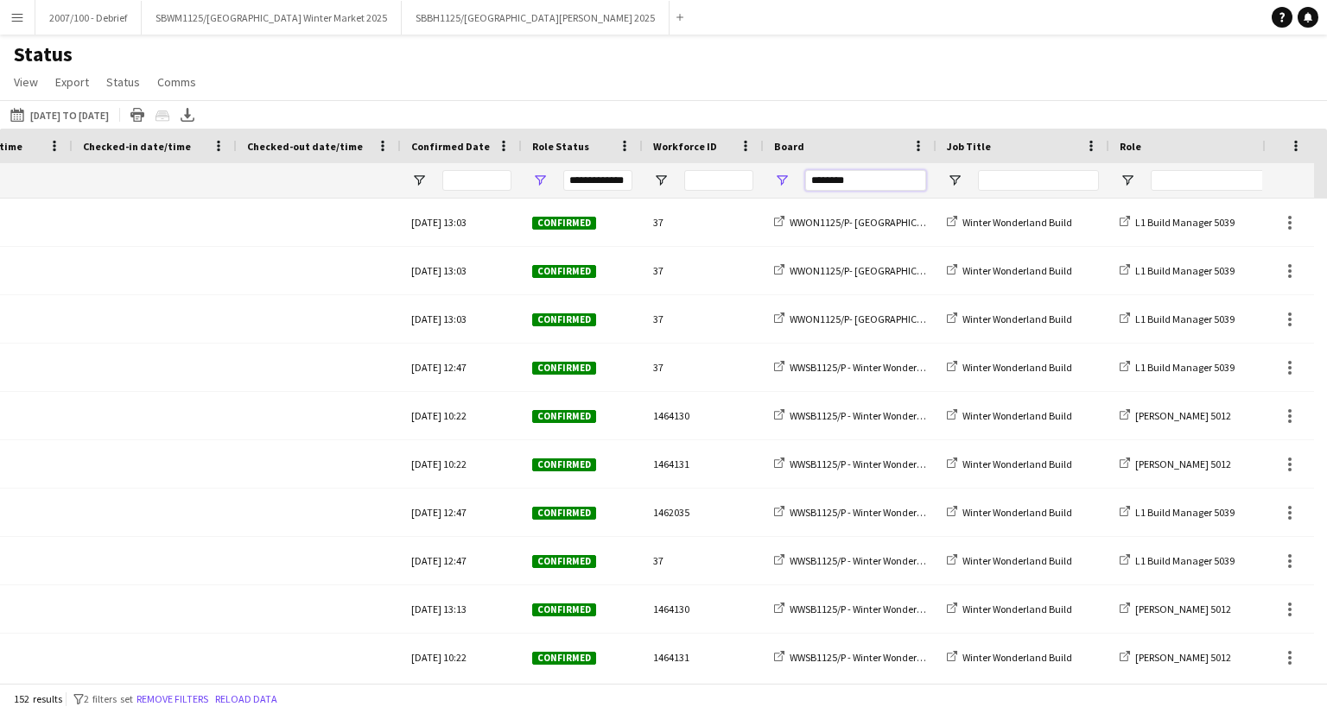
click at [829, 184] on input "********" at bounding box center [865, 180] width 121 height 21
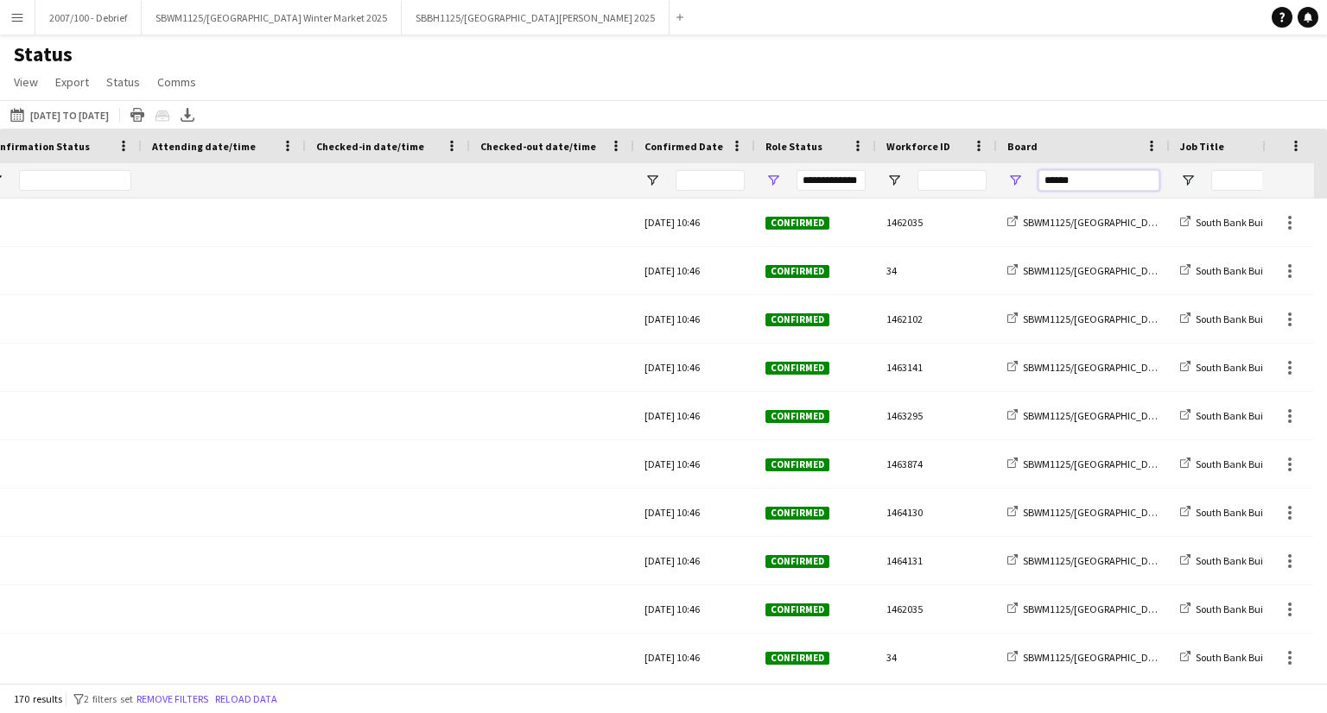
scroll to position [0, 0]
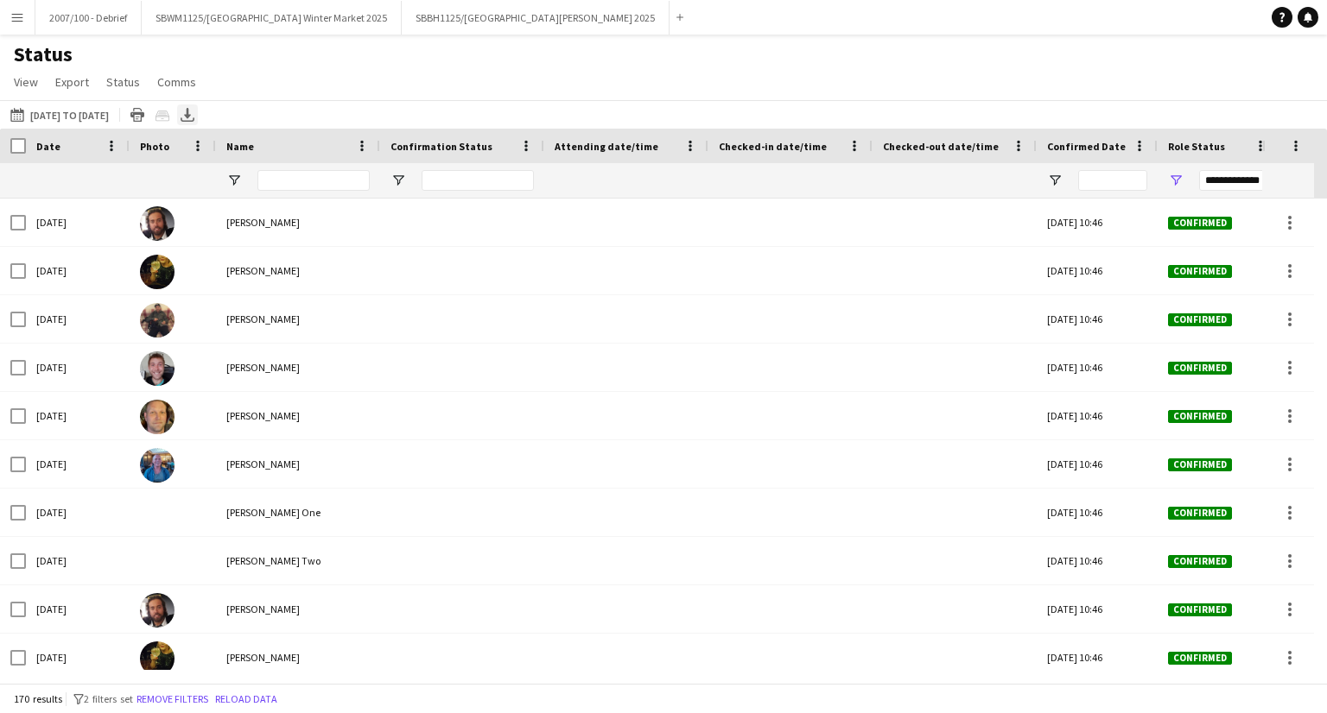
type input "******"
click at [198, 114] on div "Export XLSX" at bounding box center [187, 115] width 21 height 21
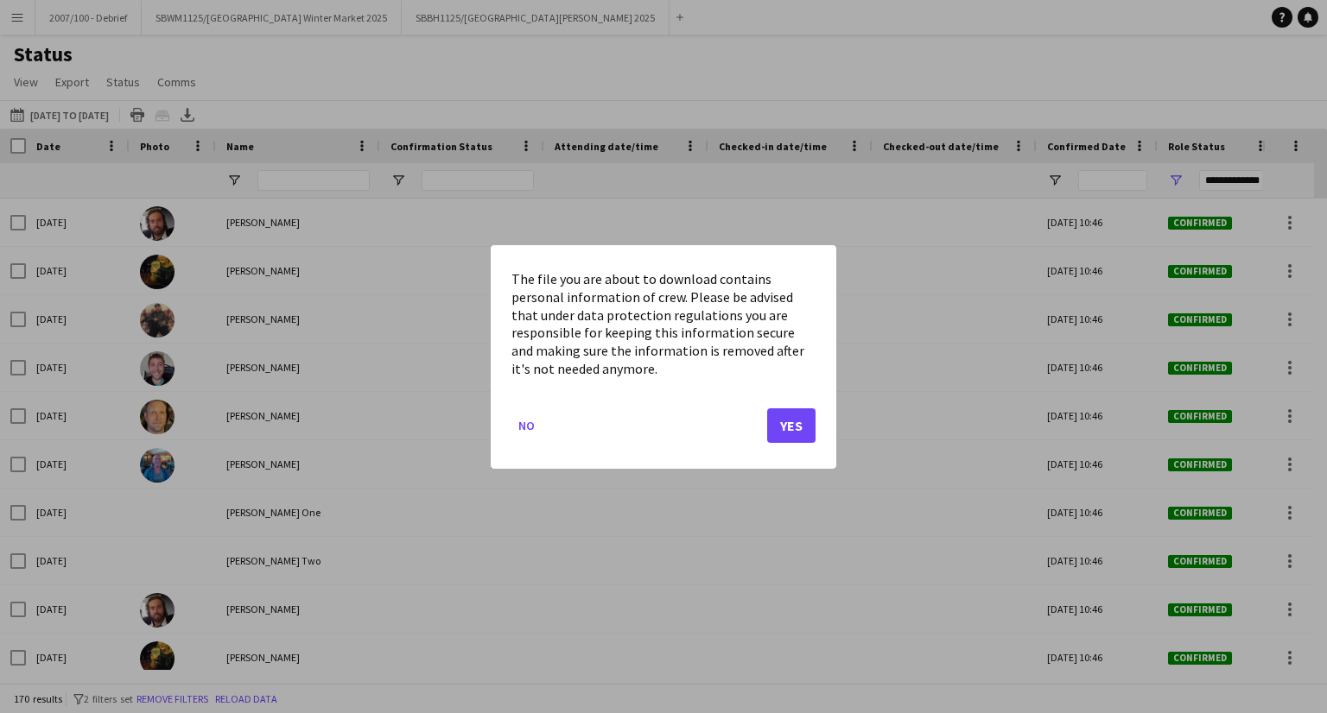
click at [797, 98] on div at bounding box center [663, 356] width 1327 height 713
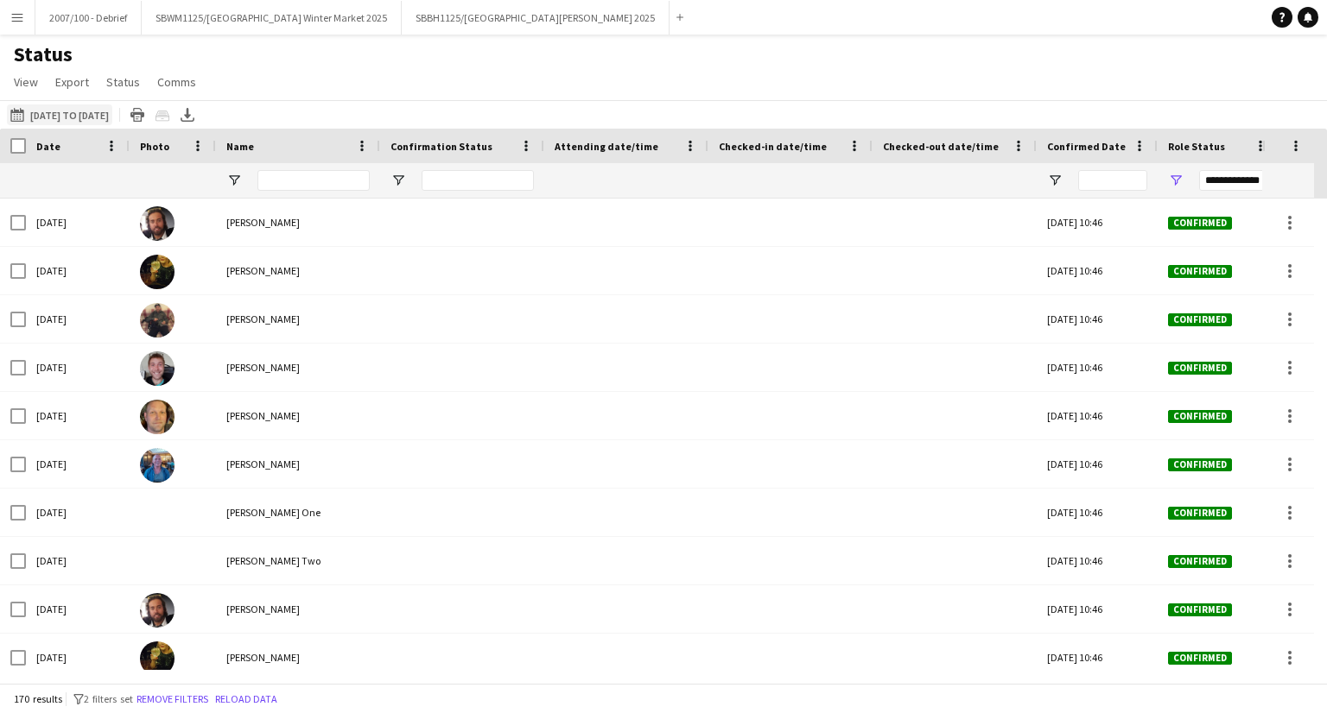
click at [57, 111] on button "23-09-2025 to 29-09-2025 23-10-2025 to 12-11-2025" at bounding box center [59, 115] width 105 height 21
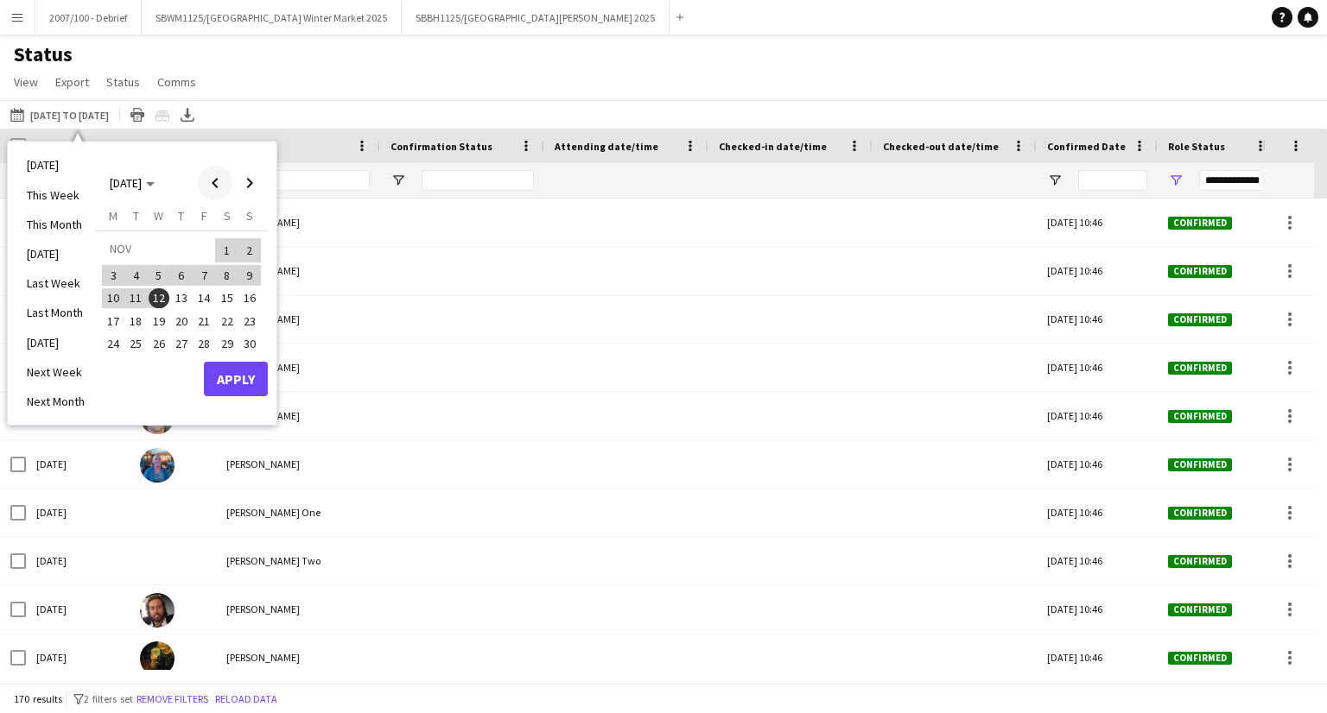
click at [218, 178] on span "Previous month" at bounding box center [215, 183] width 35 height 35
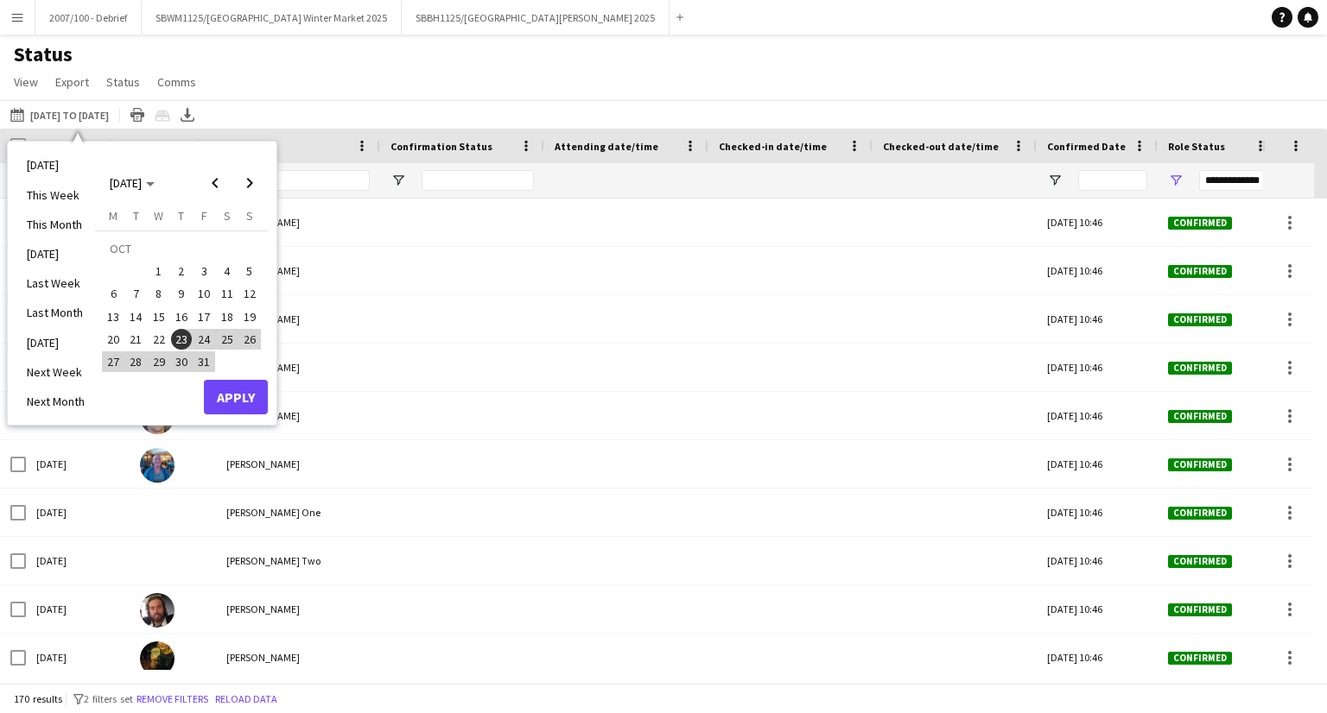
click at [177, 337] on span "23" at bounding box center [181, 339] width 21 height 21
click at [245, 177] on span "Next month" at bounding box center [249, 183] width 35 height 35
click at [243, 243] on span "2" at bounding box center [249, 250] width 21 height 24
click at [221, 382] on button "Apply" at bounding box center [236, 379] width 64 height 35
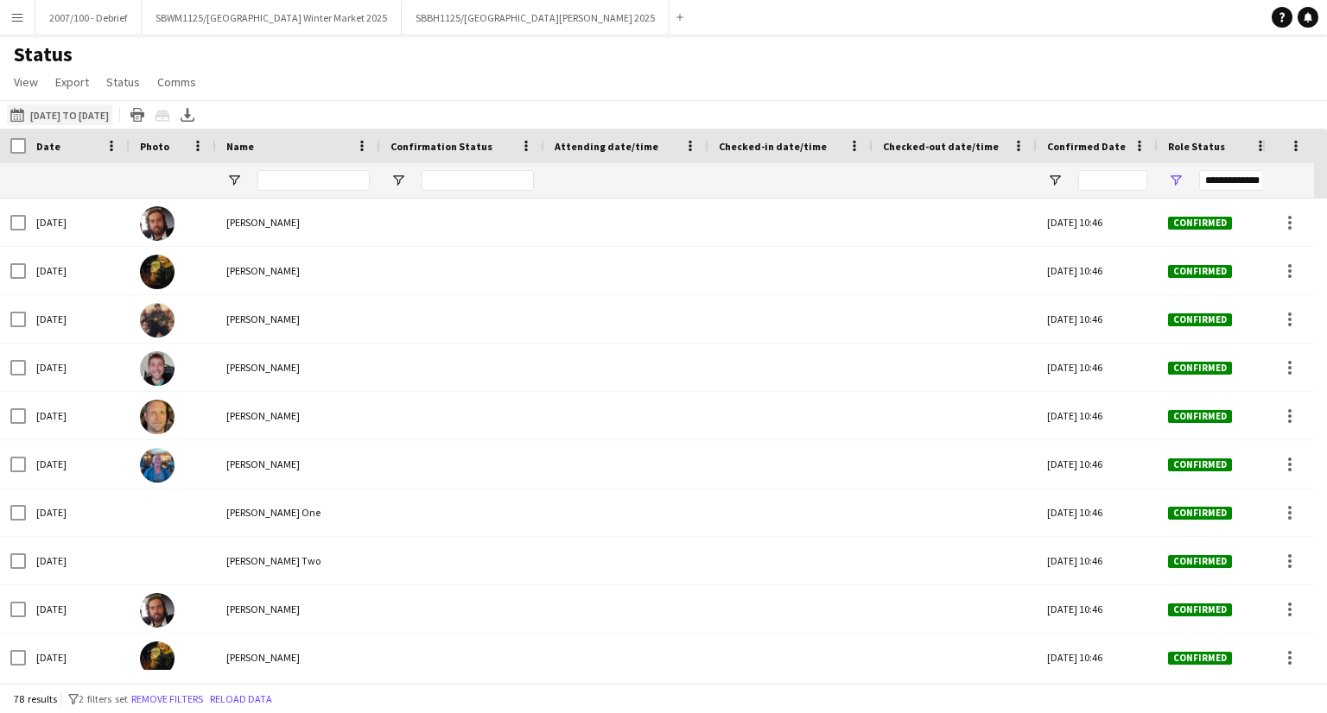
click at [112, 117] on button "23-09-2025 to 29-09-2025 23-10-2025 to 02-11-2025" at bounding box center [59, 115] width 105 height 21
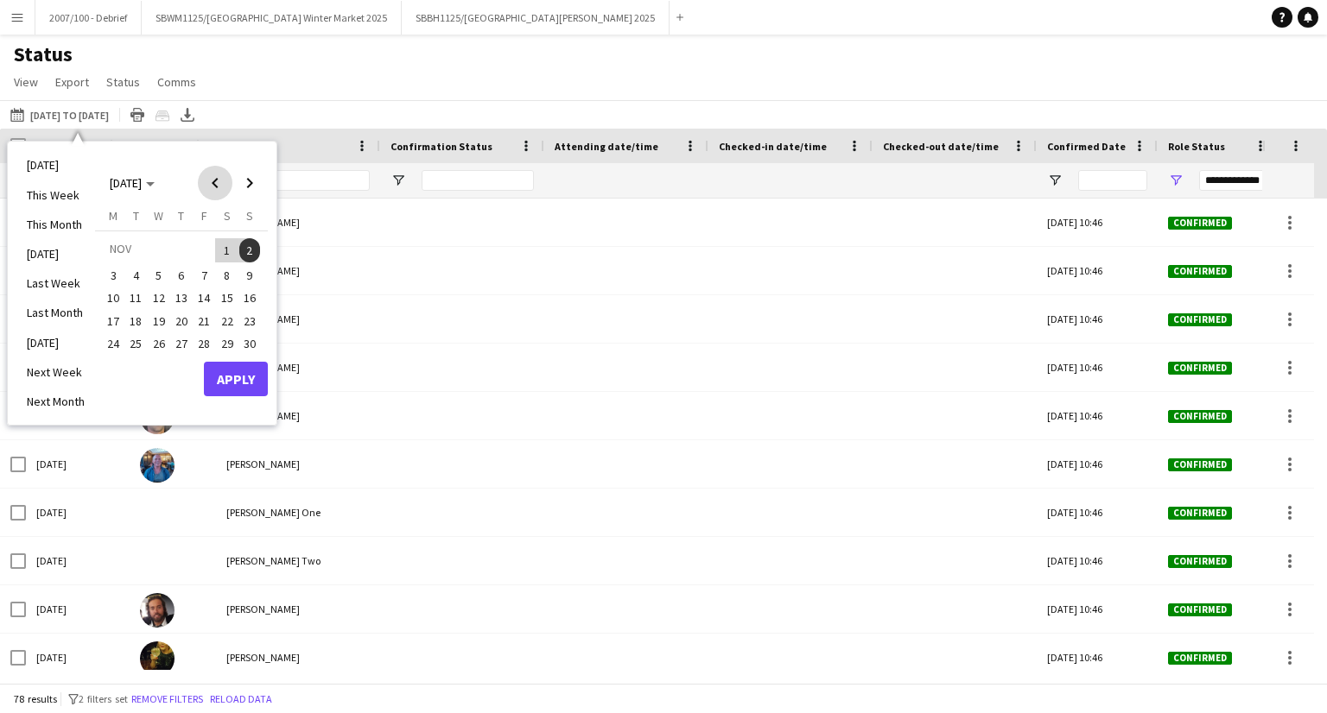
click at [221, 182] on span "Previous month" at bounding box center [215, 183] width 35 height 35
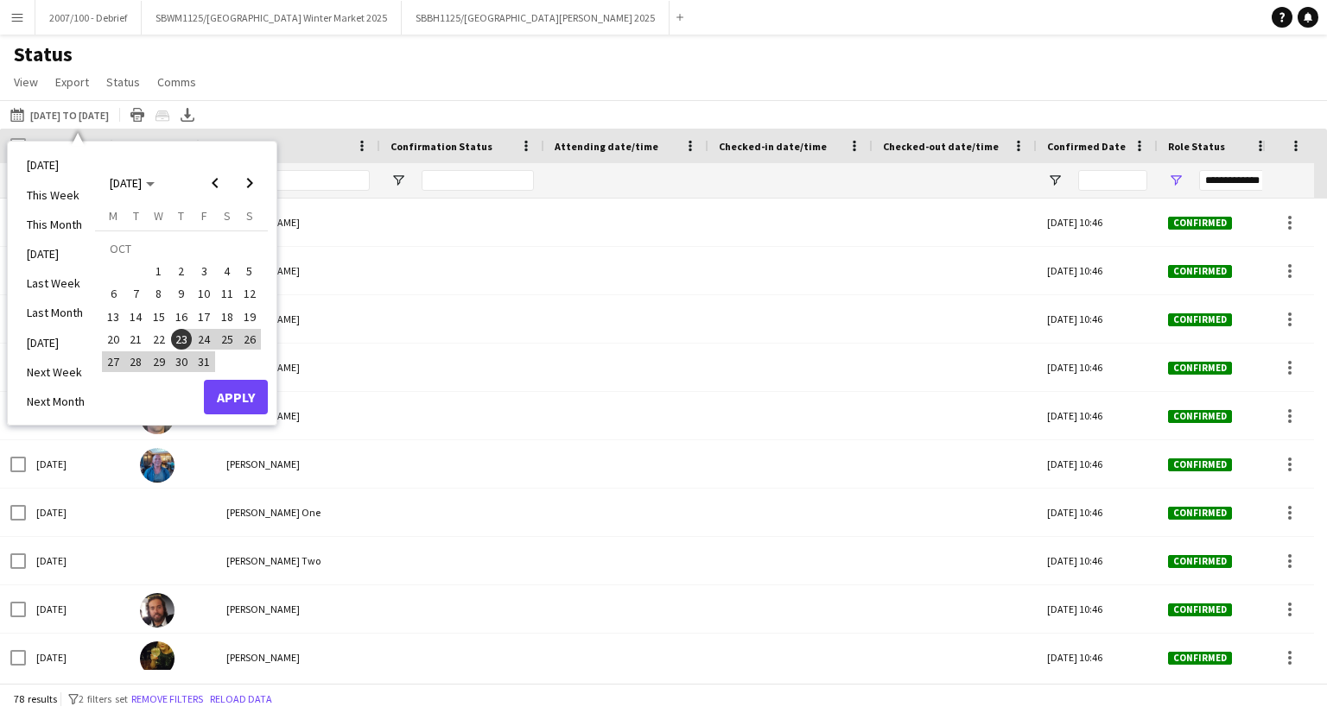
click at [180, 336] on span "23" at bounding box center [181, 339] width 21 height 21
click at [252, 163] on div "OCT 2025 OCT 2025" at bounding box center [181, 174] width 173 height 49
click at [249, 185] on span "Next month" at bounding box center [249, 183] width 35 height 35
drag, startPoint x: 223, startPoint y: 250, endPoint x: 234, endPoint y: 310, distance: 61.5
click at [223, 249] on span "1" at bounding box center [227, 250] width 21 height 24
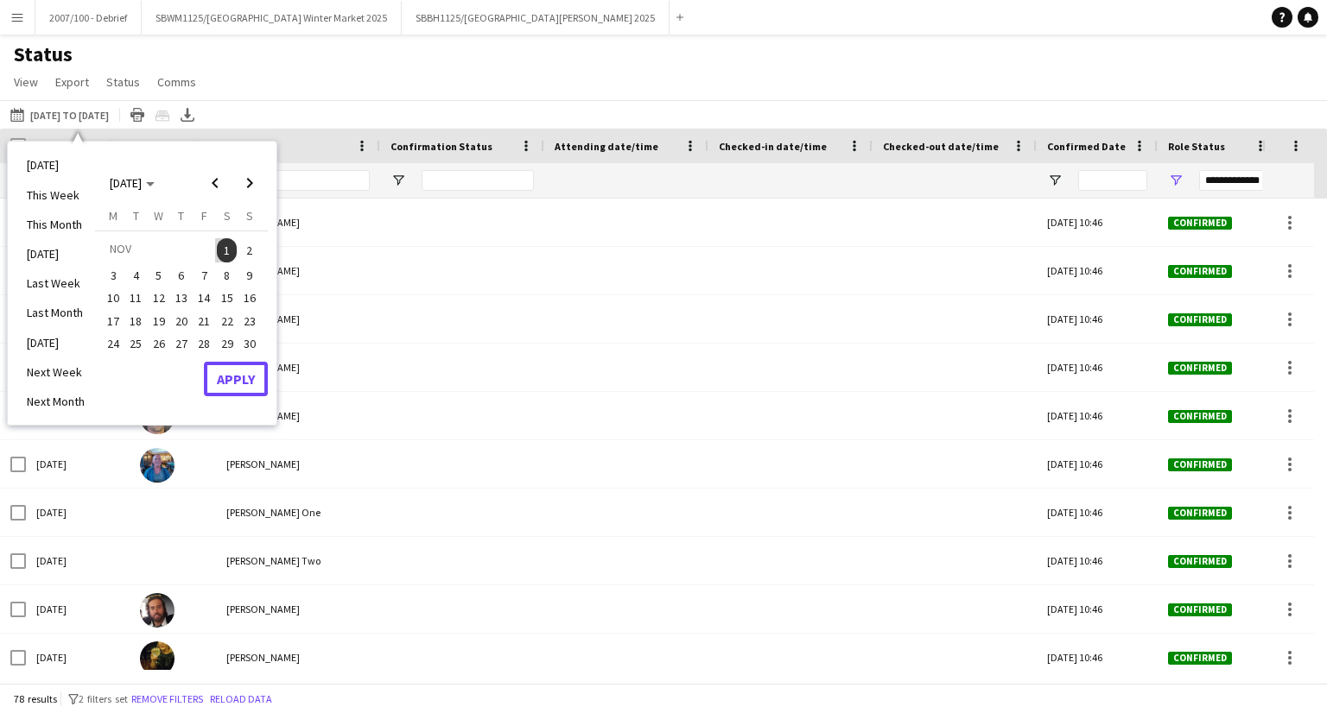
click at [225, 374] on button "Apply" at bounding box center [236, 379] width 64 height 35
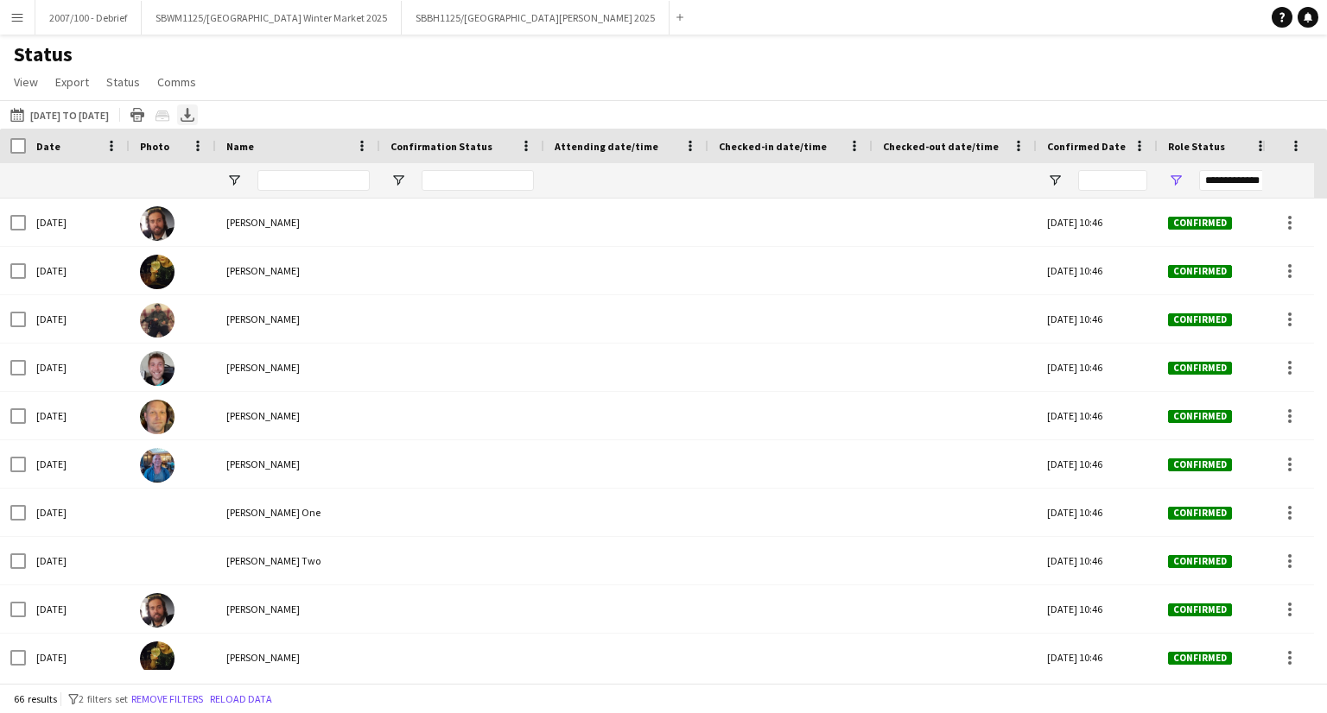
click at [191, 116] on icon at bounding box center [187, 113] width 7 height 10
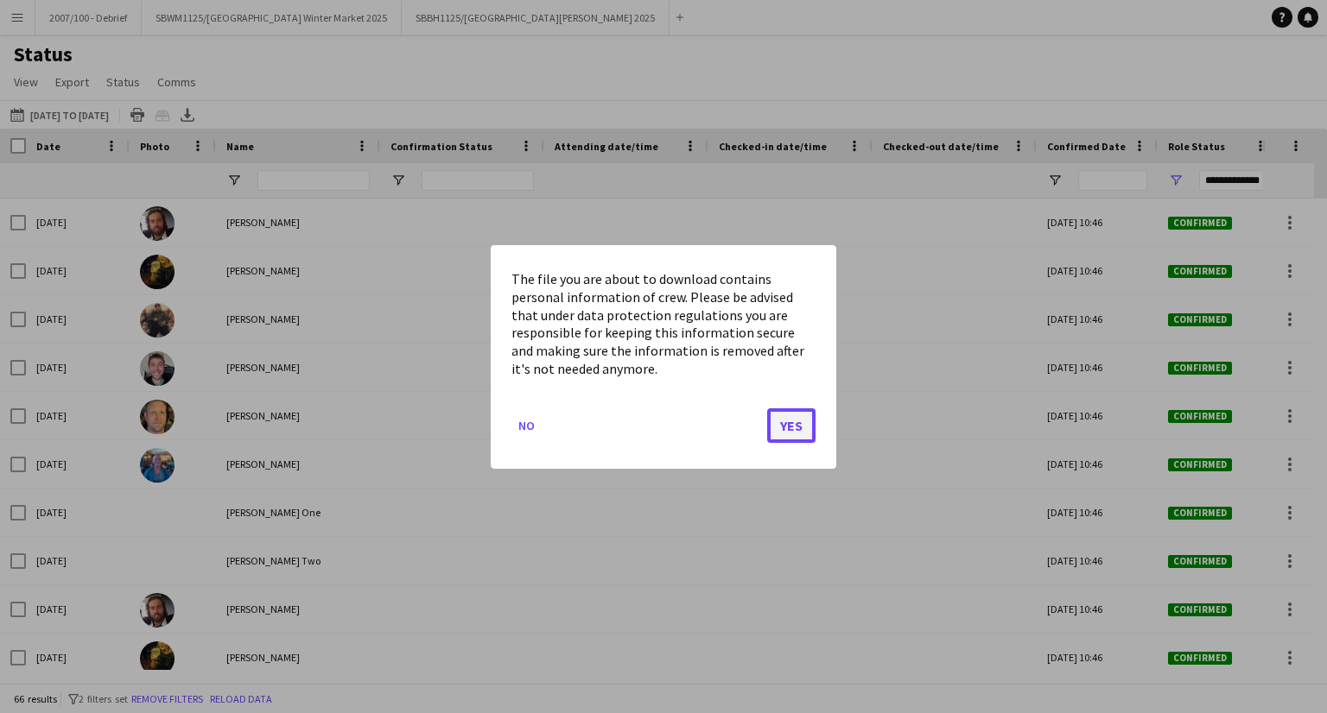
click at [796, 436] on button "Yes" at bounding box center [791, 425] width 48 height 35
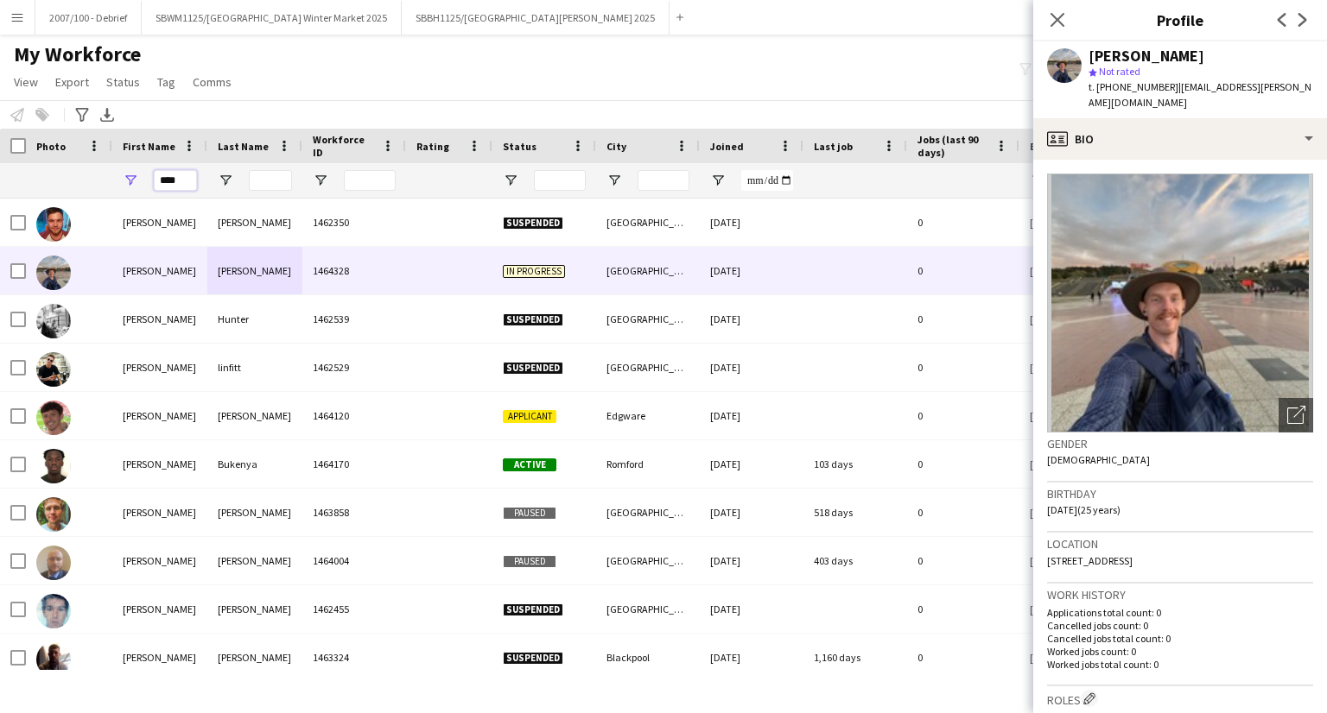
click at [155, 181] on input "****" at bounding box center [175, 180] width 43 height 21
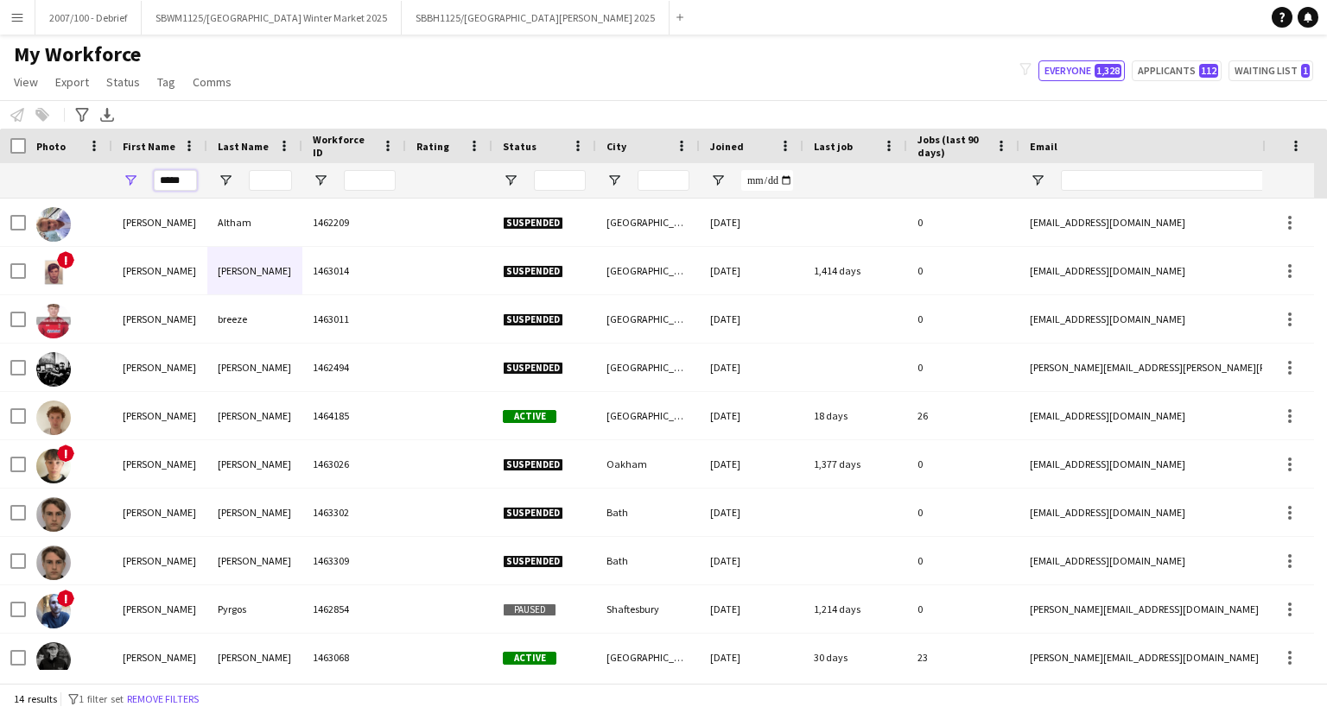
type input "*****"
click at [269, 185] on input "Last Name Filter Input" at bounding box center [270, 180] width 43 height 21
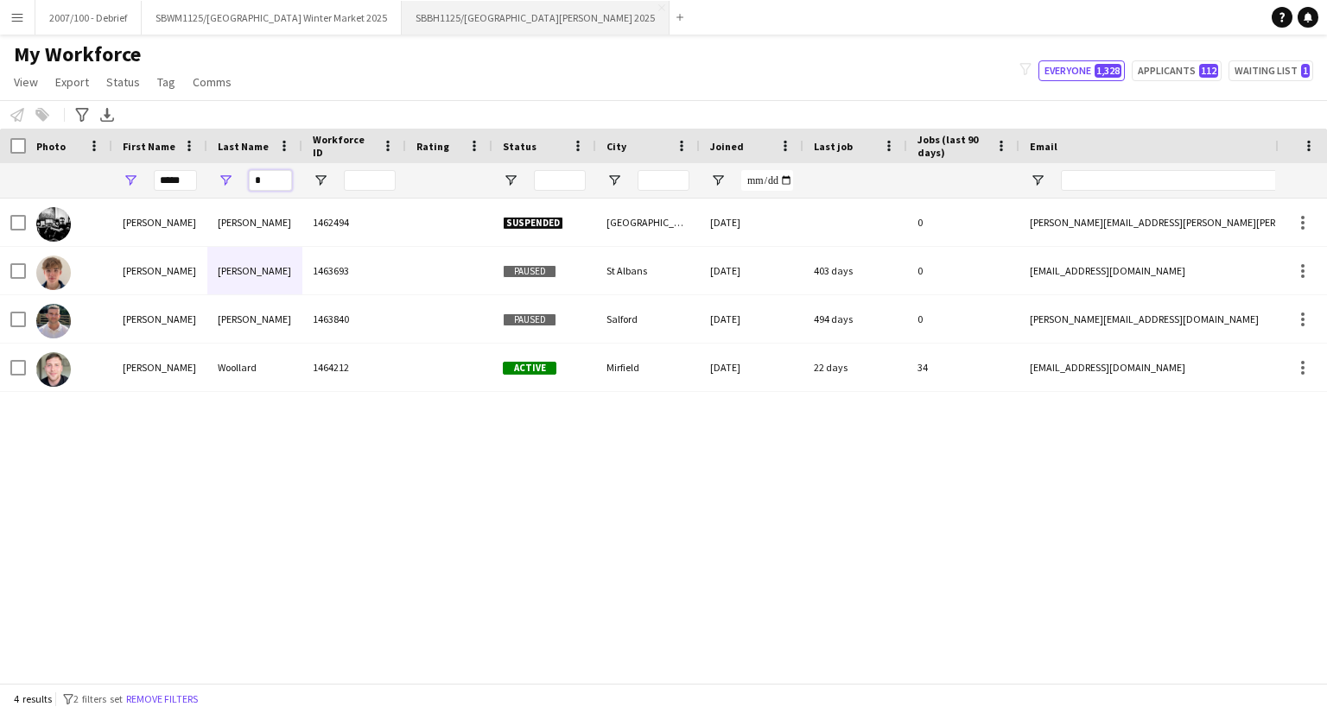
type input "*"
